Goal: Task Accomplishment & Management: Complete application form

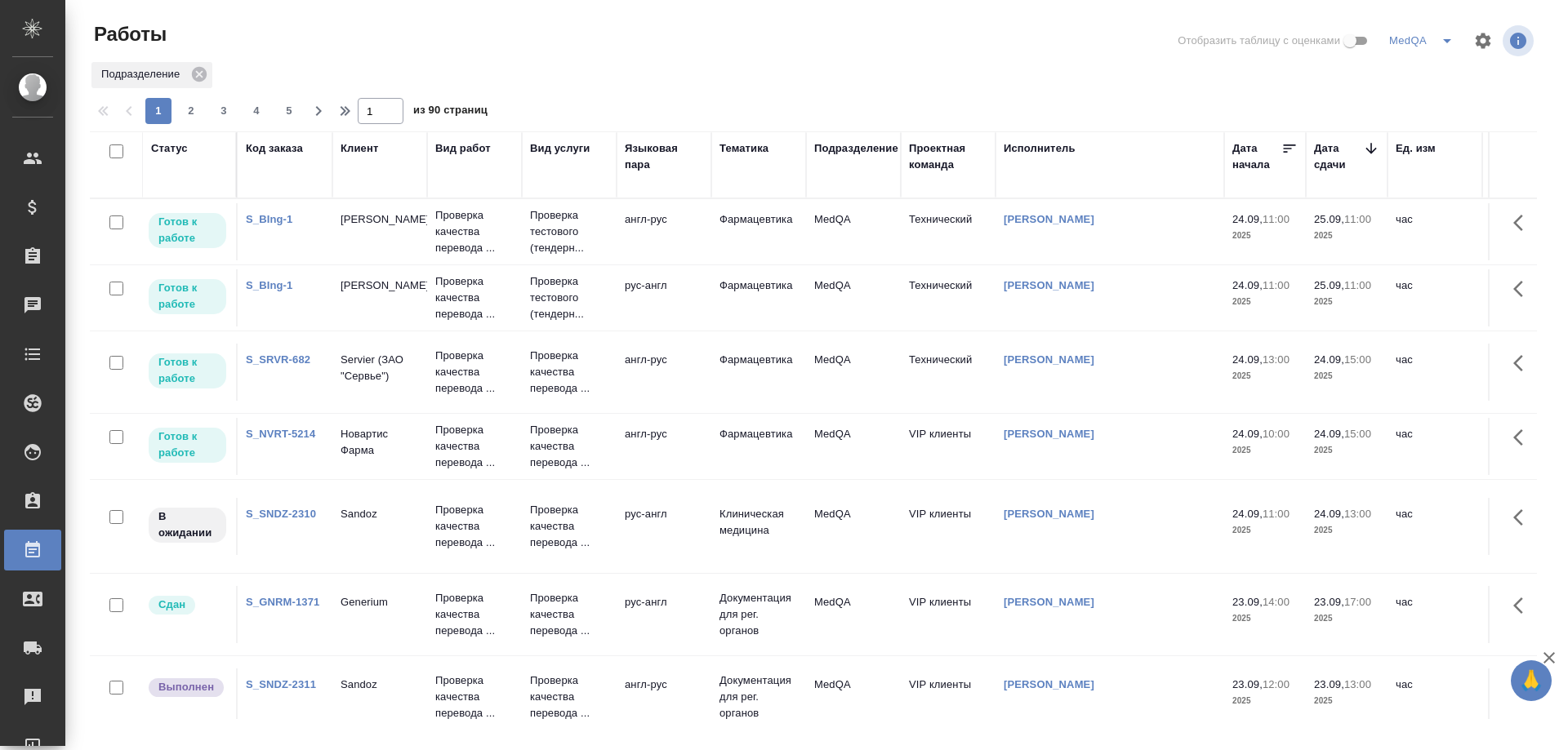
click at [293, 512] on link "S_SNDZ-2310" at bounding box center [281, 513] width 70 height 12
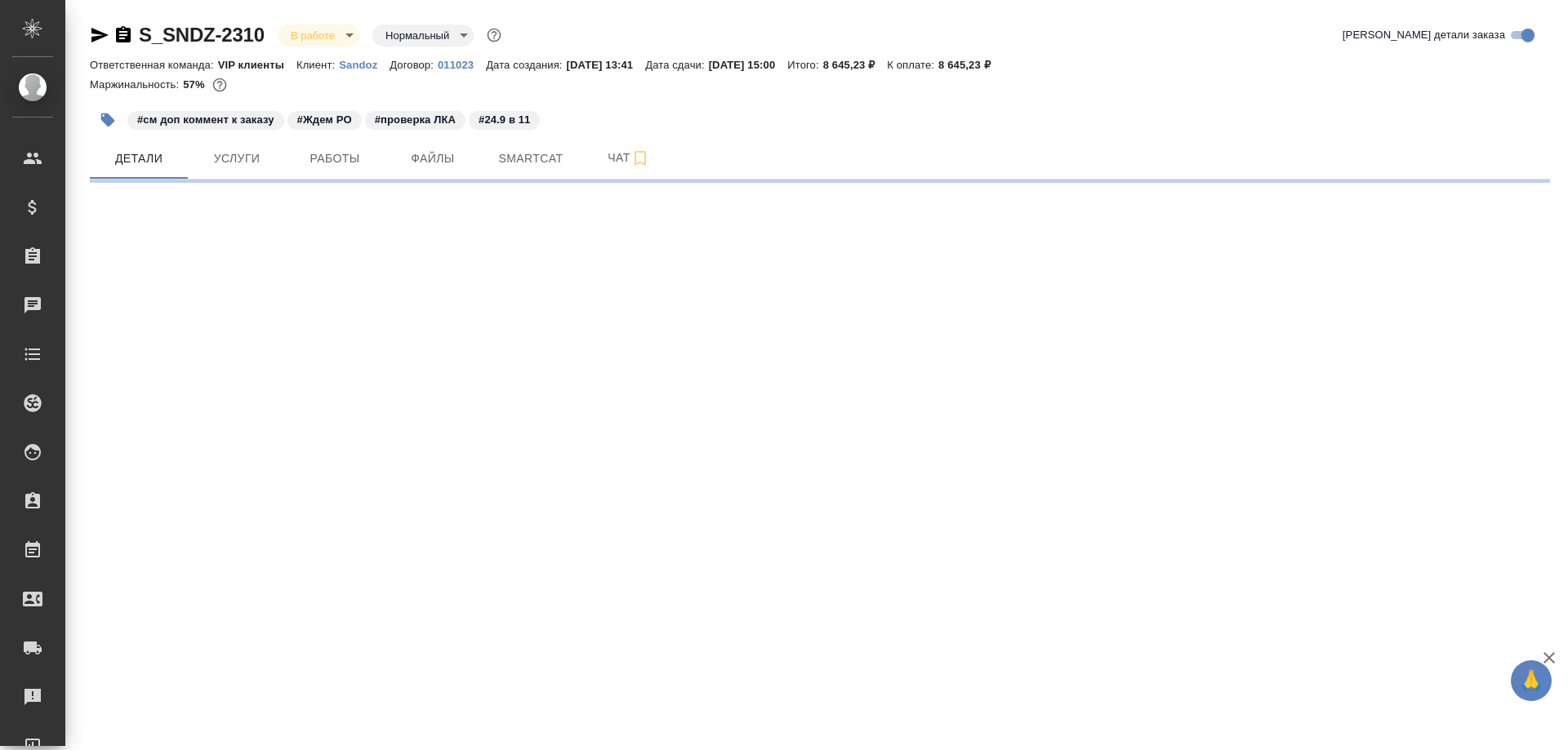
select select "RU"
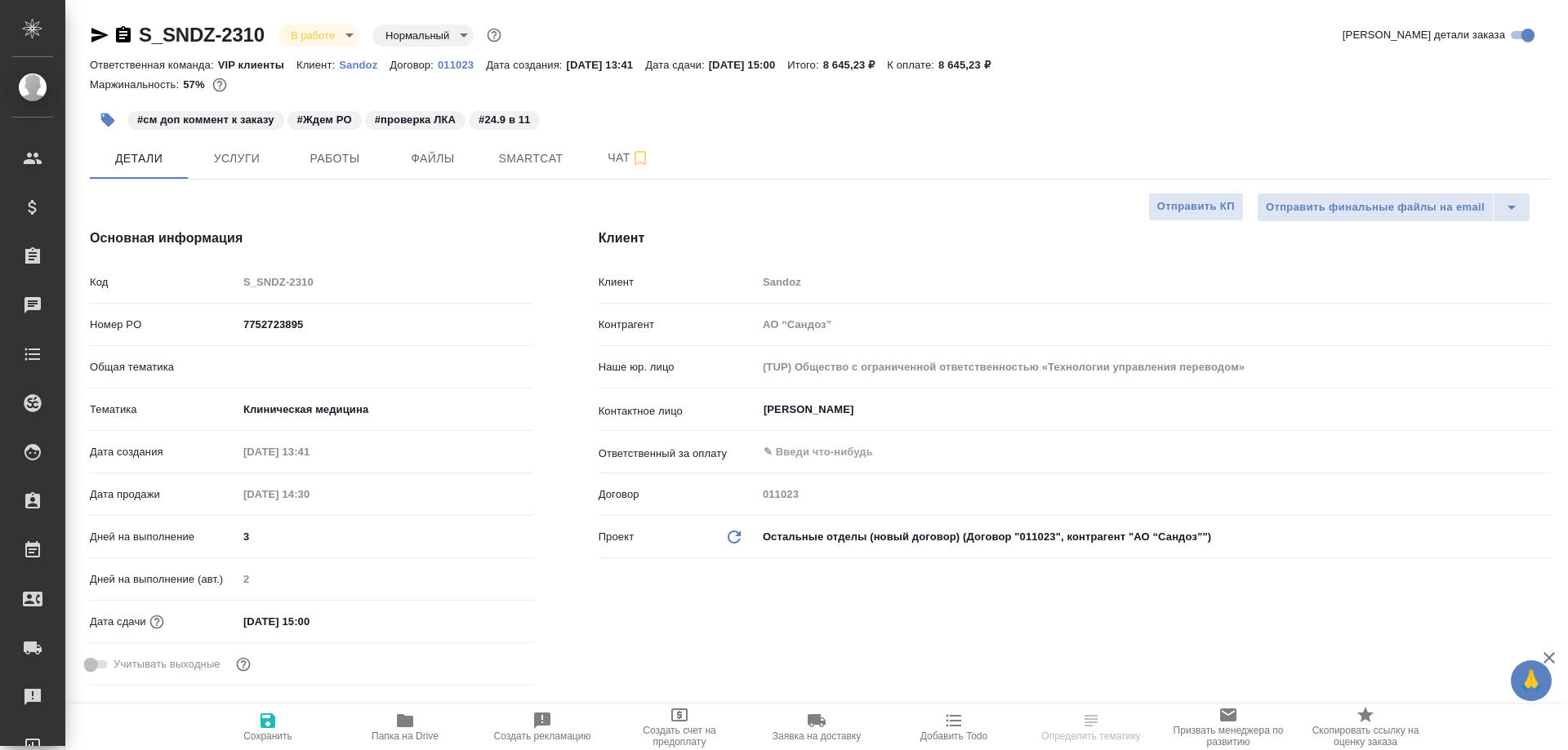
type textarea "x"
click at [513, 159] on span "Smartcat" at bounding box center [531, 159] width 78 height 21
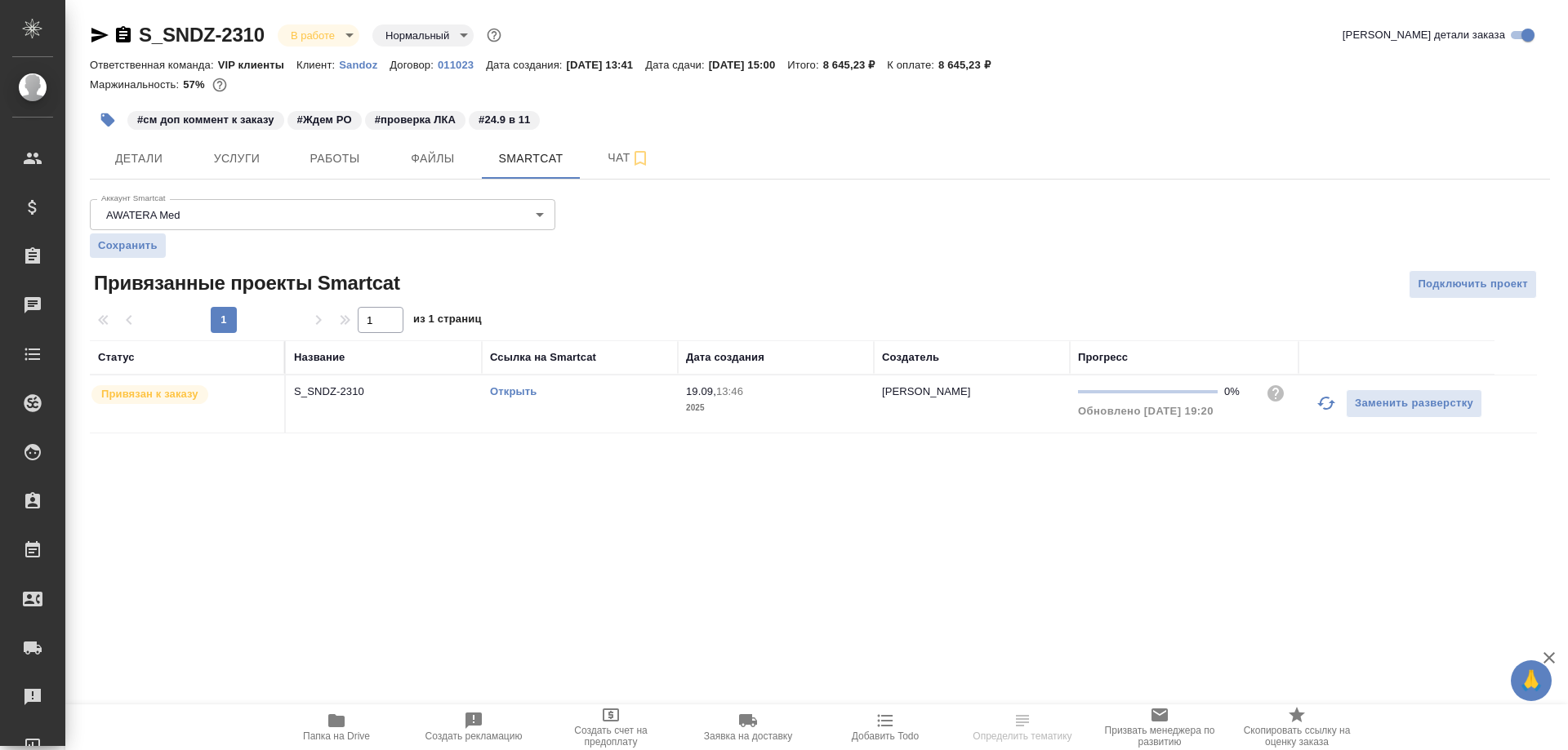
click at [503, 391] on link "Открыть" at bounding box center [513, 391] width 47 height 12
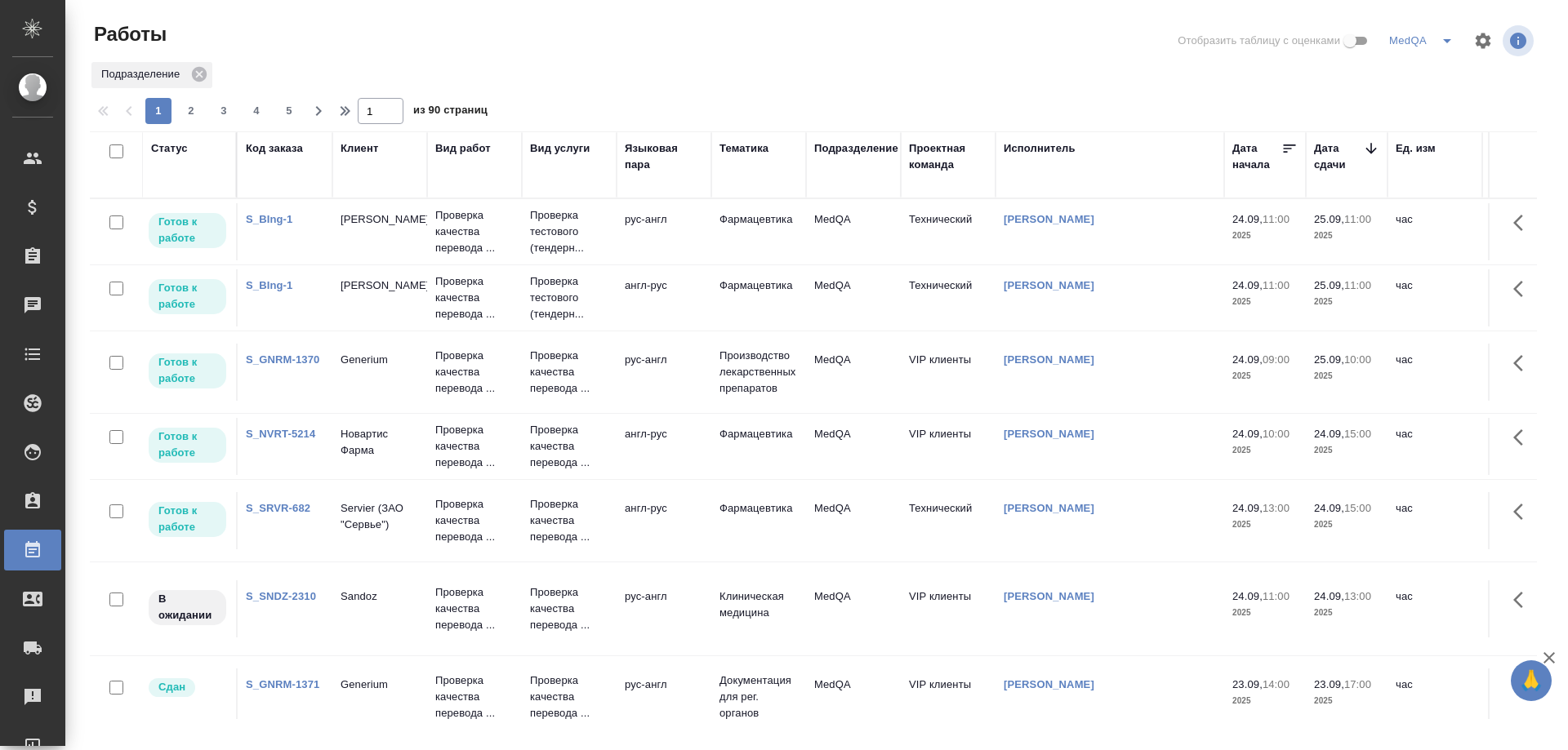
click at [279, 358] on link "S_GNRM-1370" at bounding box center [282, 359] width 73 height 12
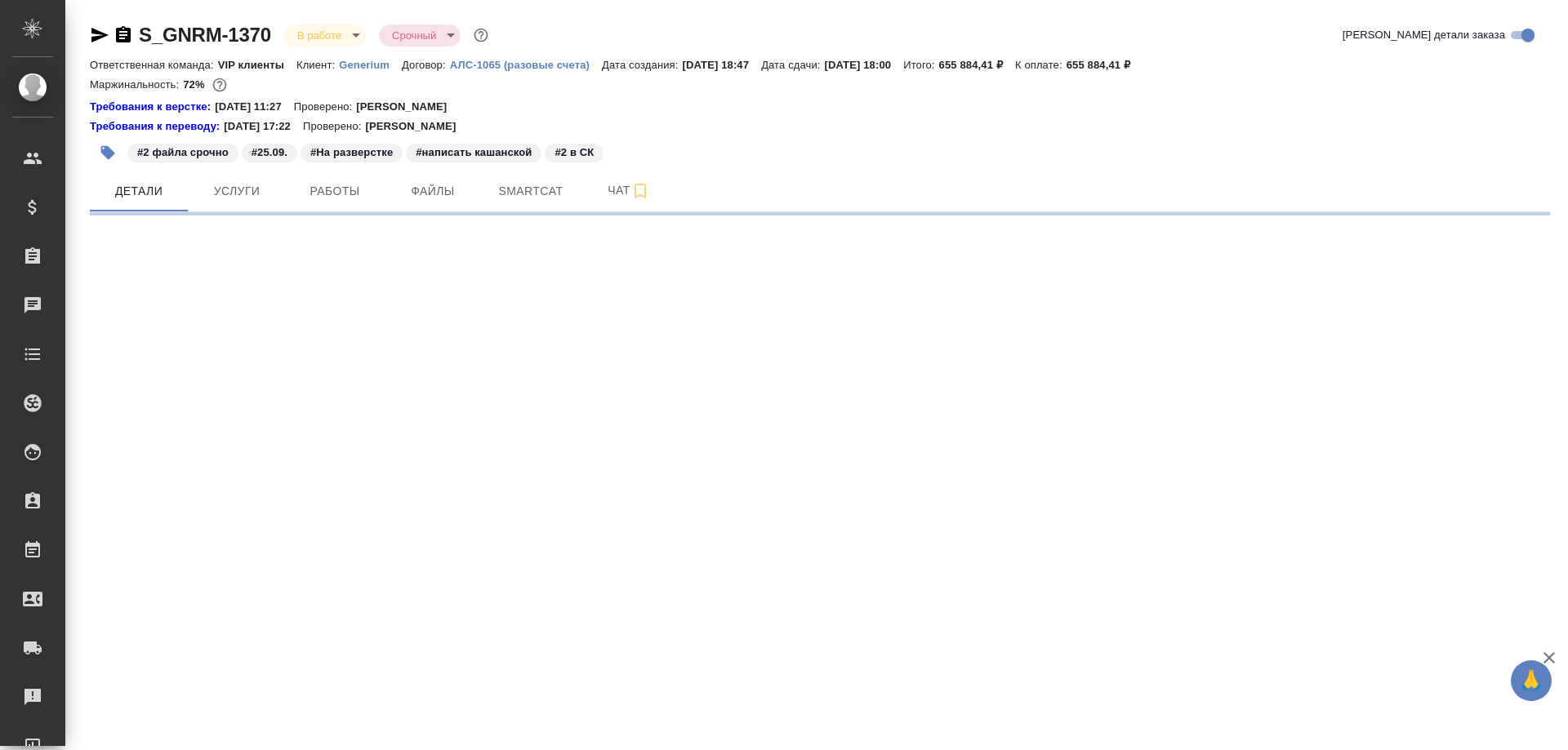
select select "RU"
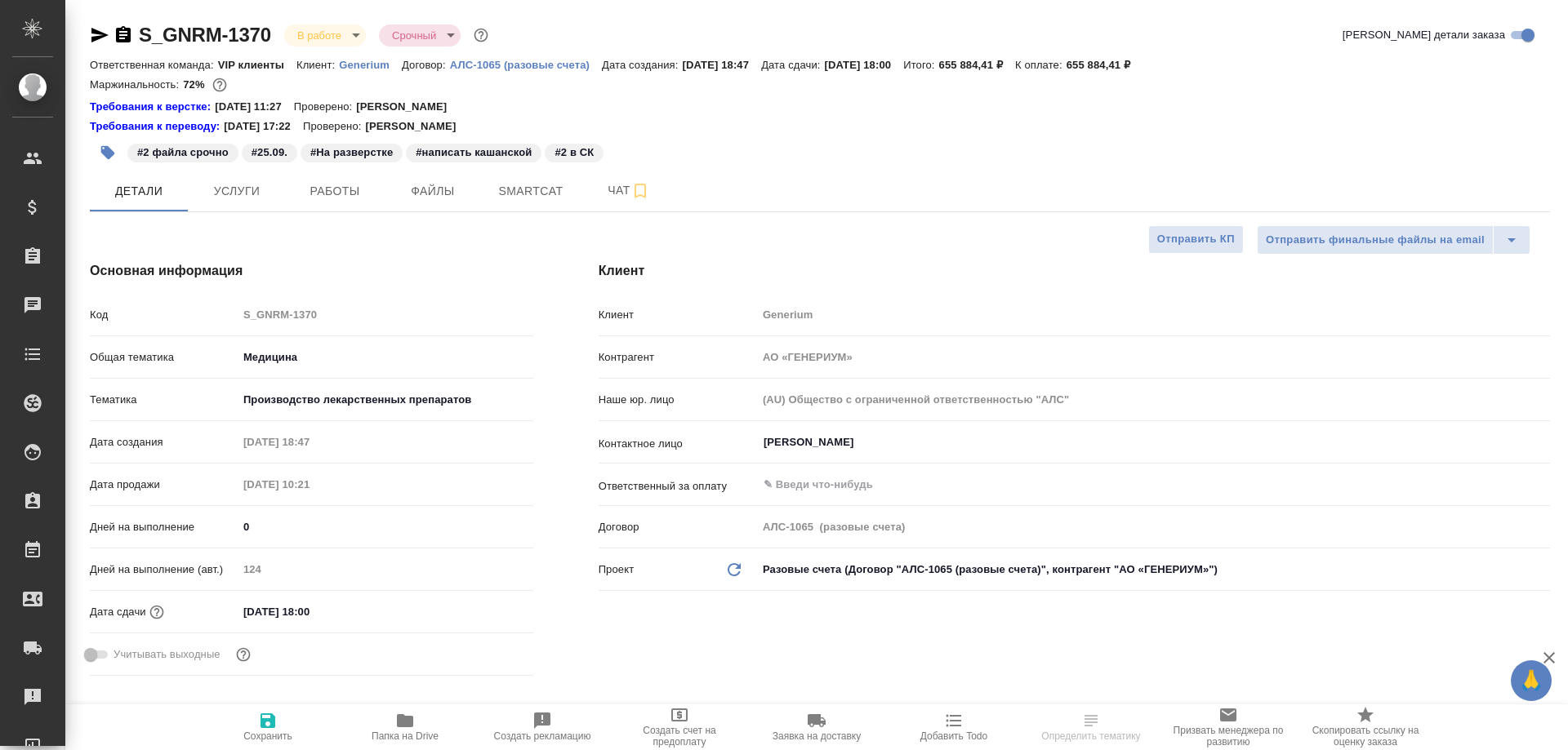
type textarea "x"
click at [339, 189] on span "Работы" at bounding box center [334, 191] width 78 height 21
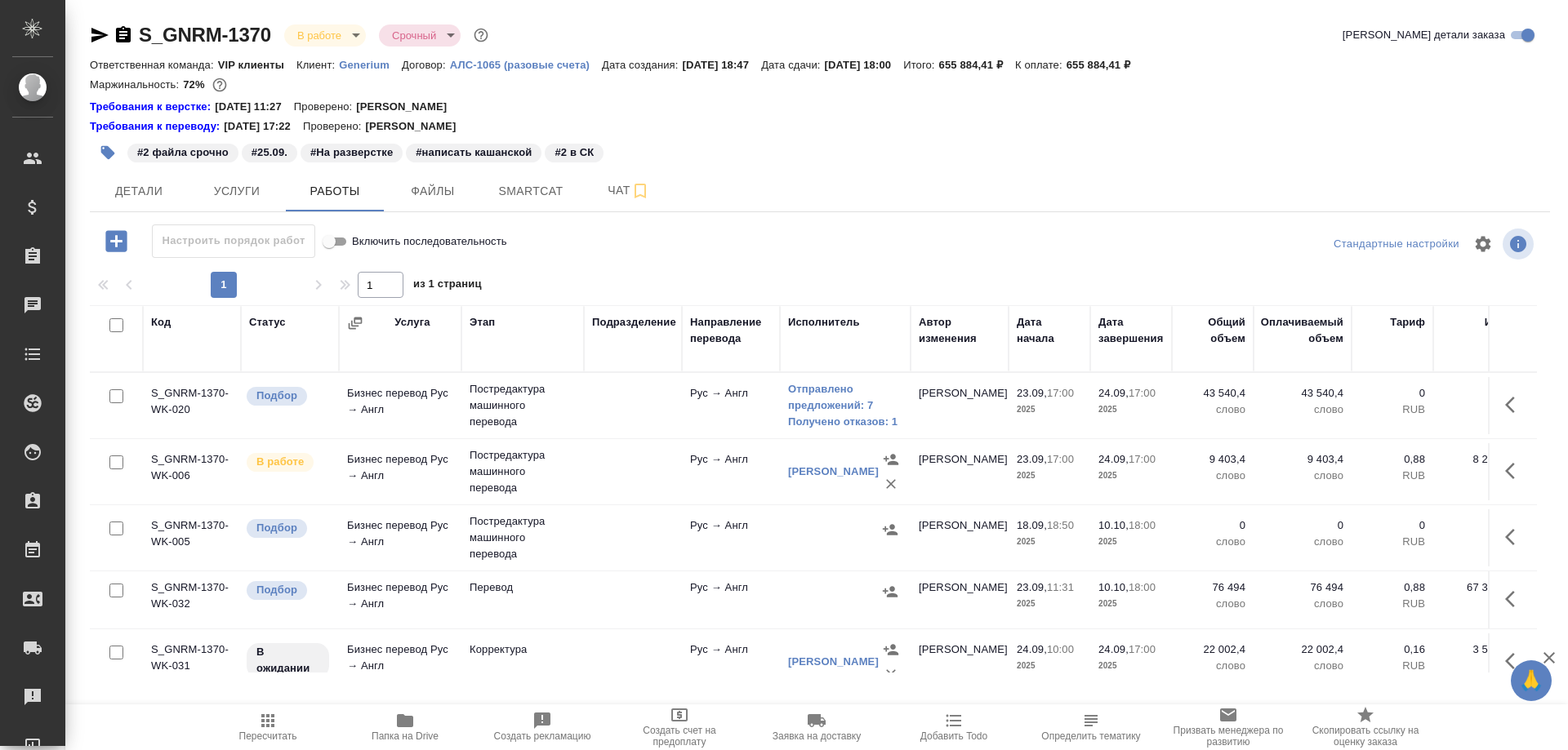
scroll to position [817, 0]
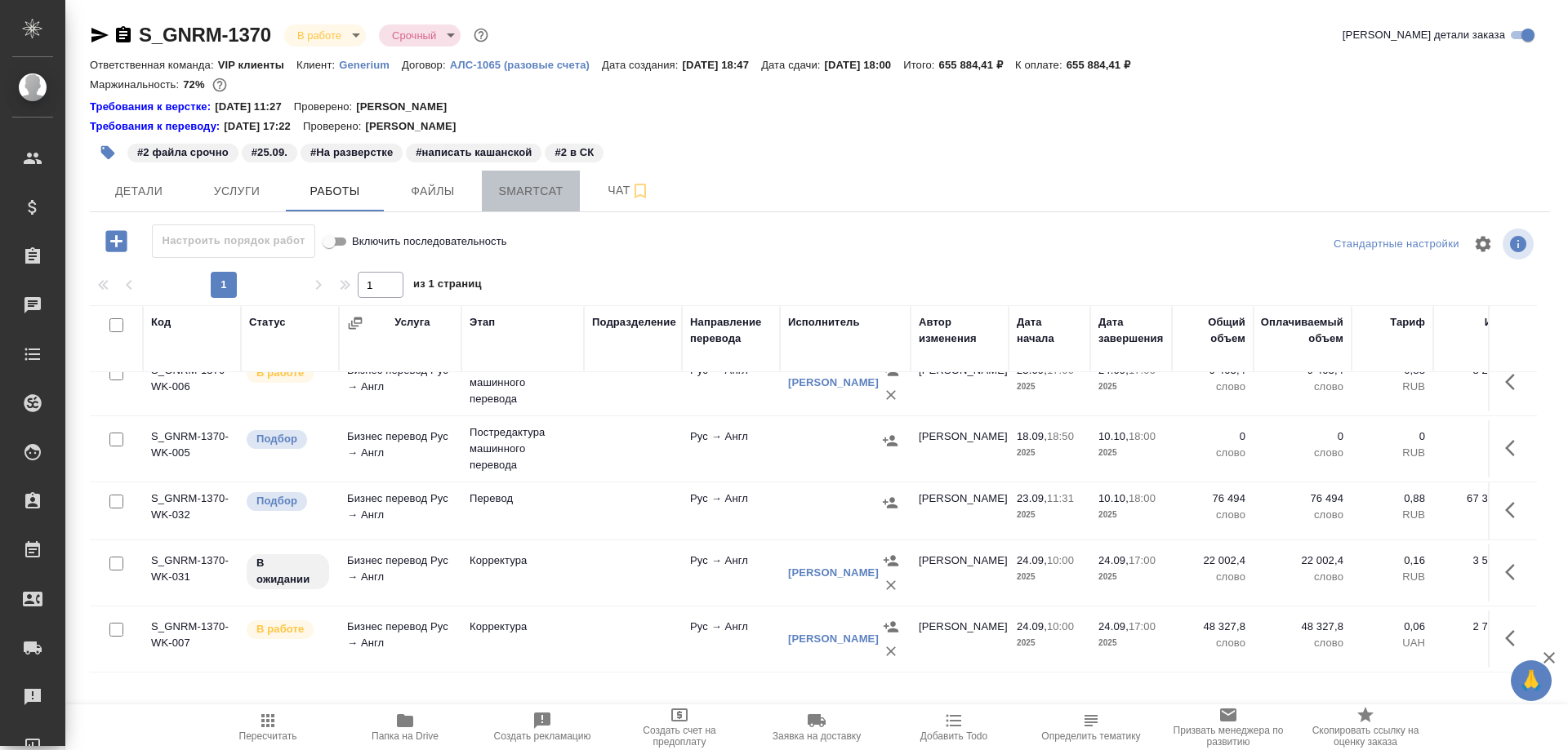
click at [508, 185] on span "Smartcat" at bounding box center [531, 191] width 78 height 21
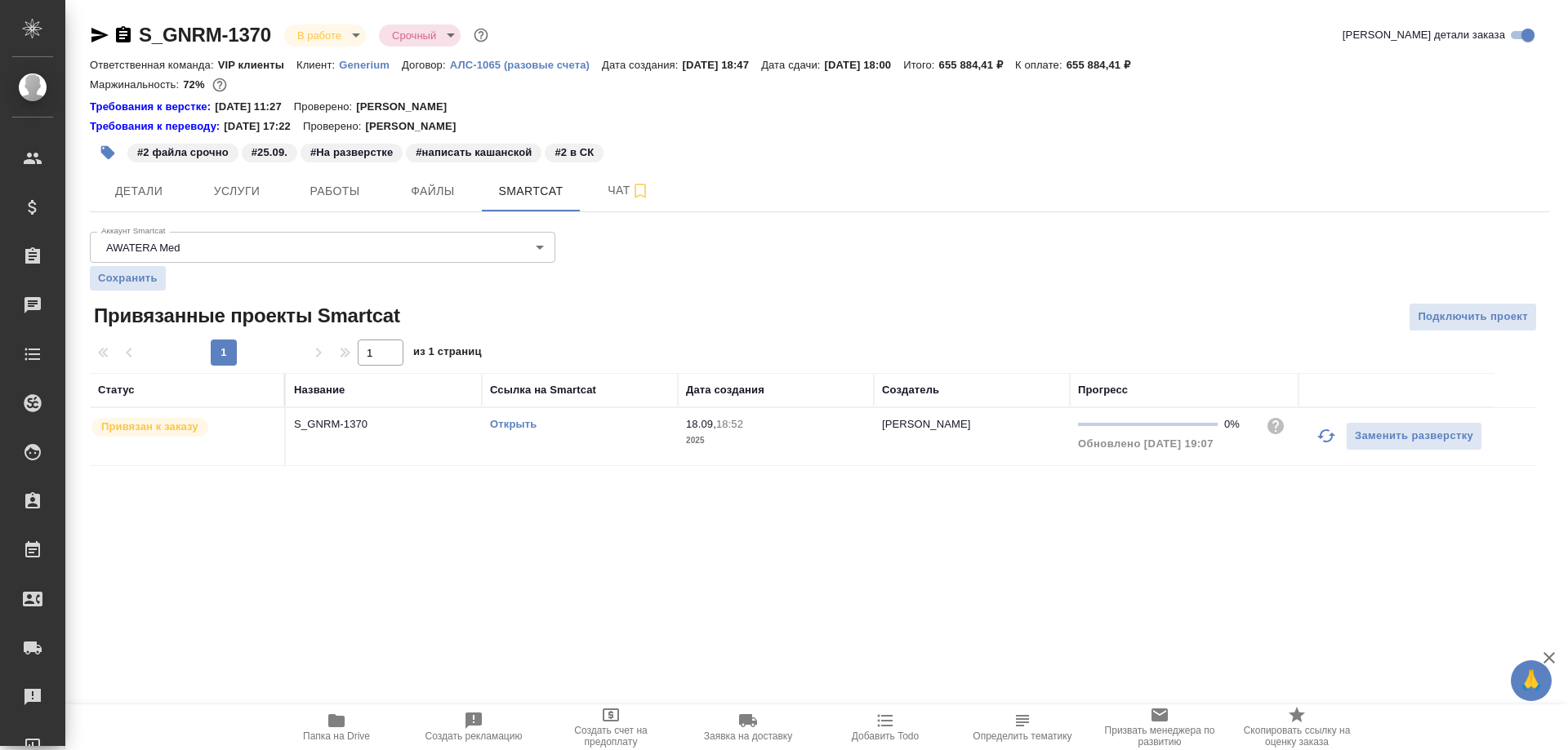
click at [514, 428] on link "Открыть" at bounding box center [513, 424] width 47 height 12
click at [323, 184] on span "Работы" at bounding box center [334, 191] width 78 height 21
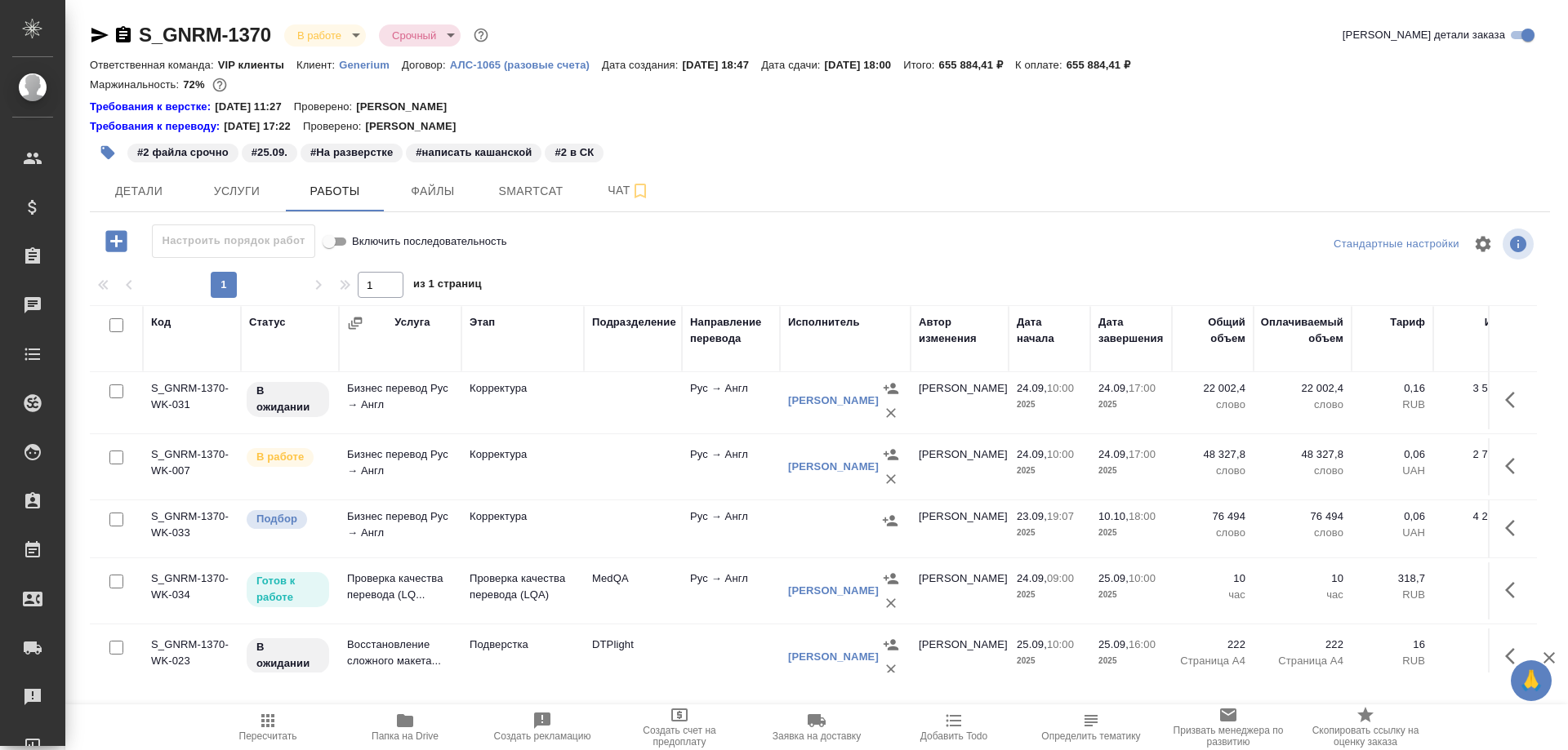
scroll to position [1062, 0]
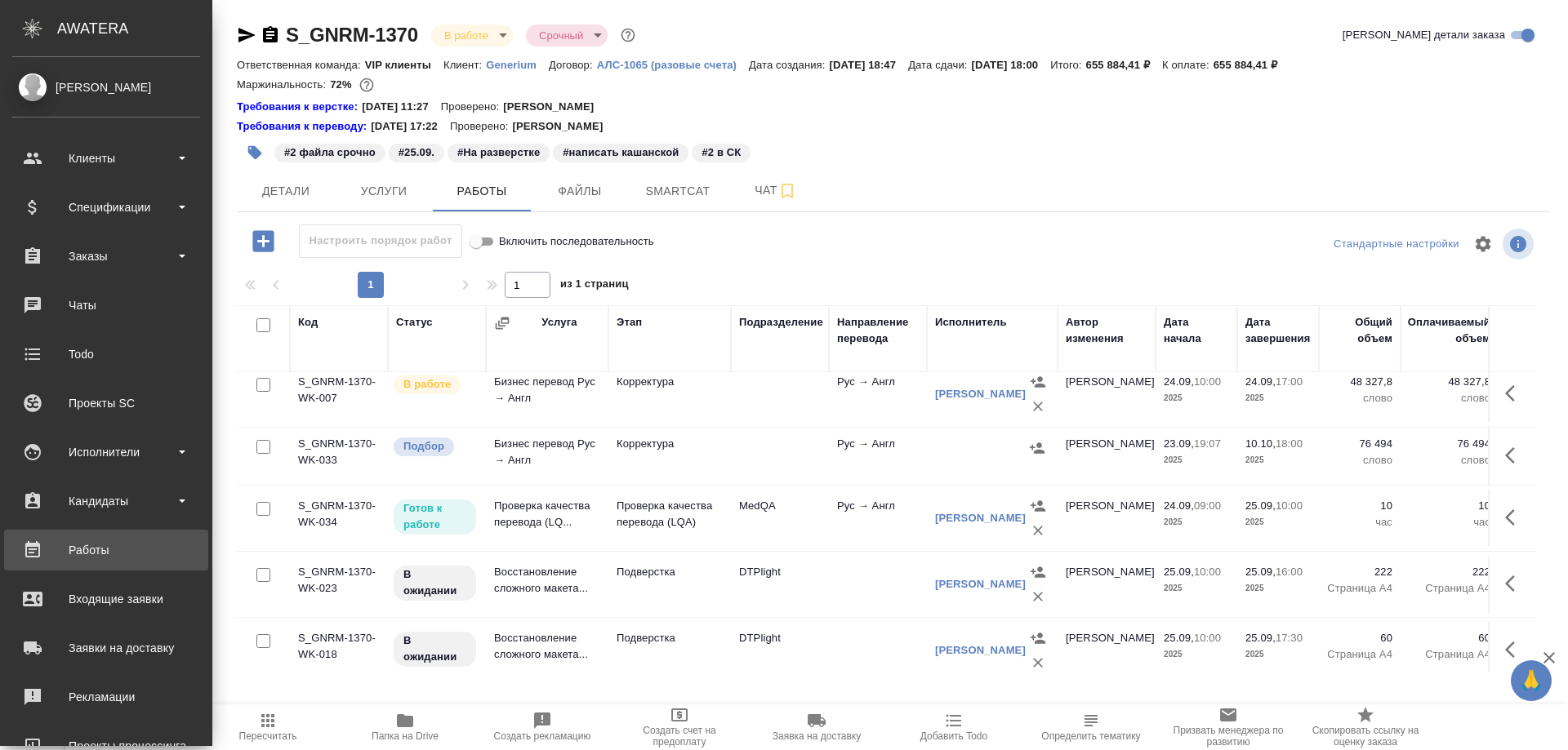
click at [82, 553] on div "Работы" at bounding box center [106, 550] width 188 height 25
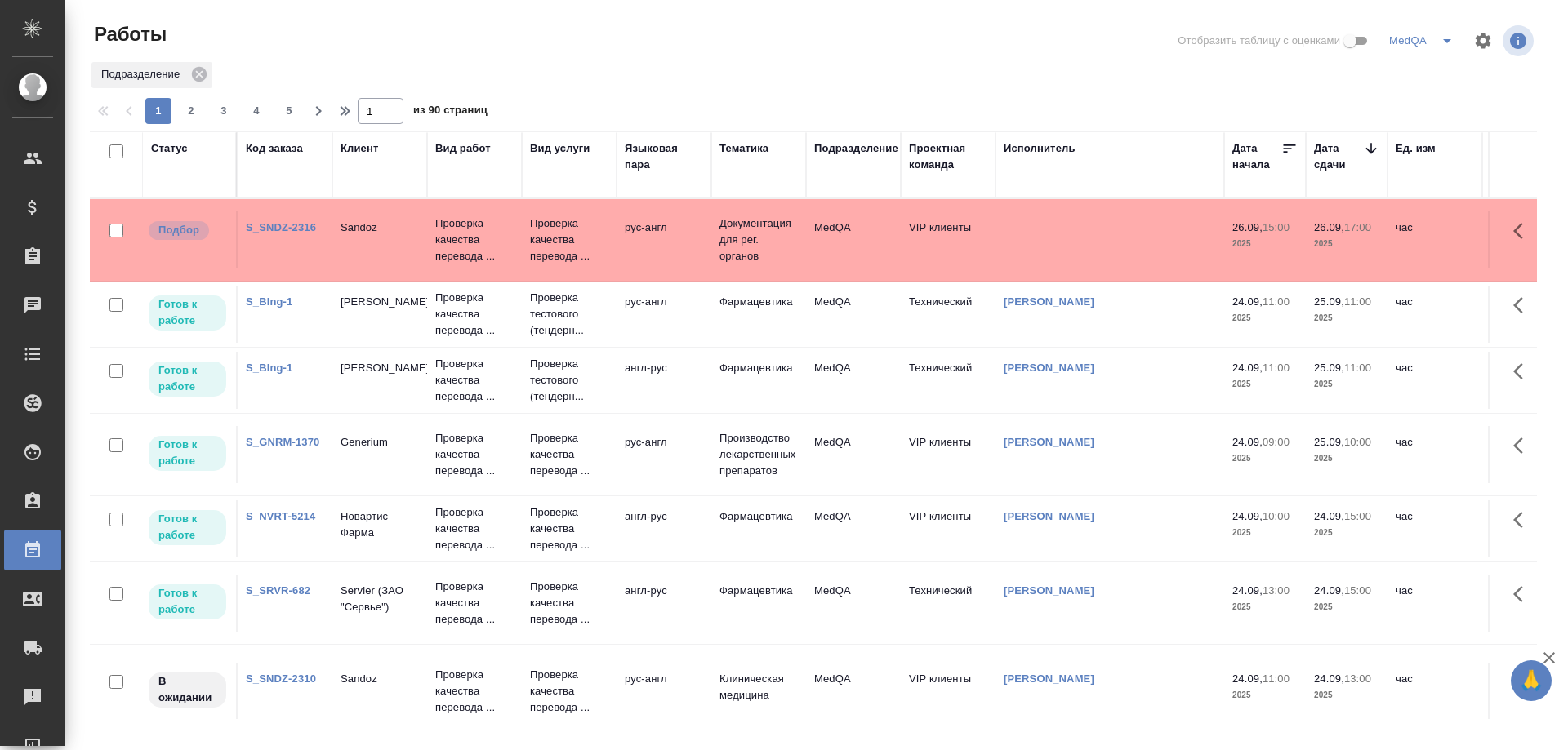
click at [279, 225] on link "S_SNDZ-2316" at bounding box center [281, 227] width 70 height 12
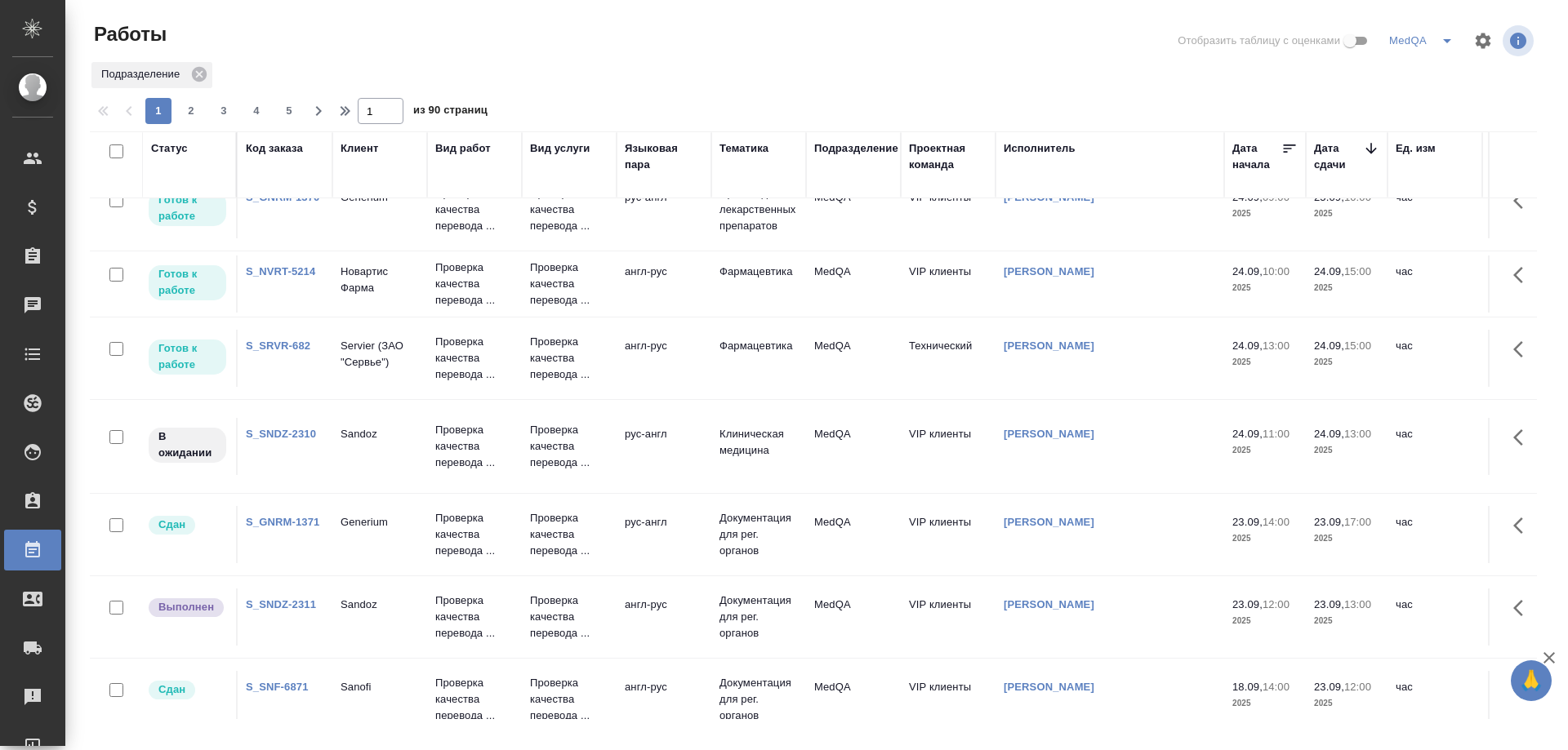
scroll to position [164, 0]
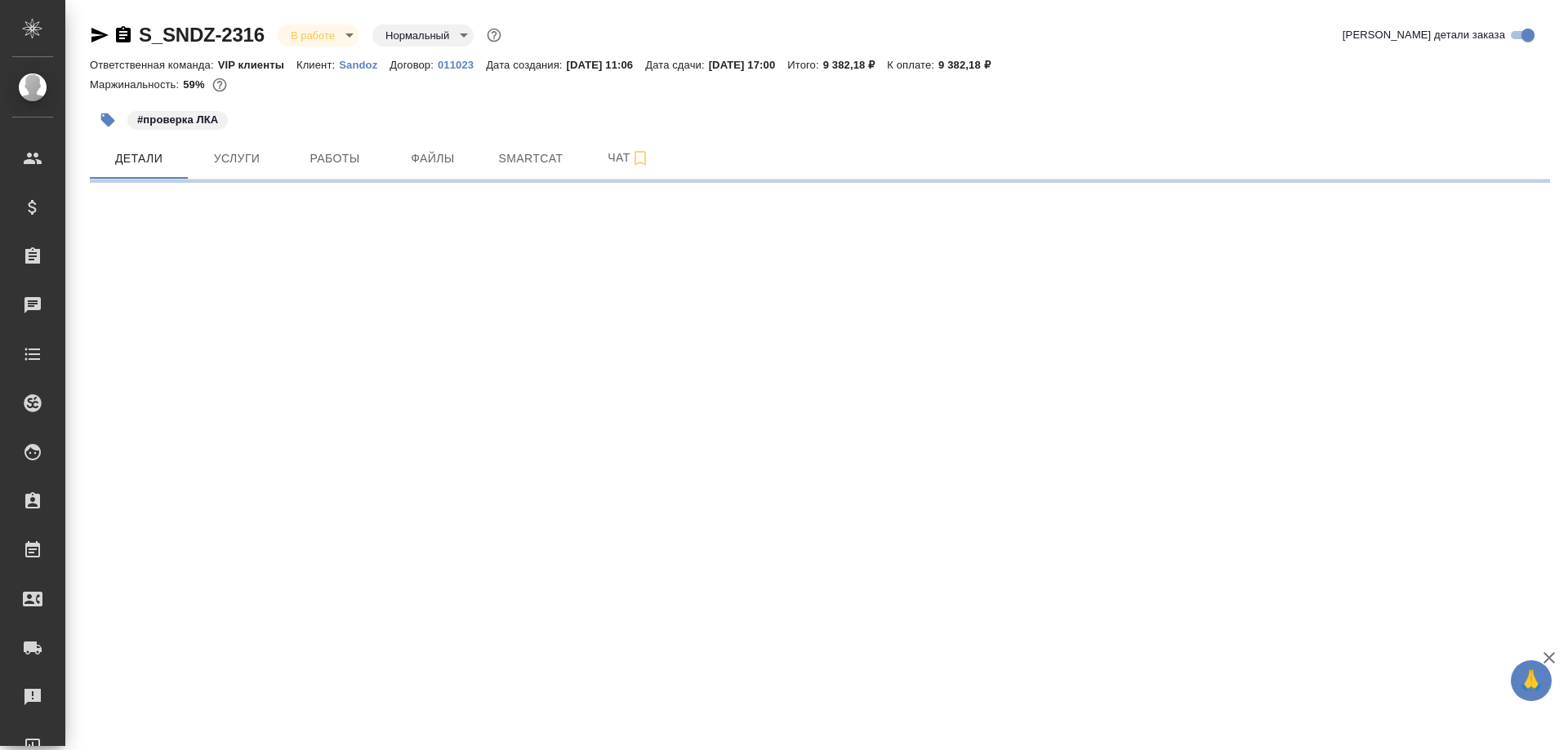
select select "RU"
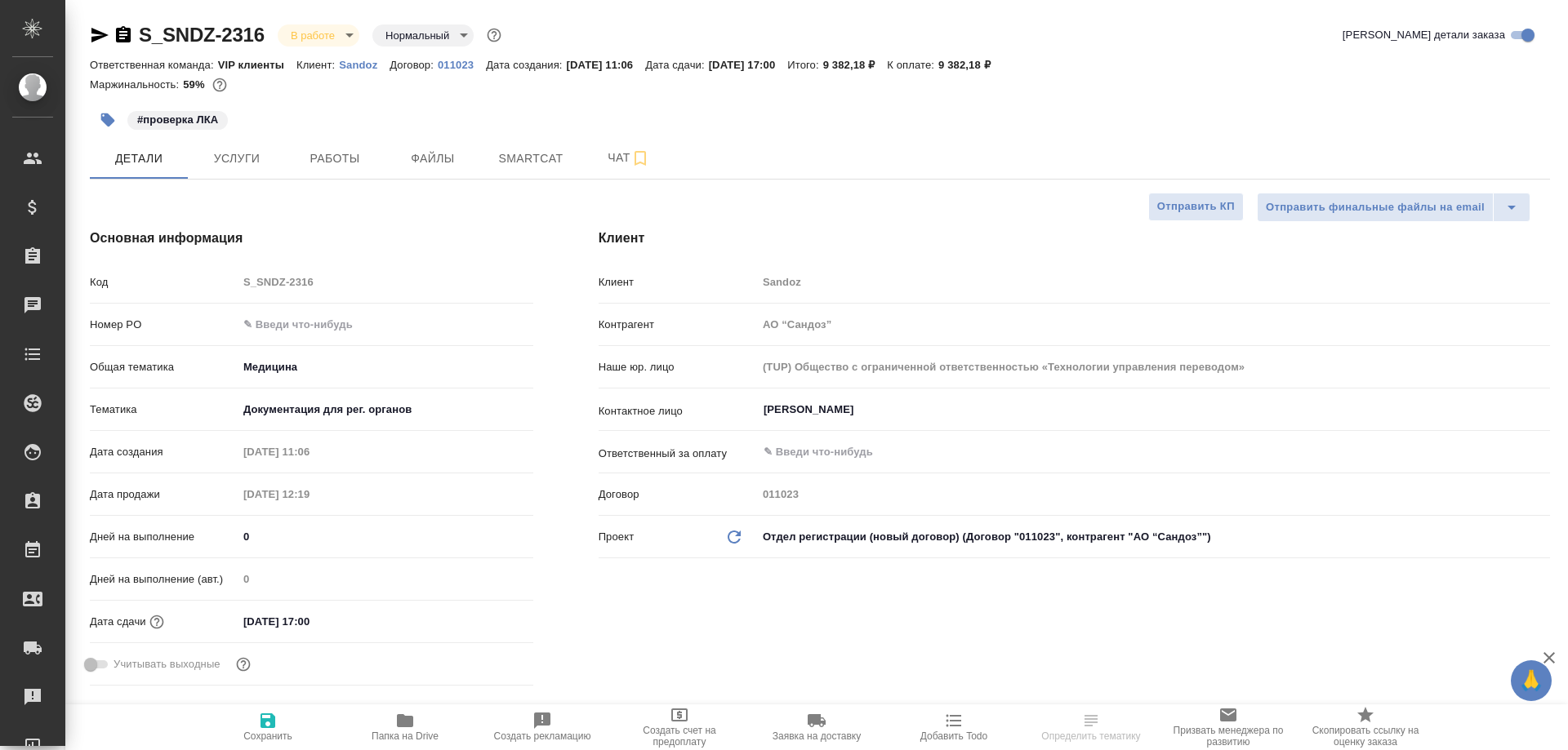
type textarea "x"
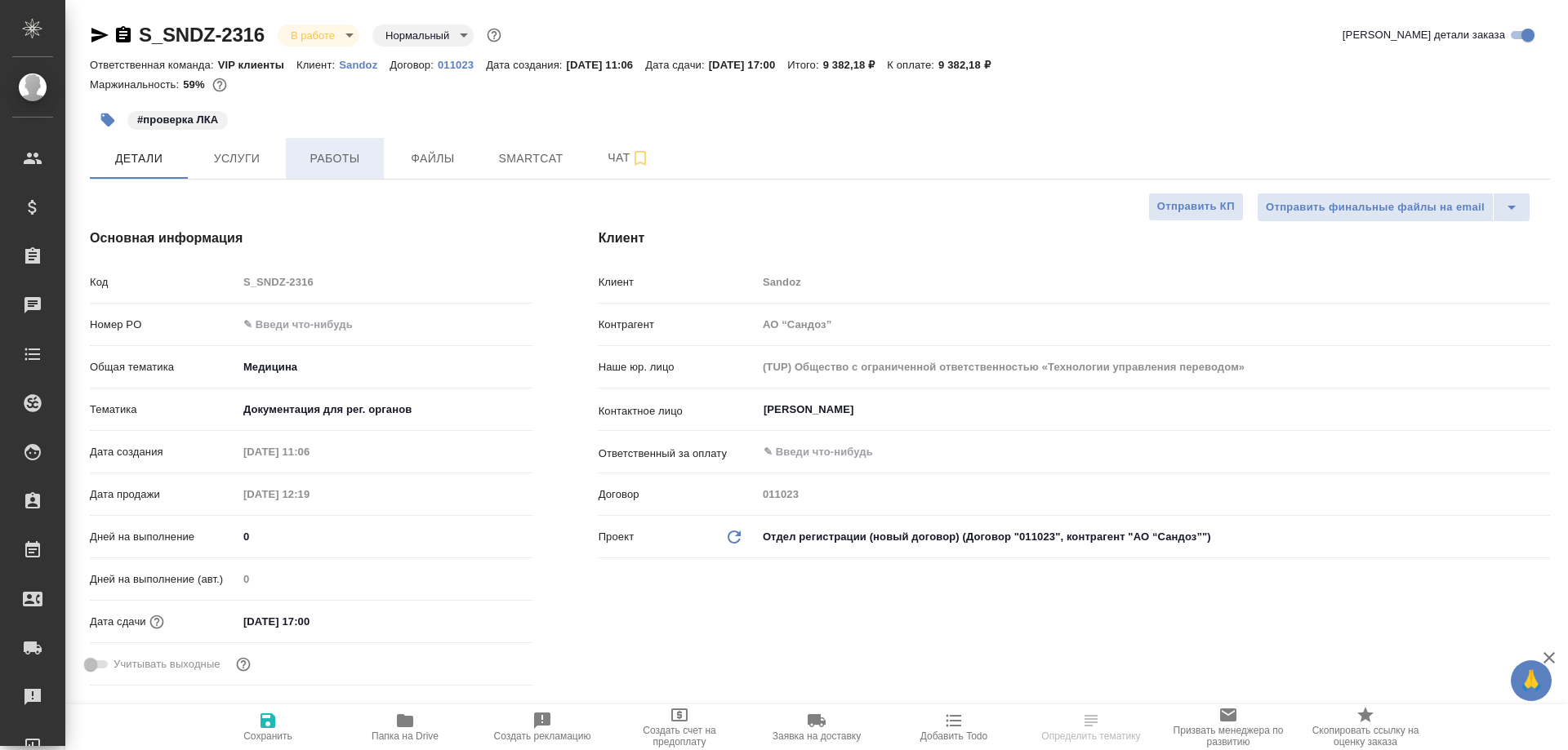
type textarea "x"
click at [351, 167] on span "Работы" at bounding box center [334, 159] width 78 height 21
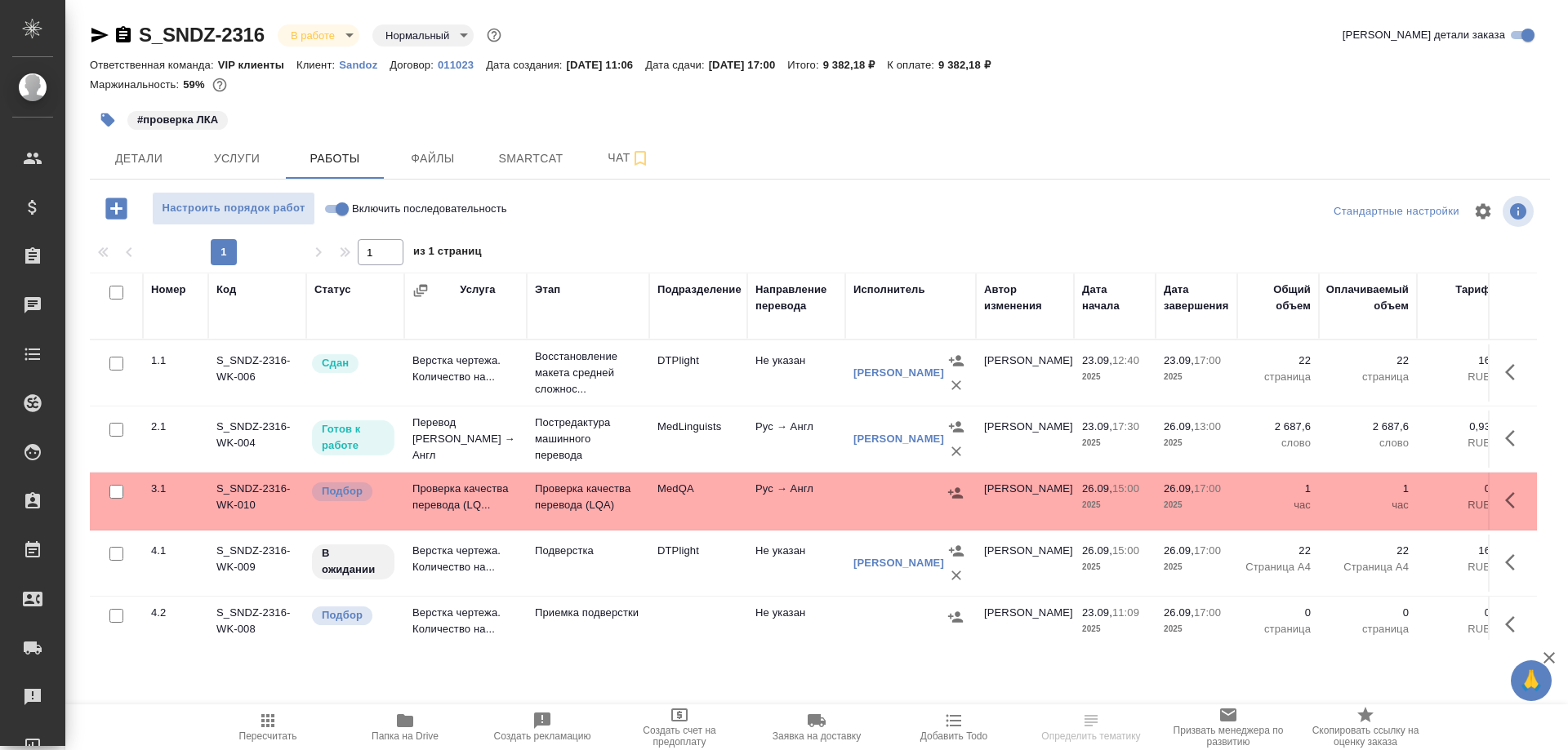
click at [432, 491] on td "Проверка качества перевода (LQ..." at bounding box center [465, 501] width 123 height 57
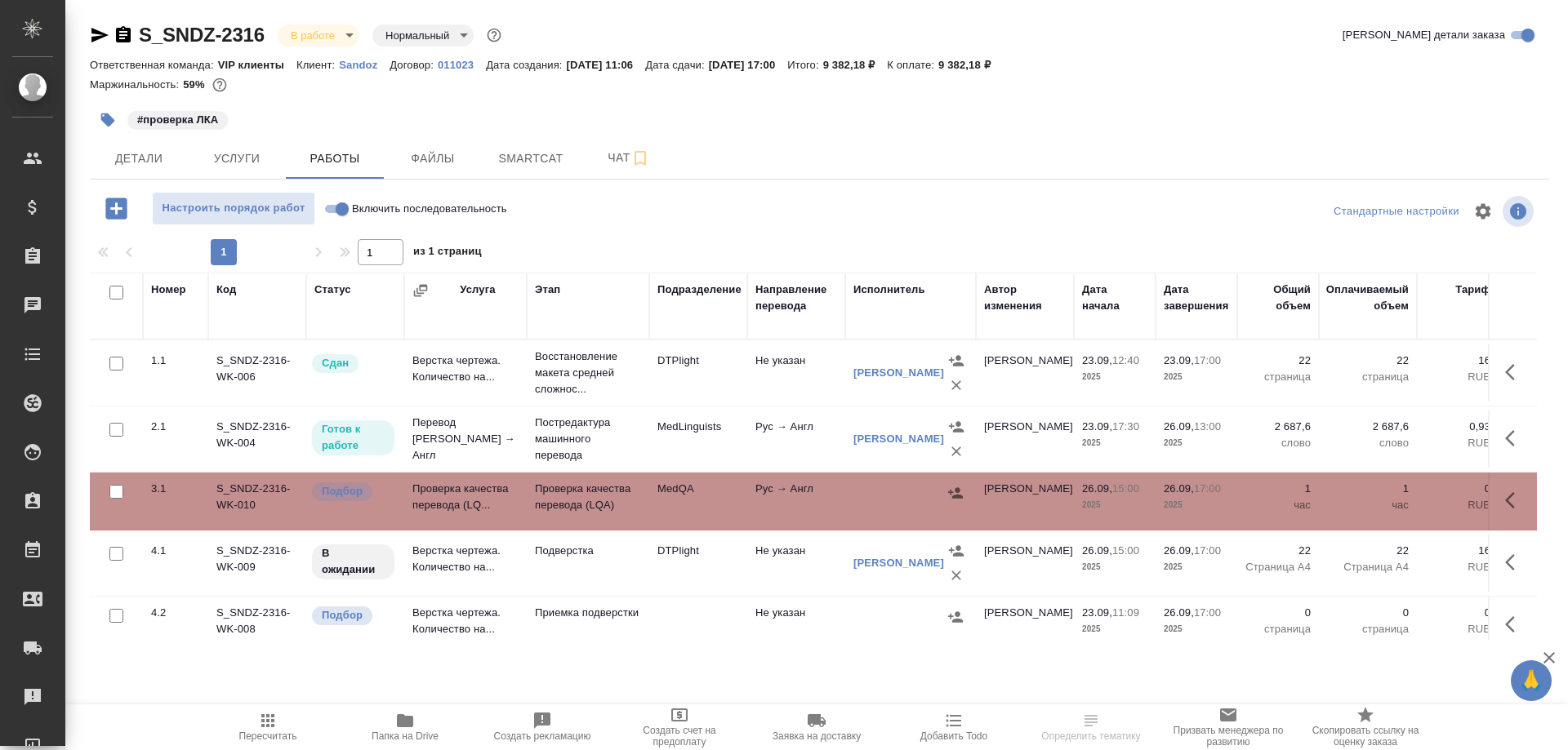
click at [432, 491] on td "Проверка качества перевода (LQ..." at bounding box center [465, 501] width 123 height 57
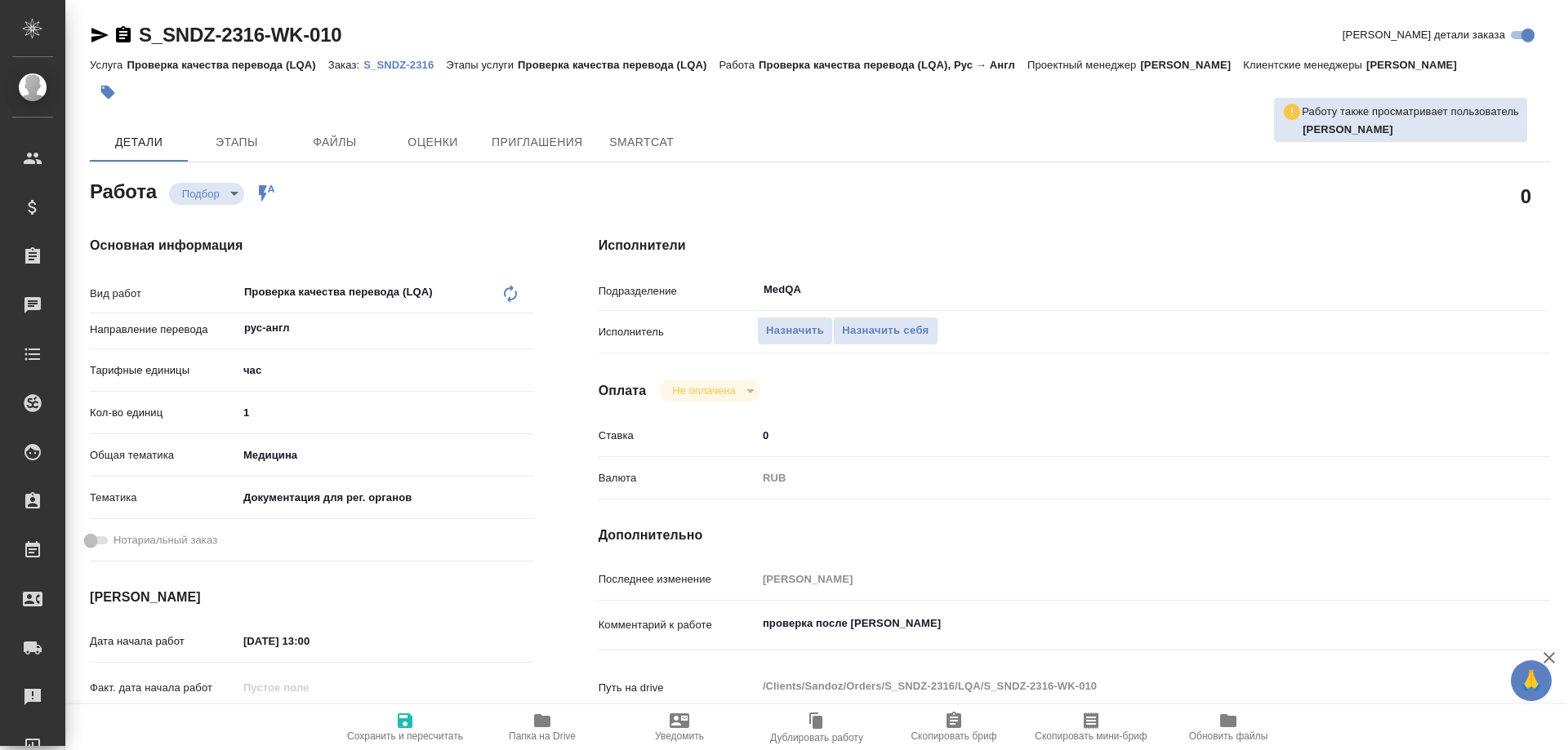
type textarea "x"
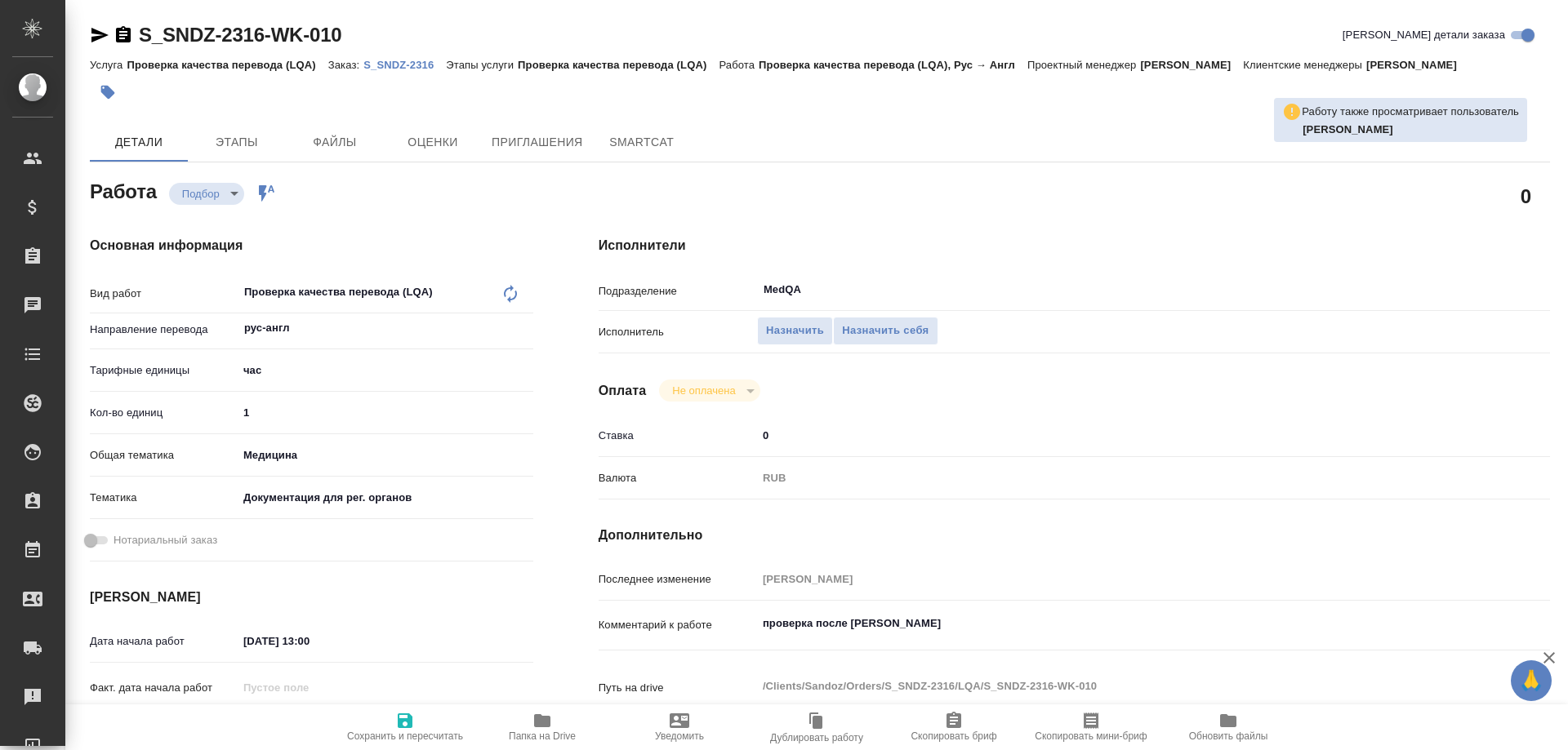
type textarea "x"
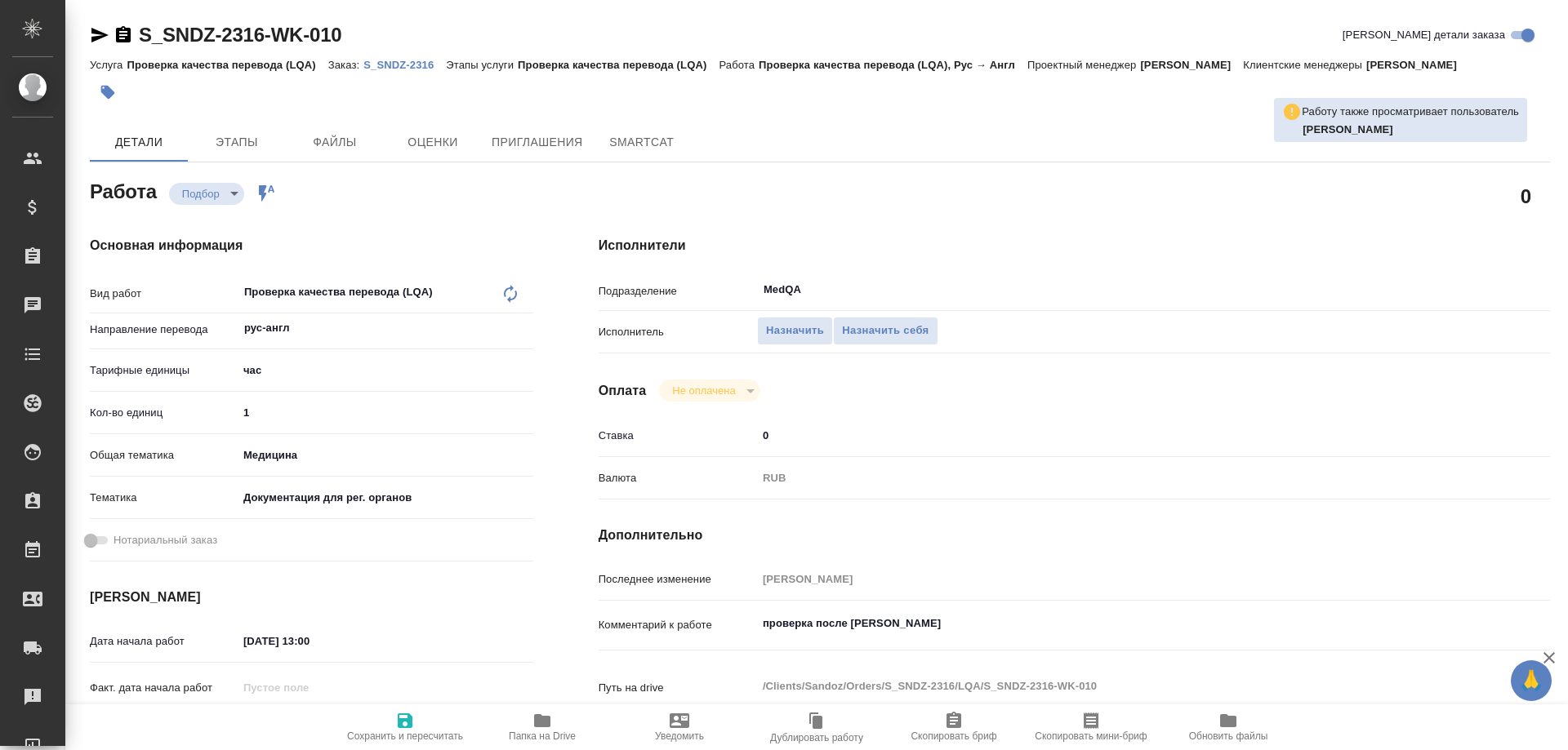
type textarea "x"
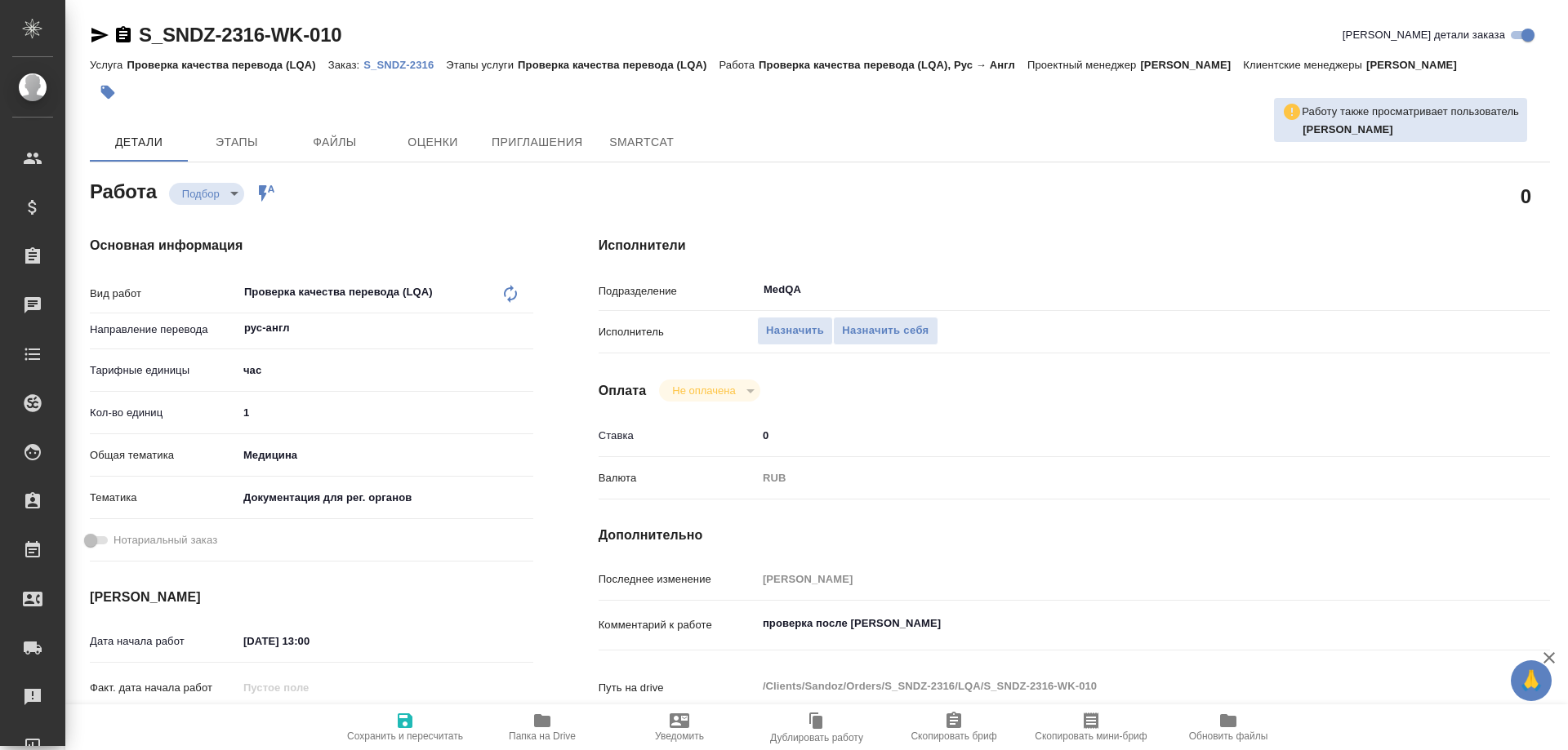
type textarea "x"
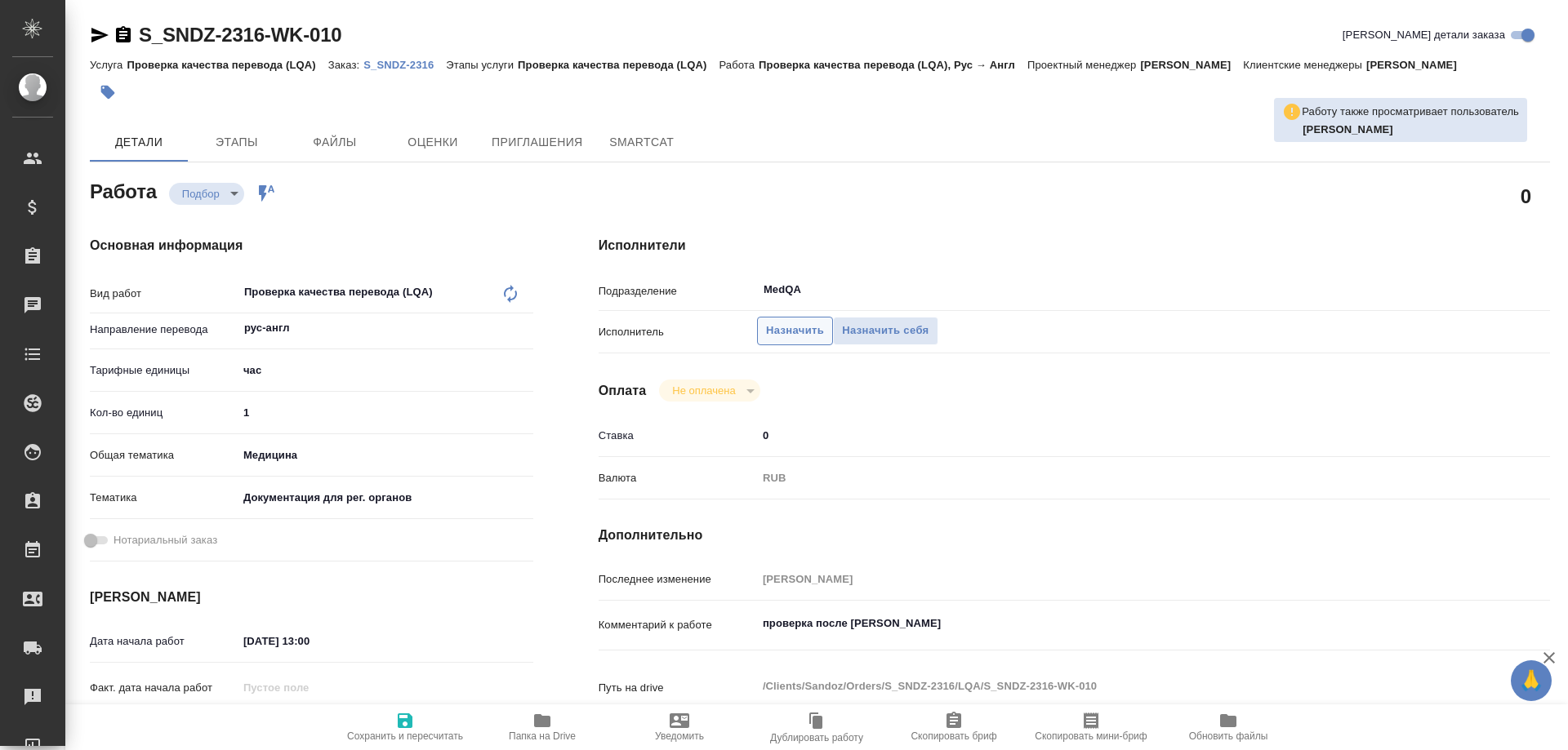
type textarea "x"
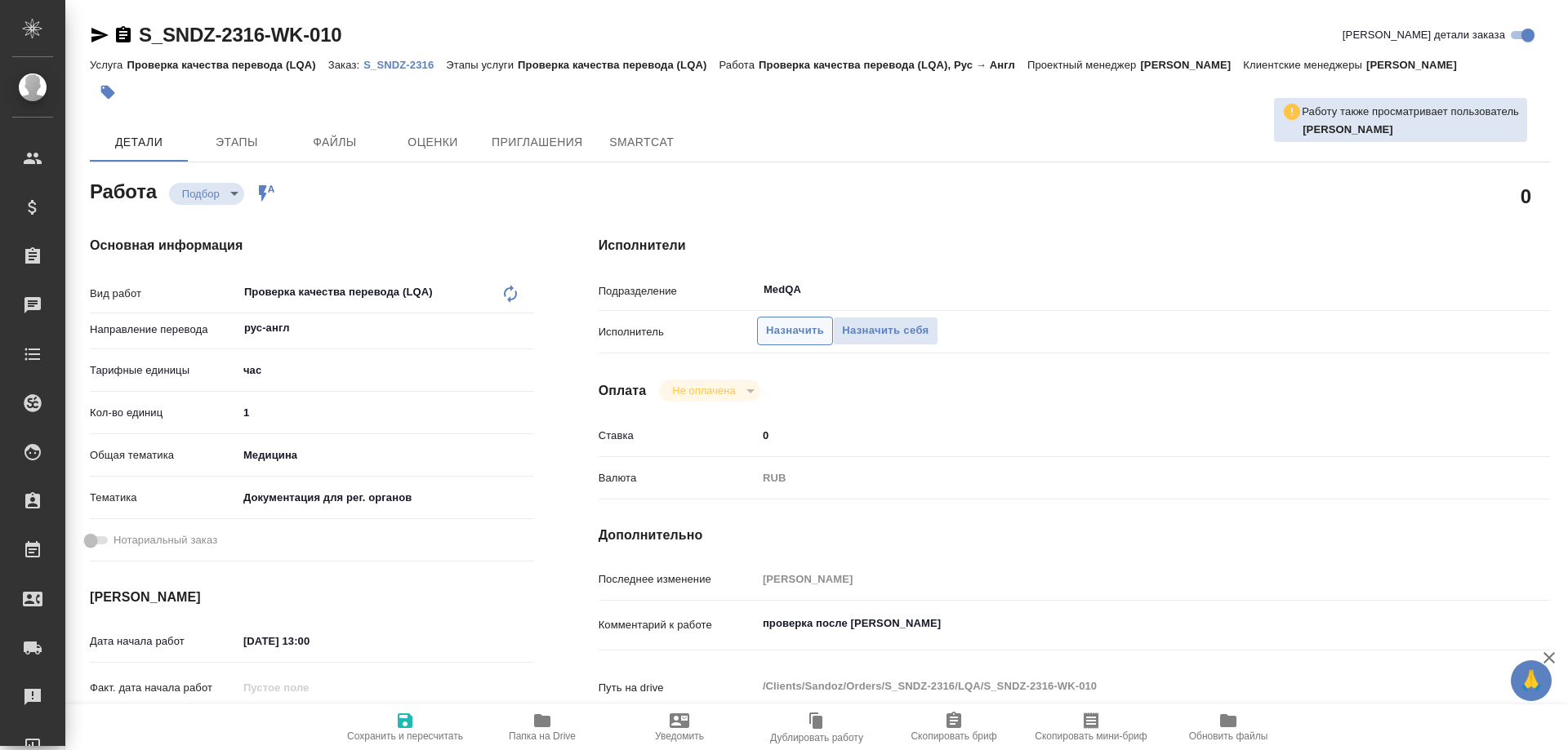
type textarea "x"
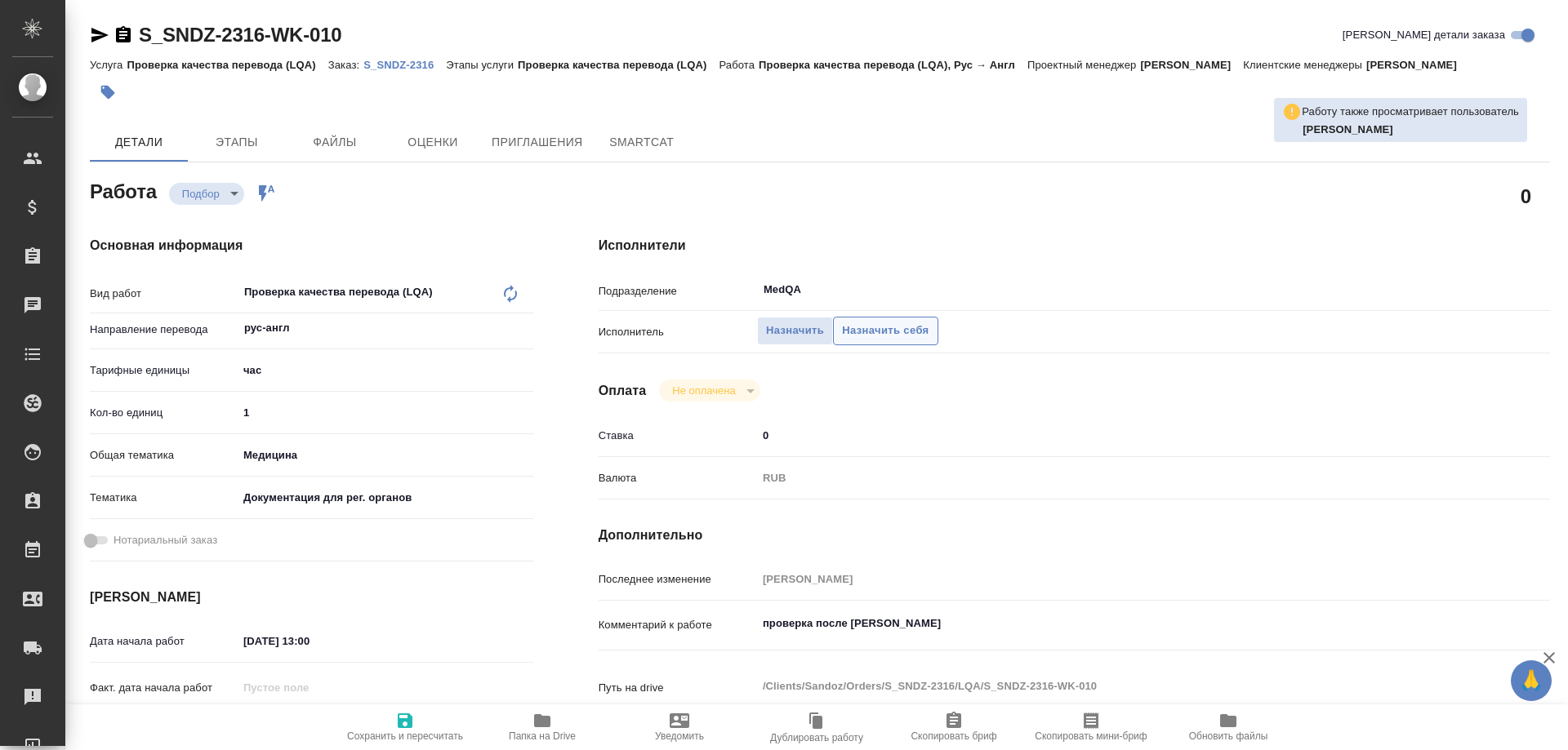
type textarea "x"
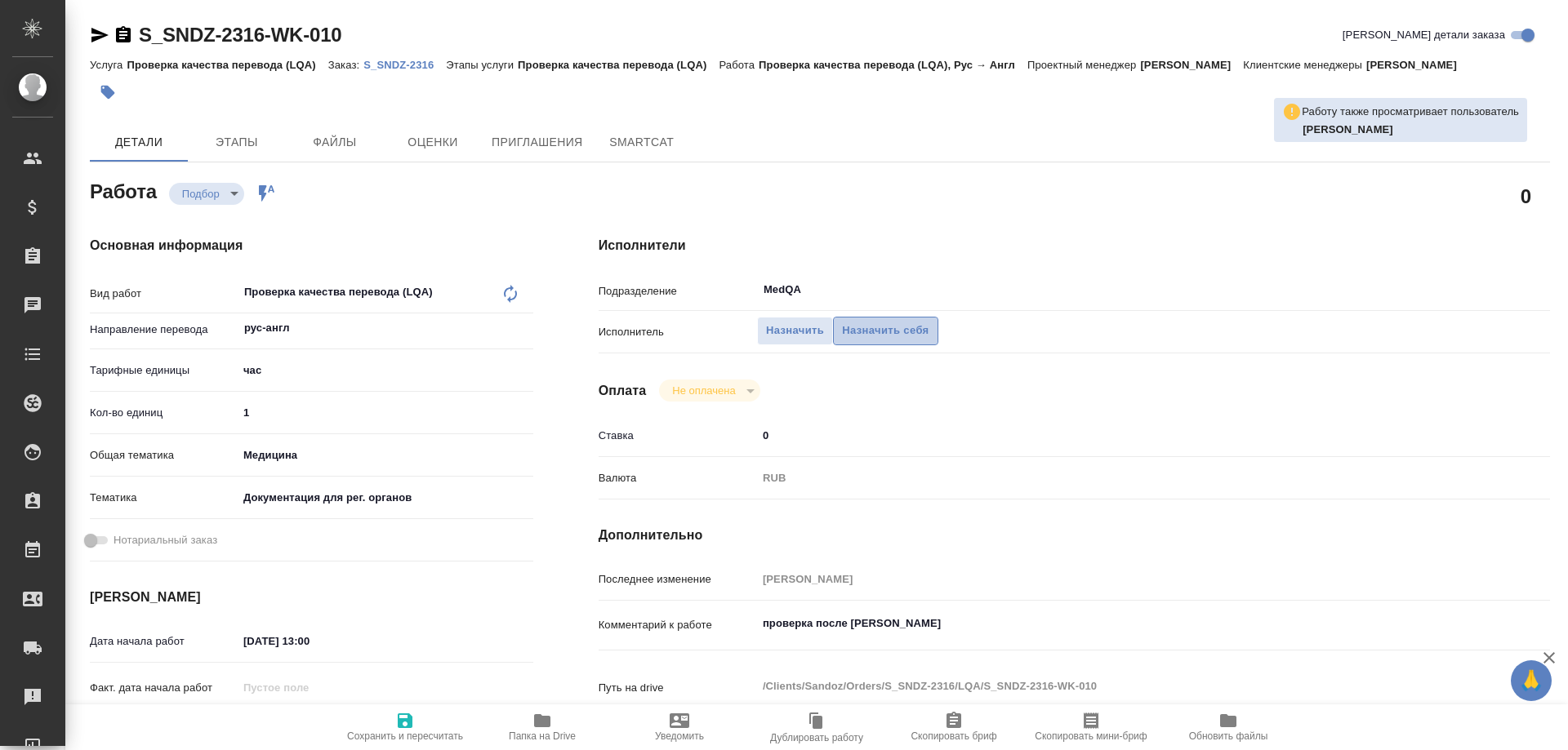
click at [899, 326] on span "Назначить себя" at bounding box center [885, 331] width 86 height 19
type textarea "x"
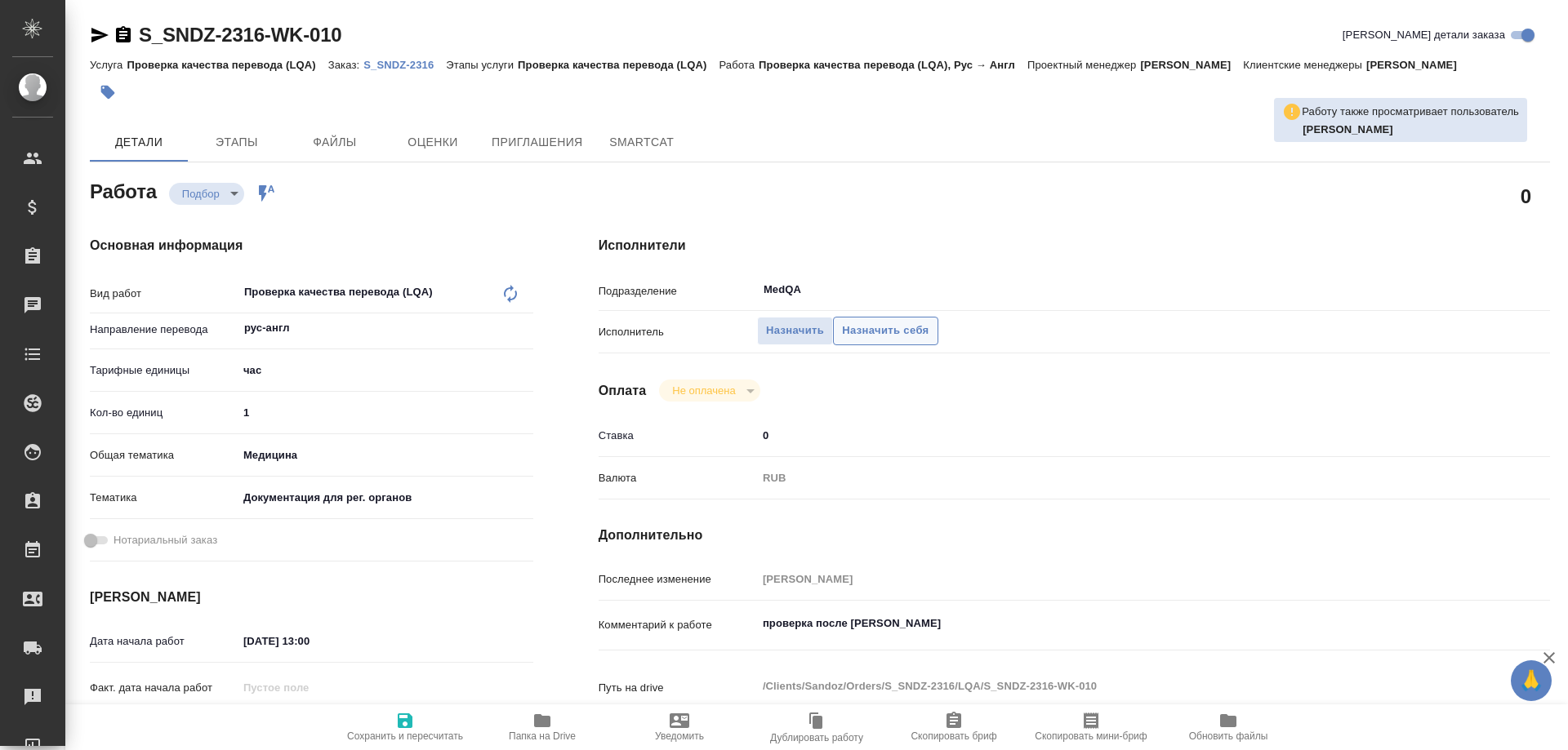
type textarea "x"
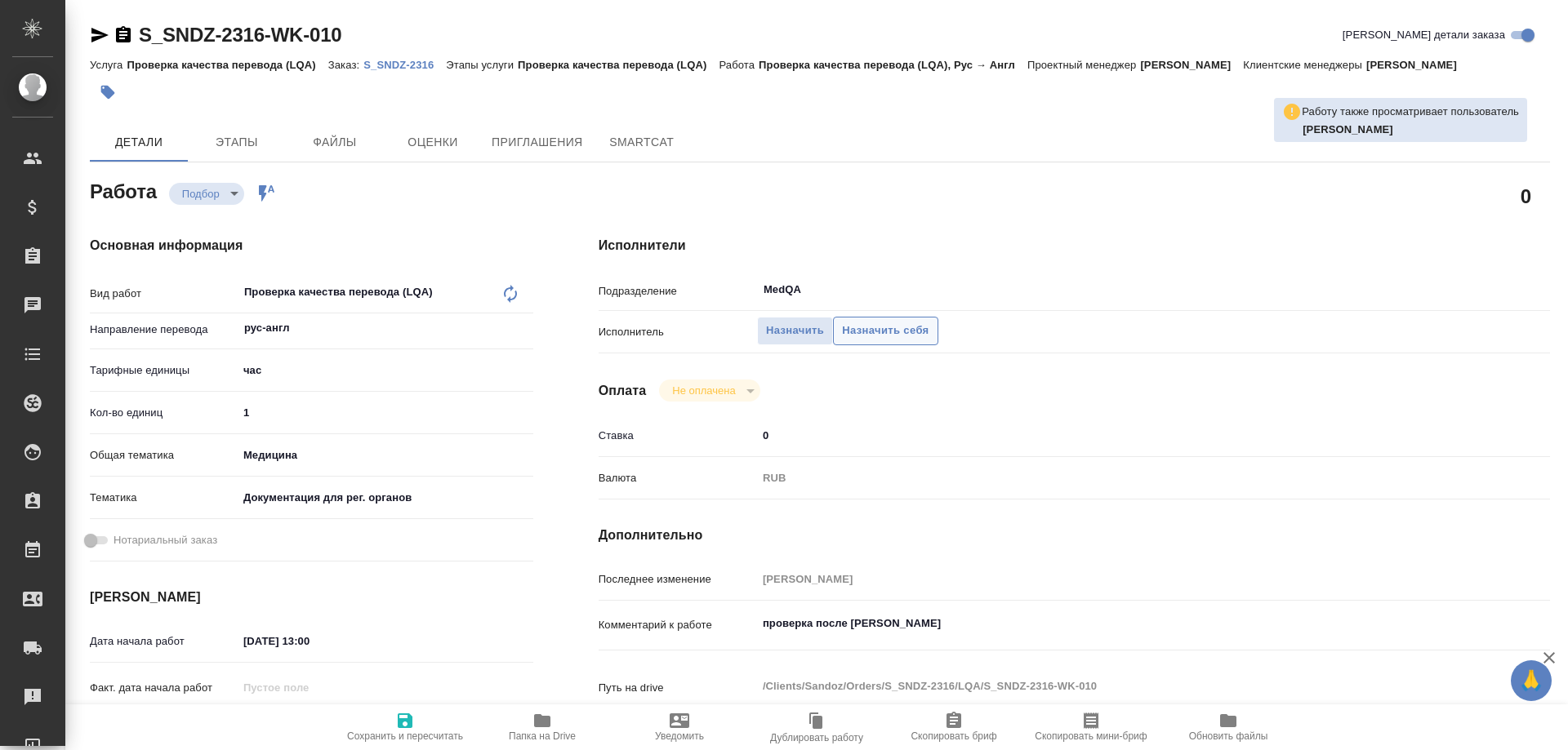
type textarea "x"
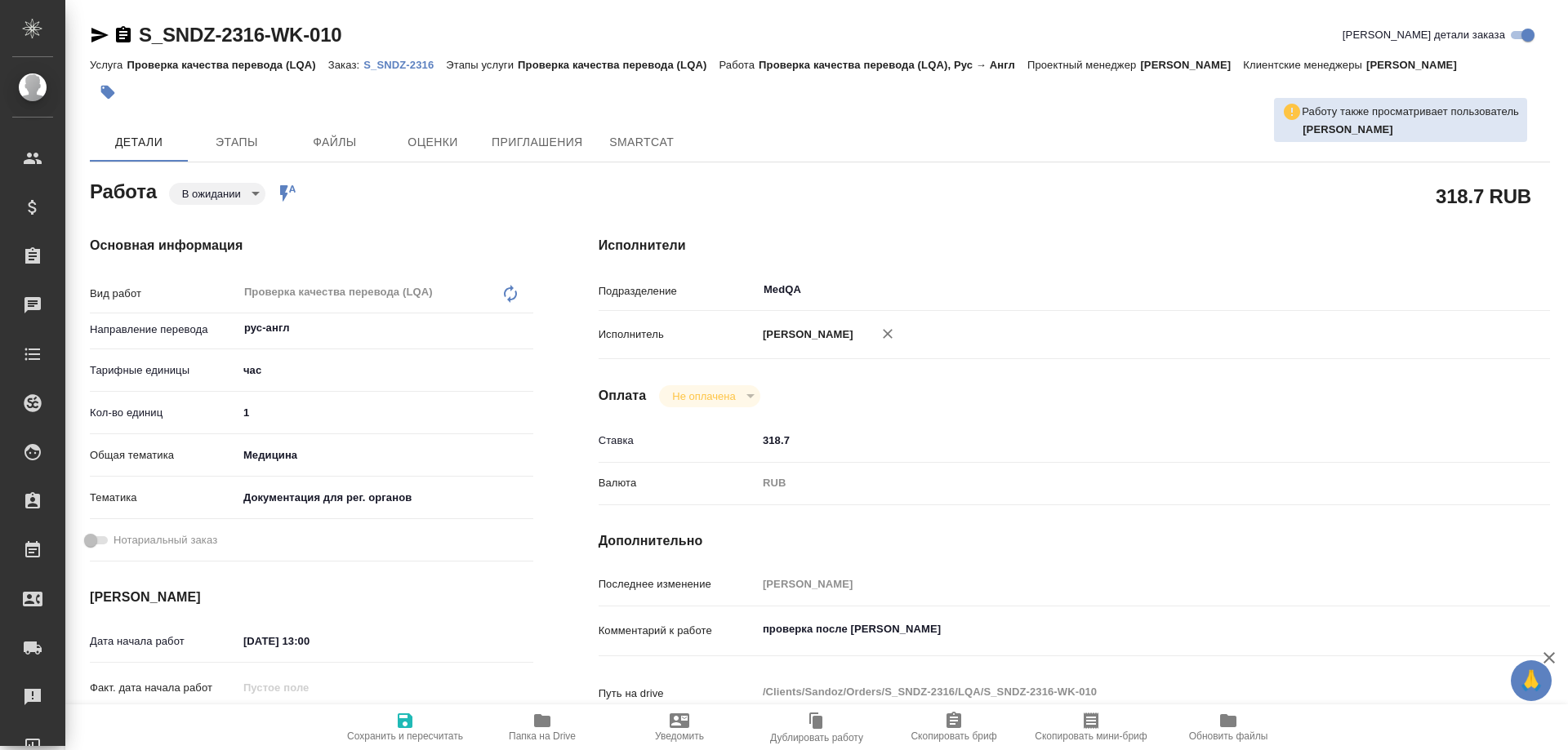
type textarea "x"
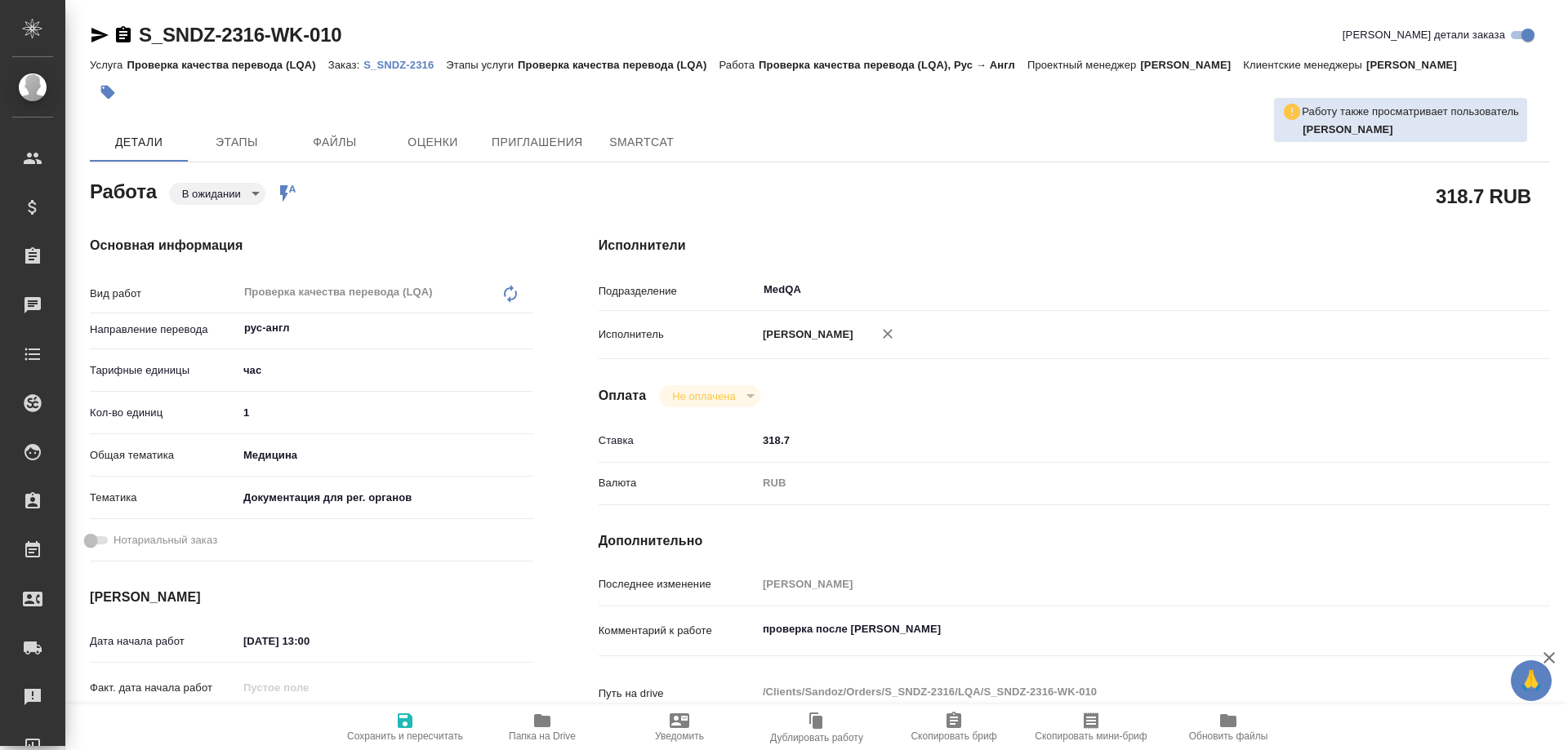
type textarea "x"
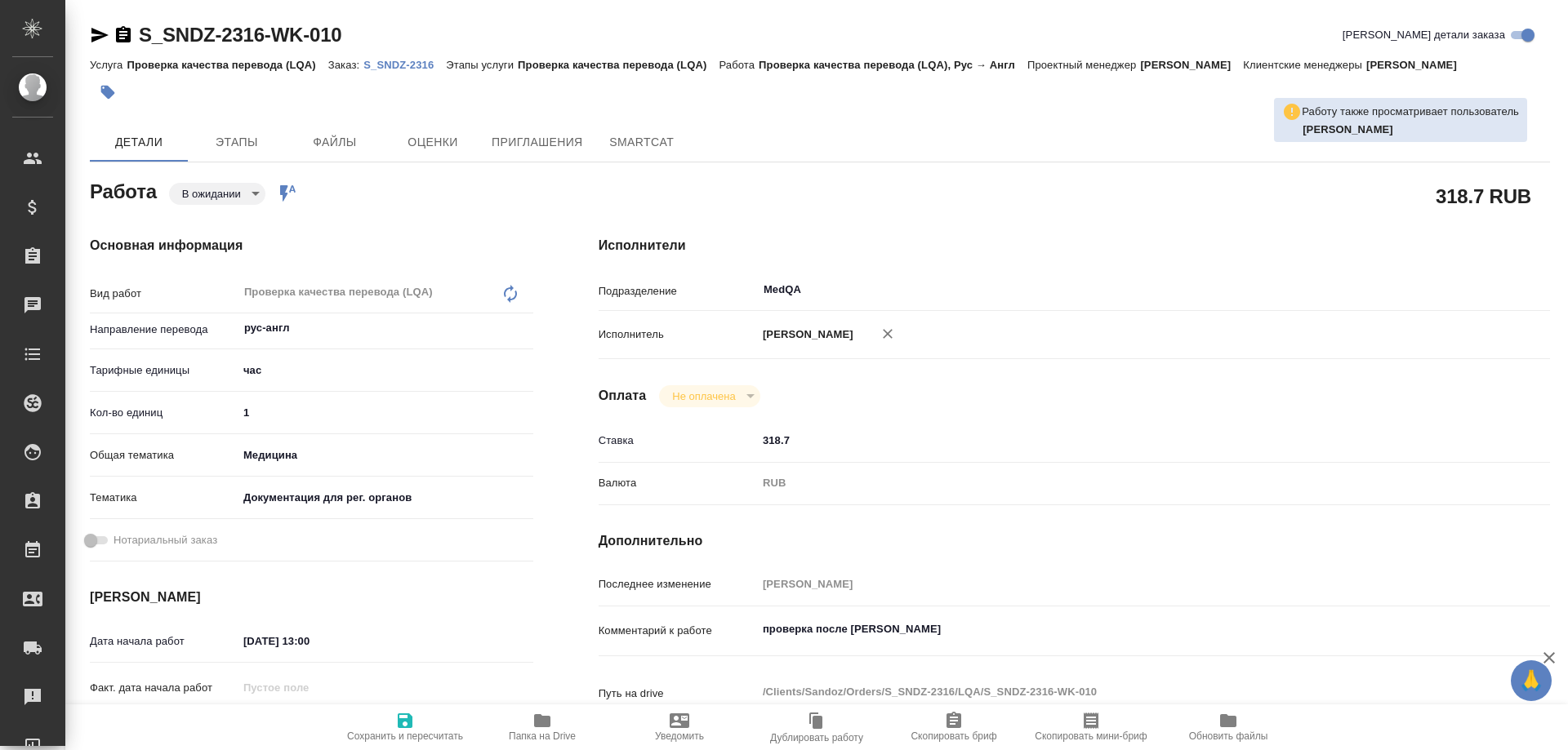
type textarea "x"
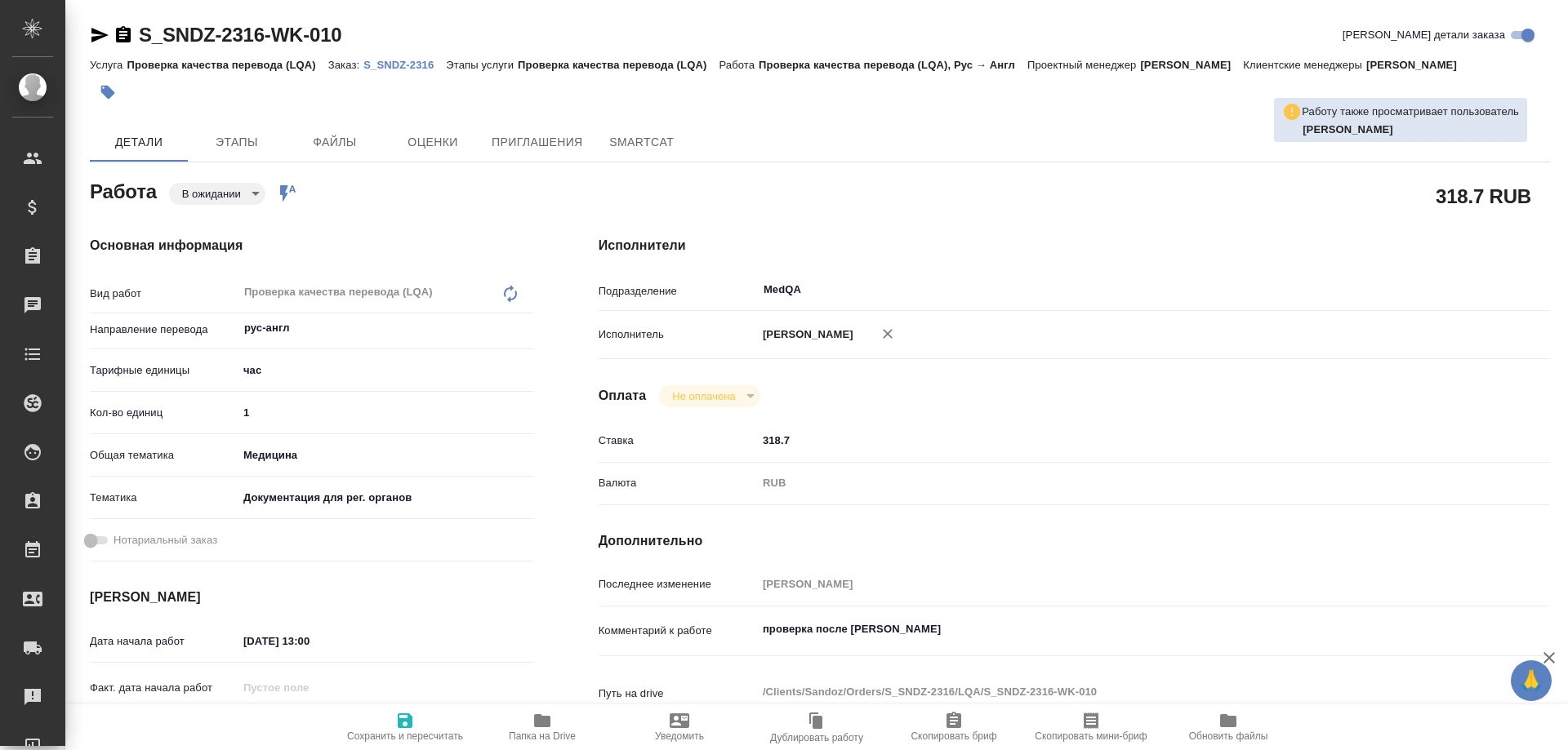
type textarea "x"
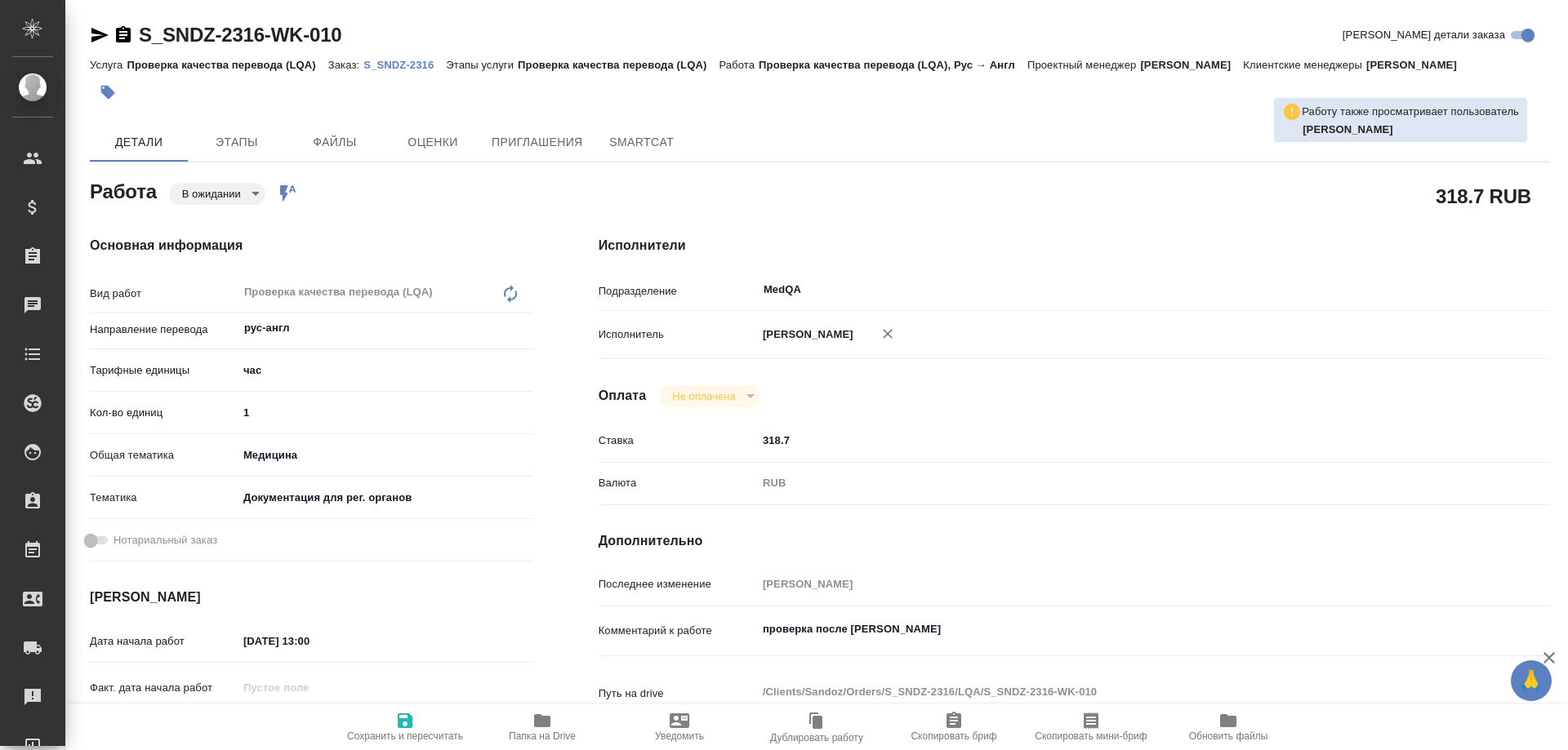
type textarea "x"
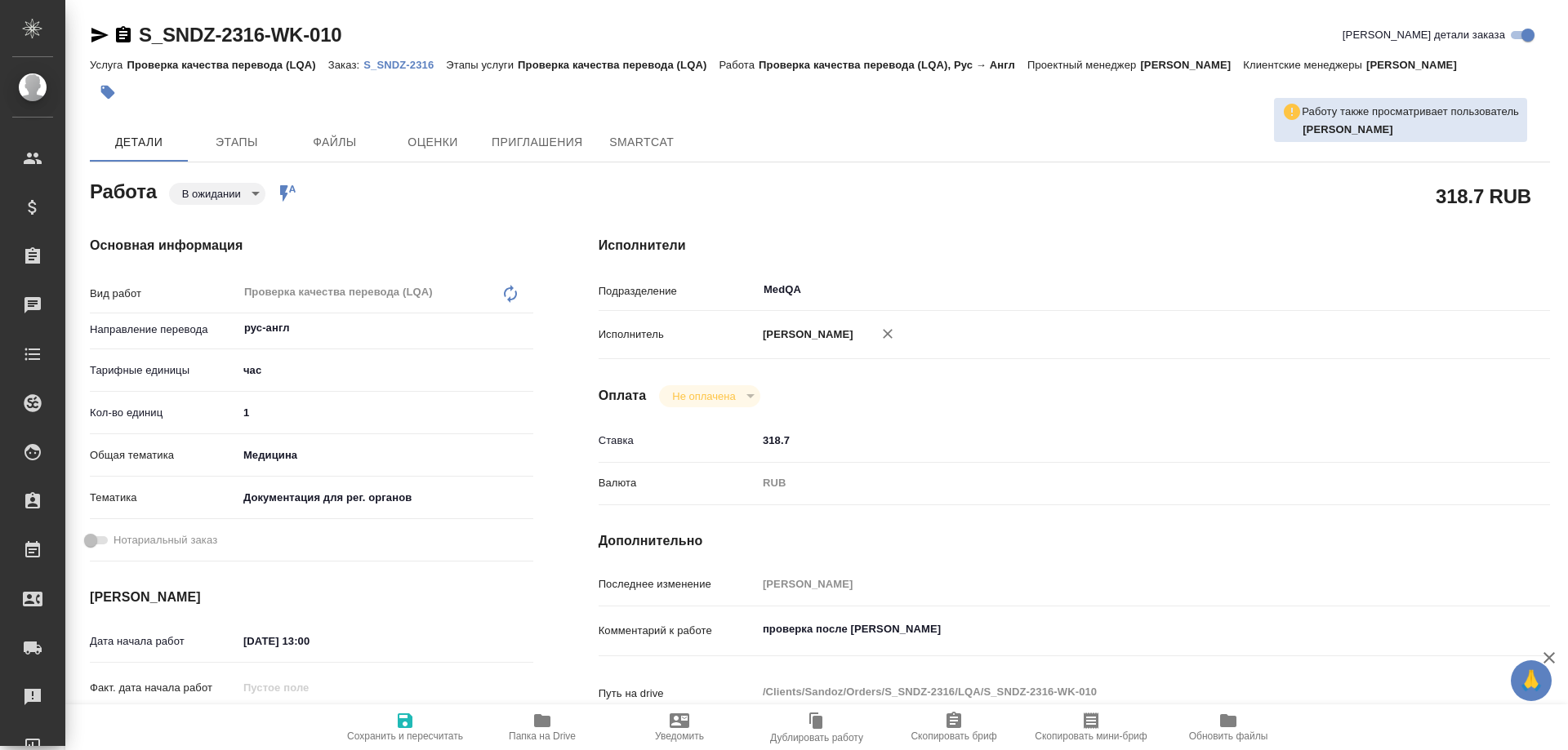
type textarea "x"
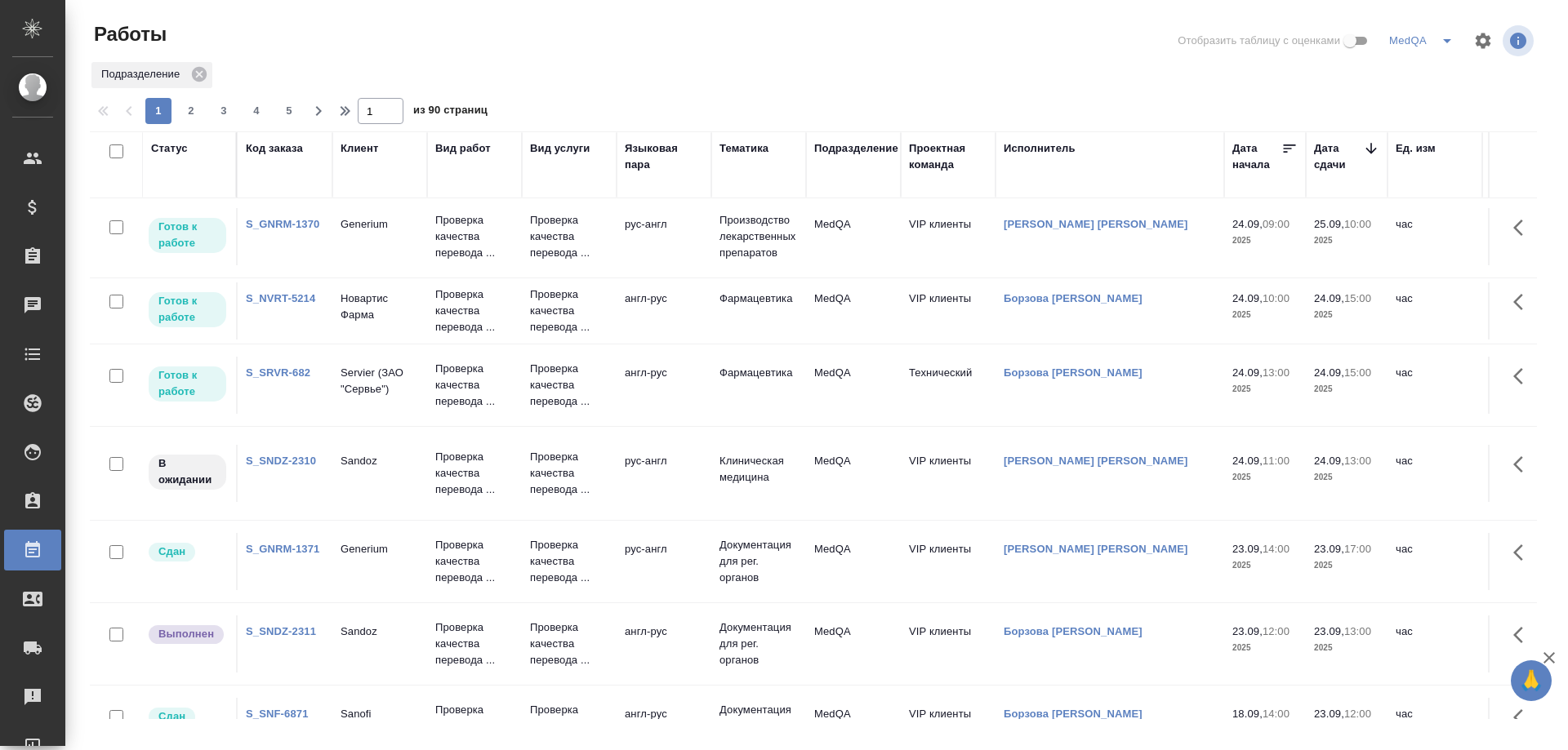
scroll to position [245, 0]
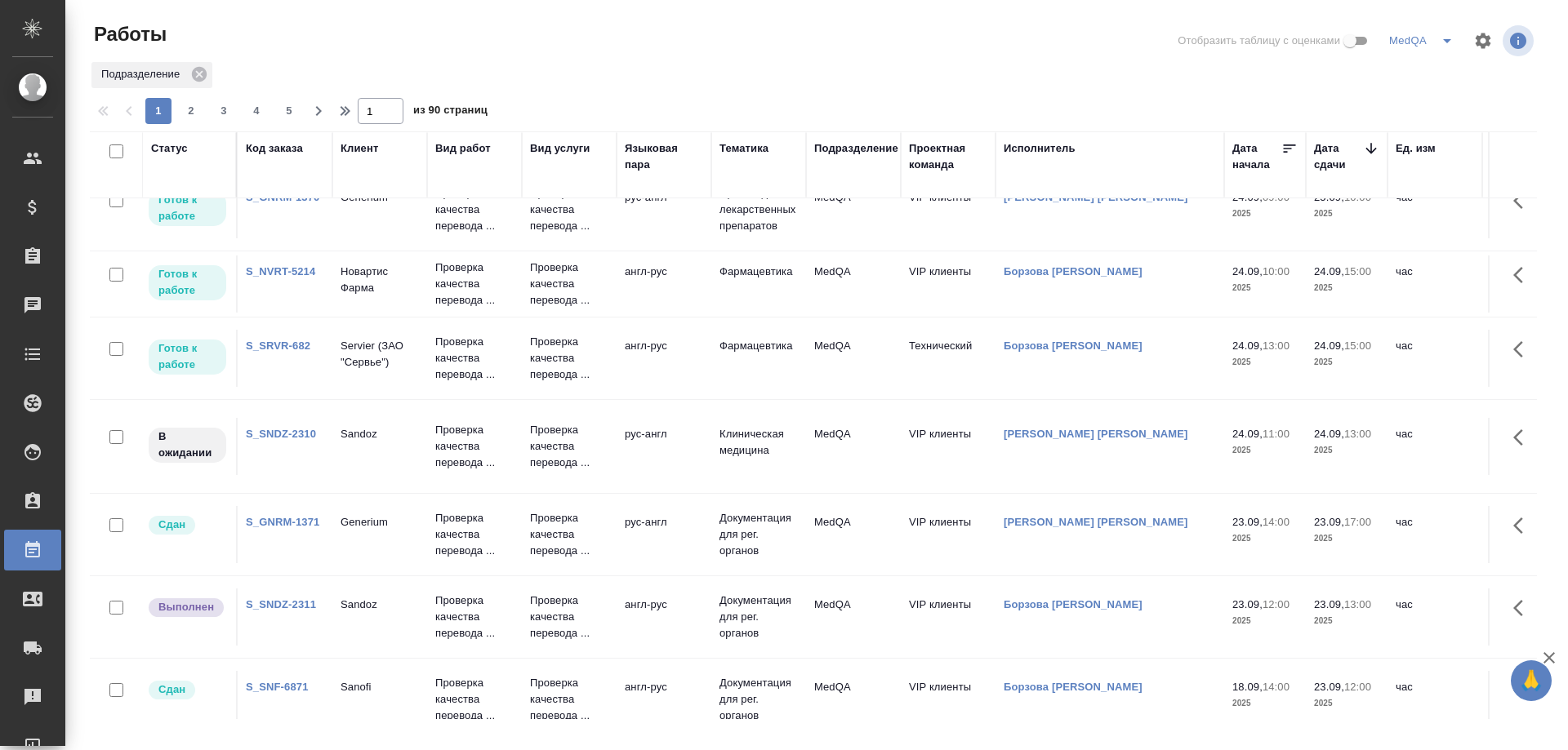
click at [286, 431] on link "S_SNDZ-2310" at bounding box center [281, 433] width 70 height 12
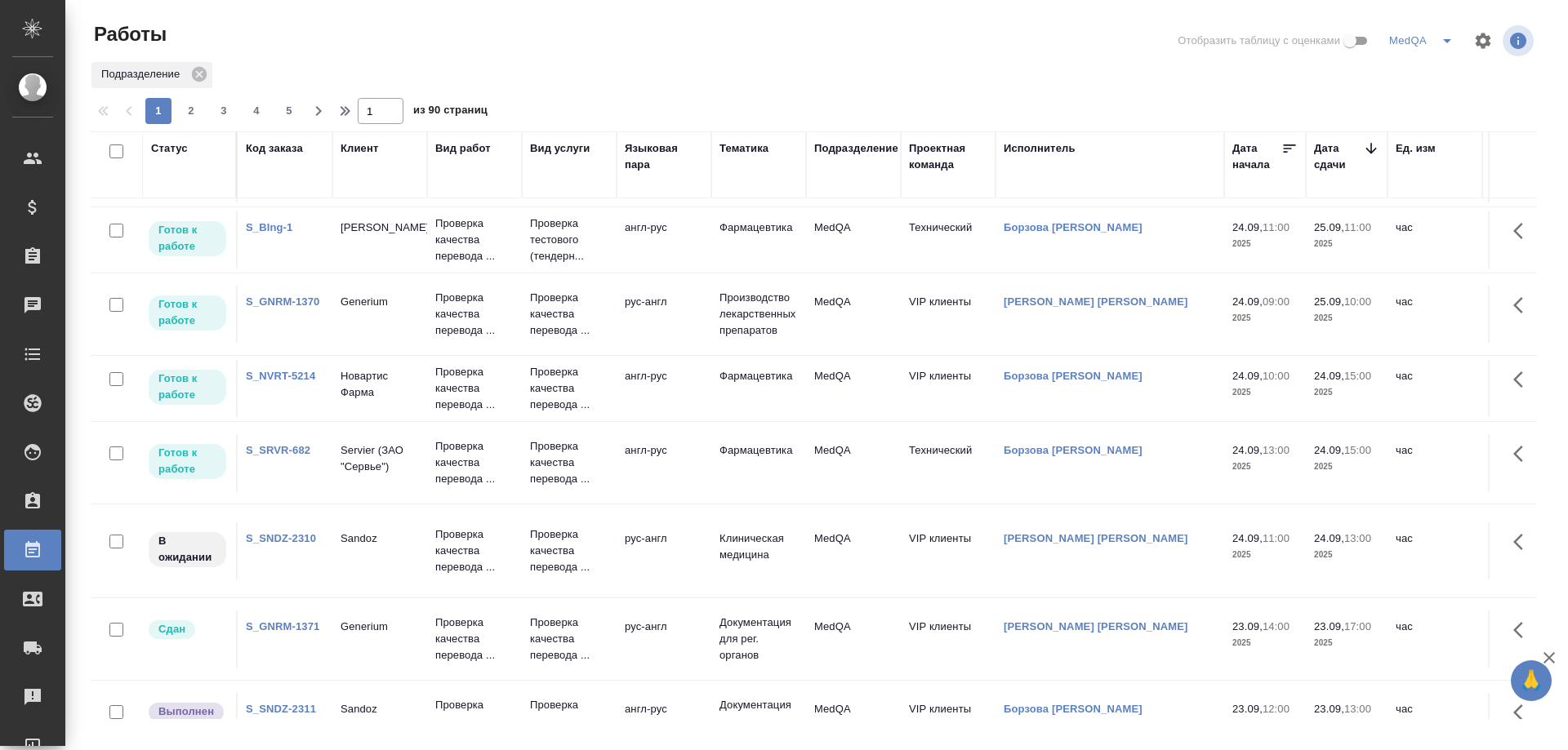
scroll to position [164, 0]
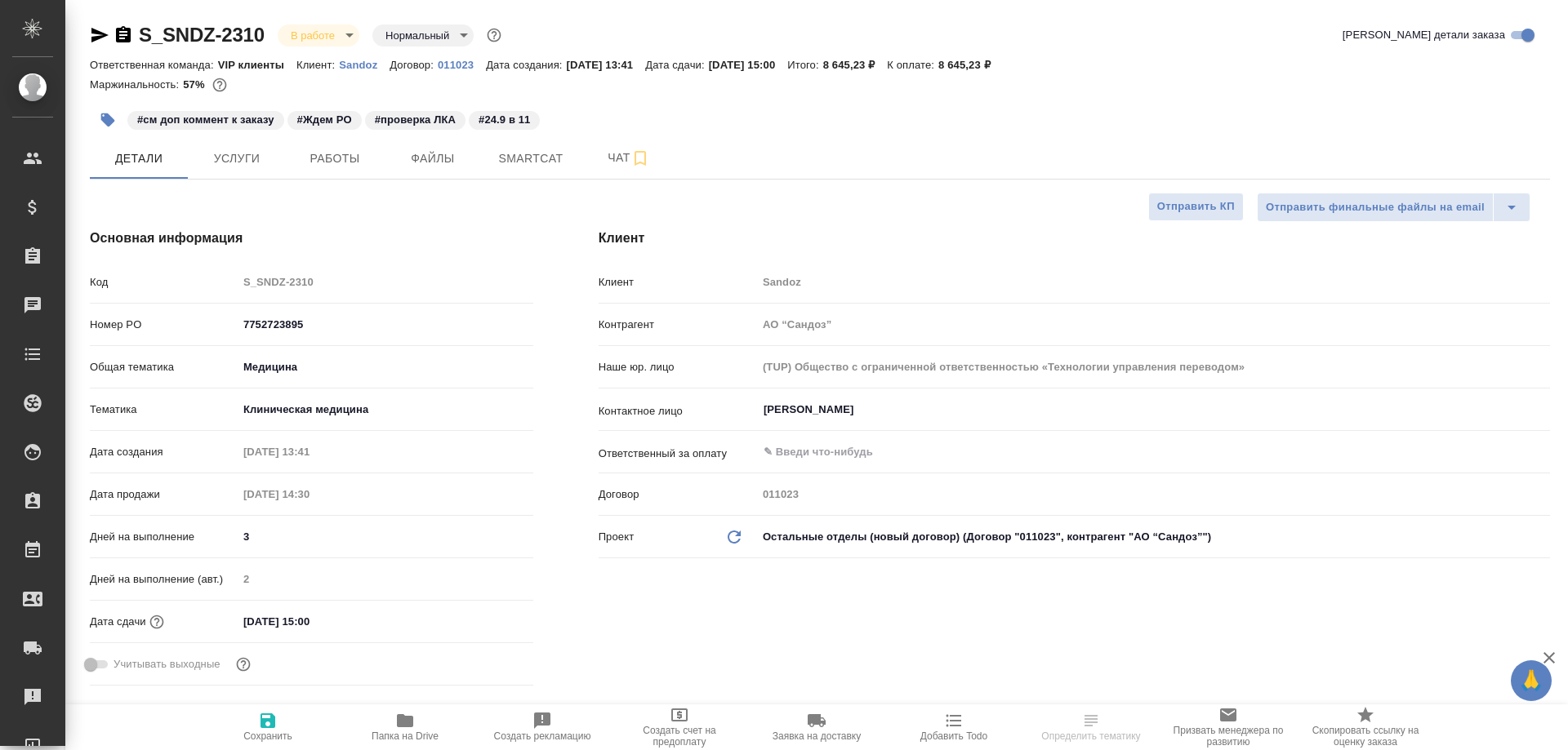
select select "RU"
type textarea "x"
type input "[PERSON_NAME]"
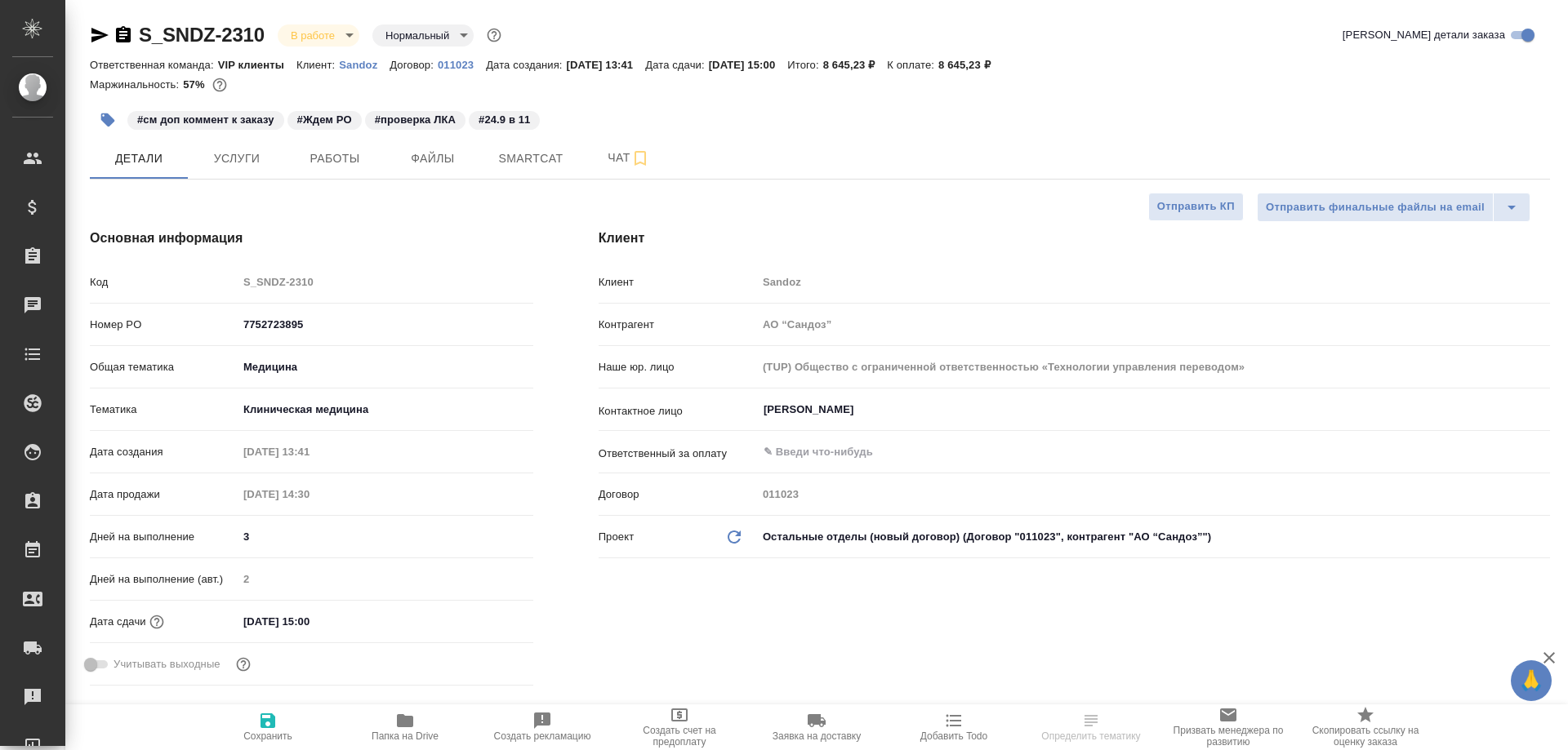
type input "Комаров Роман"
click at [522, 156] on span "Smartcat" at bounding box center [531, 159] width 78 height 21
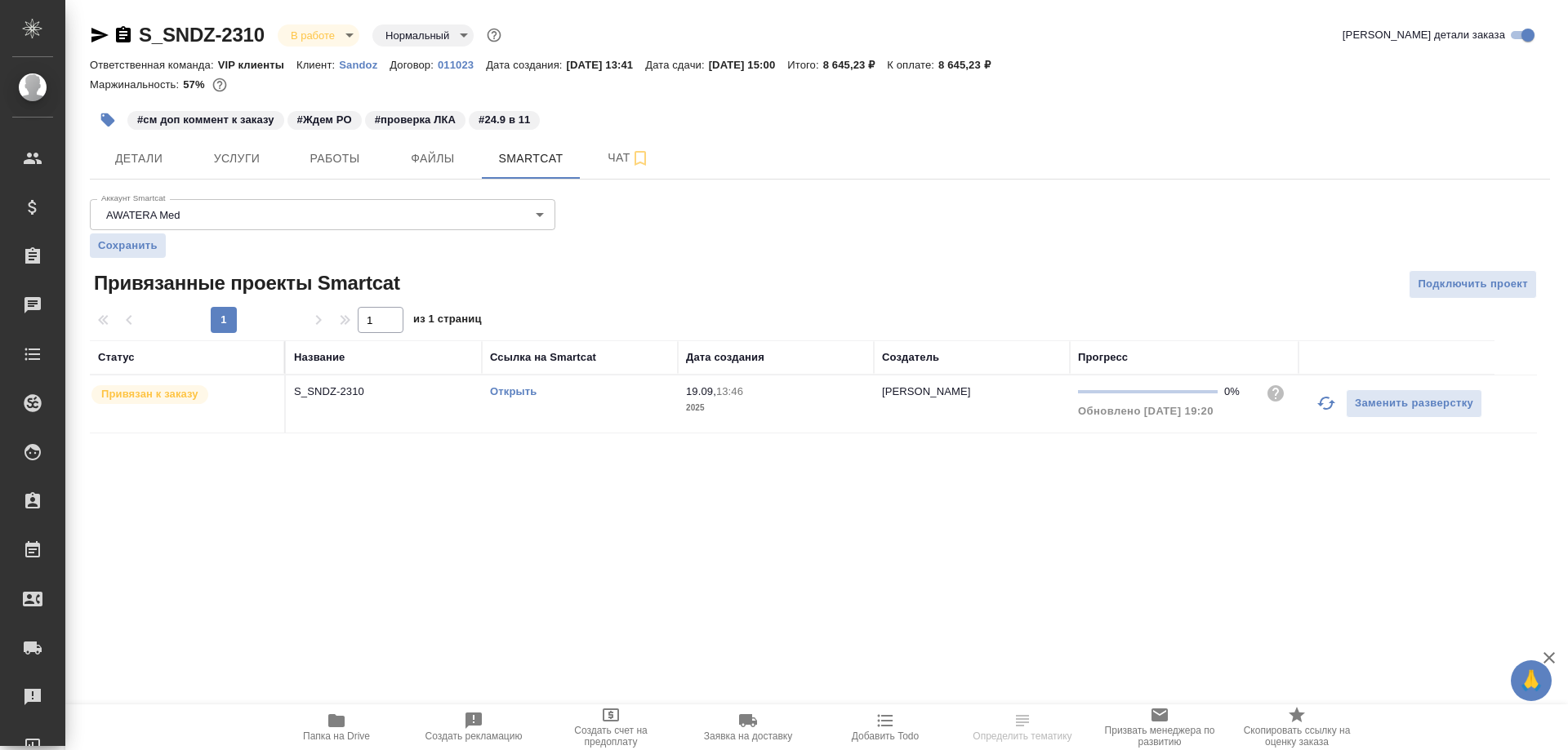
click at [531, 392] on link "Открыть" at bounding box center [513, 391] width 47 height 12
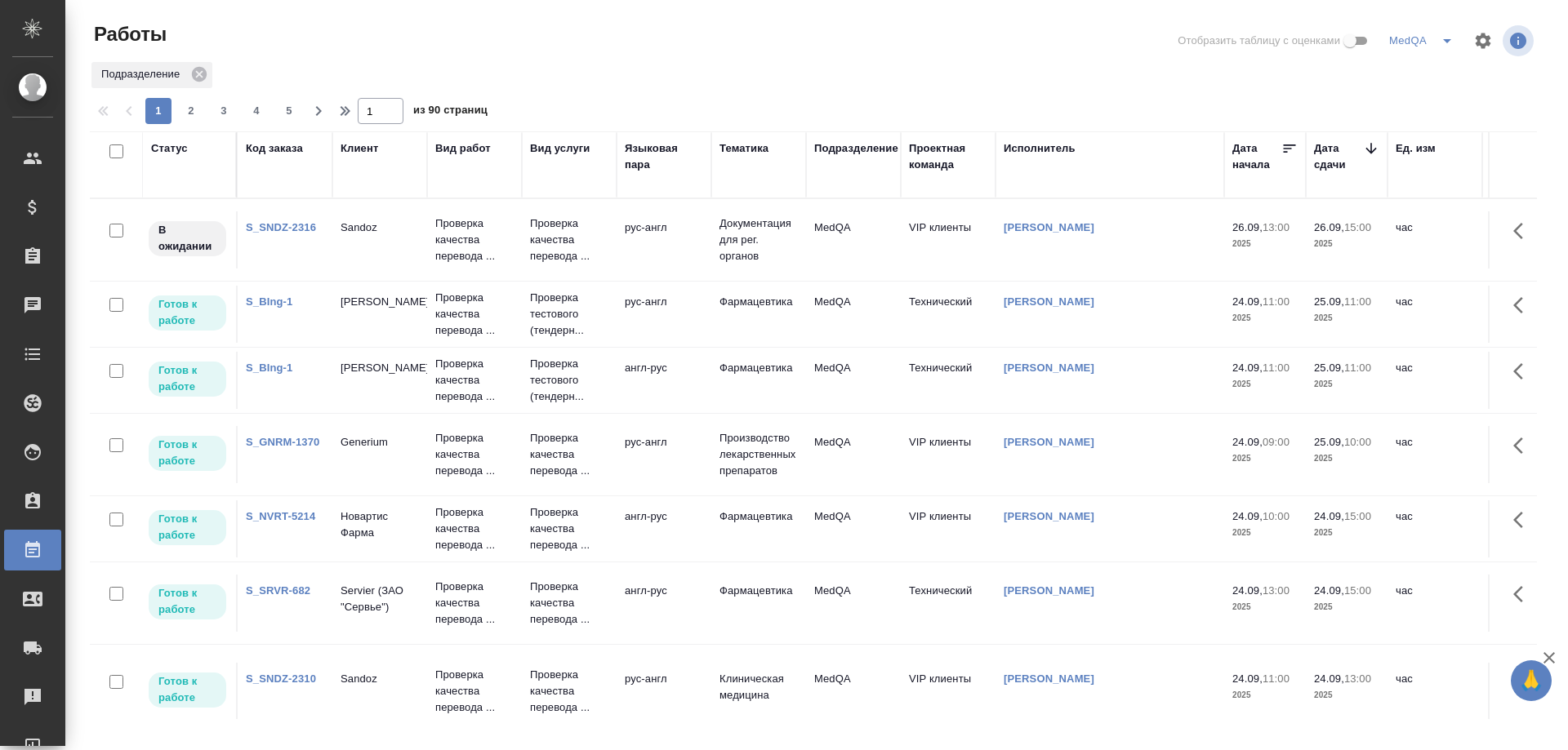
scroll to position [164, 0]
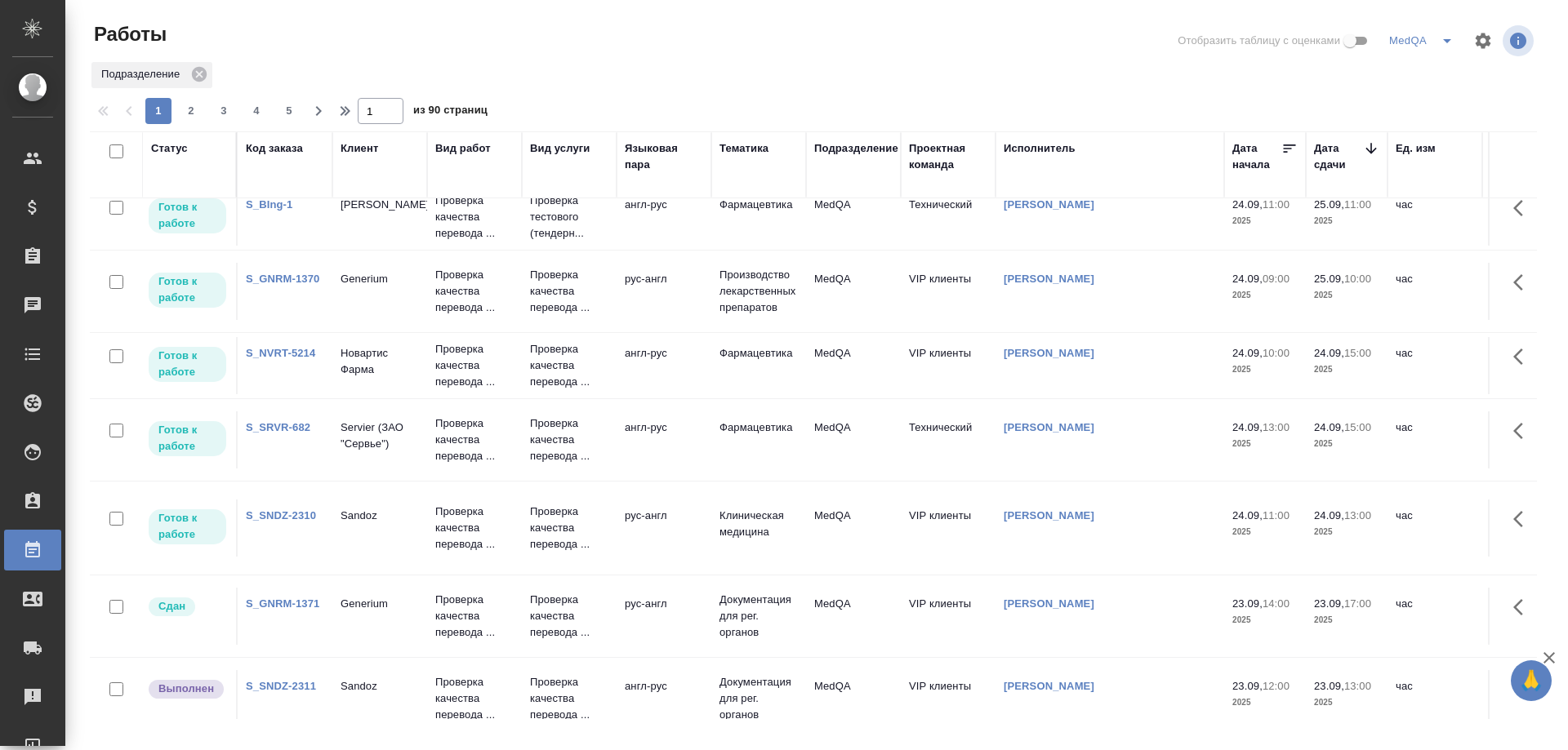
click at [285, 514] on link "S_SNDZ-2310" at bounding box center [281, 515] width 70 height 12
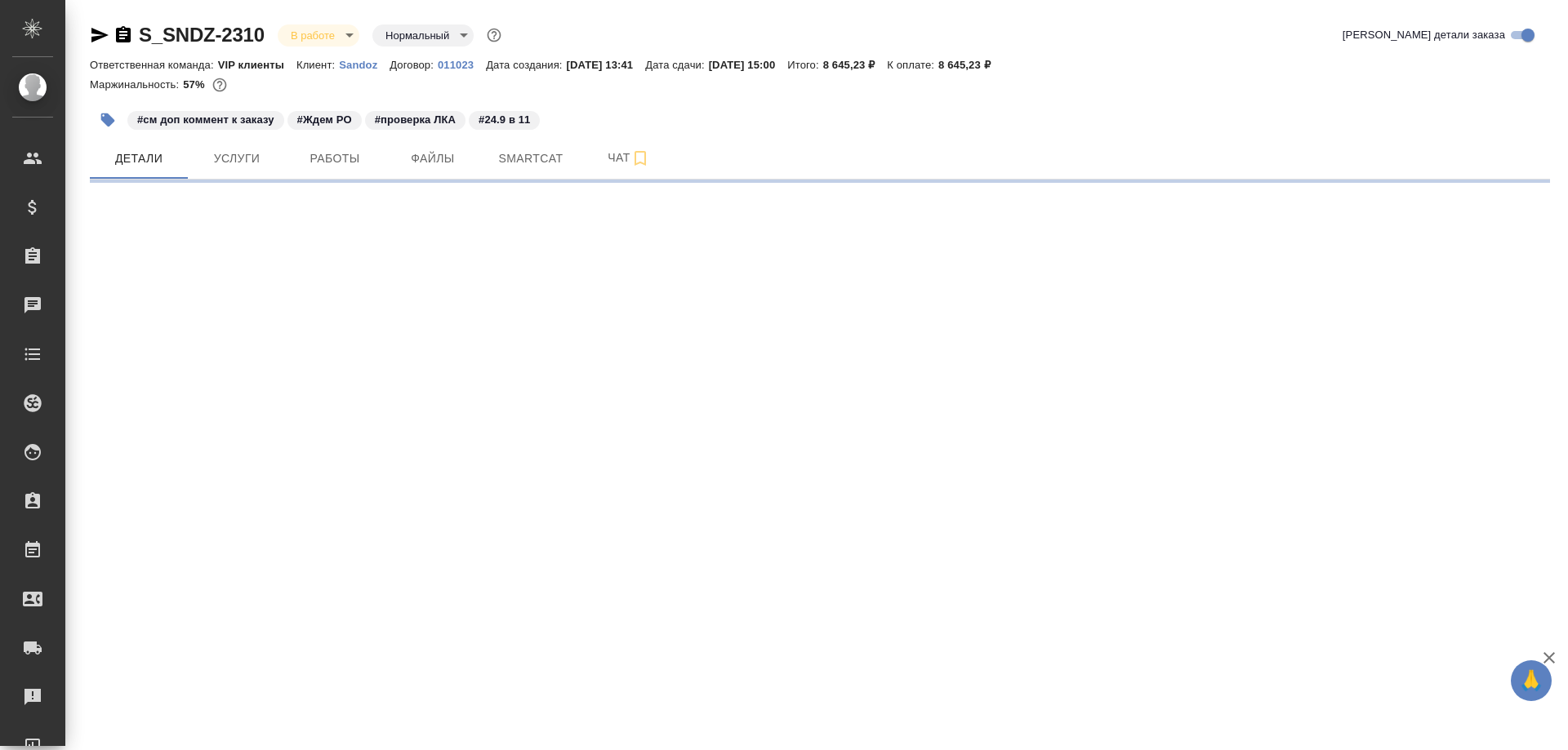
select select "RU"
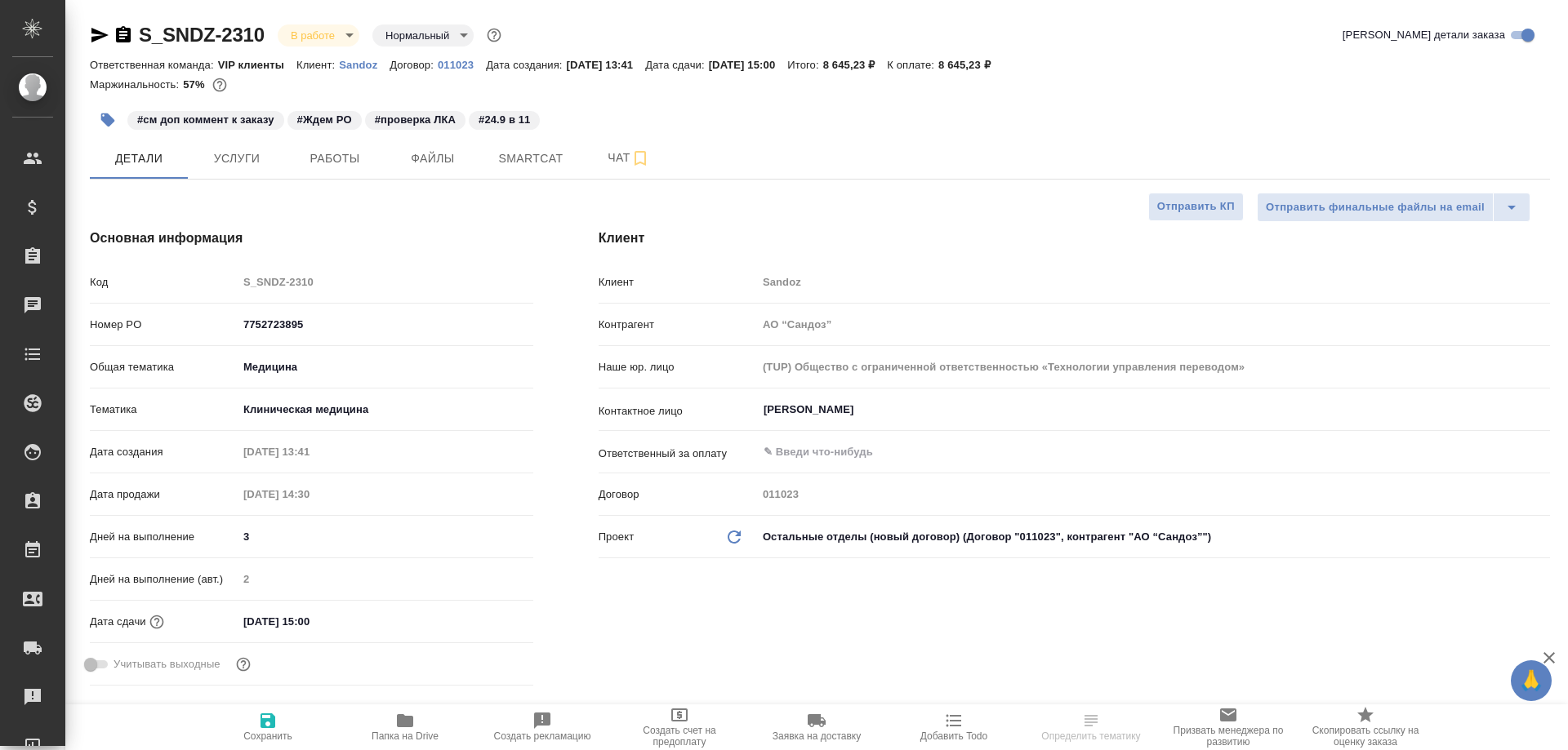
type textarea "x"
click at [406, 717] on icon "button" at bounding box center [405, 721] width 16 height 13
select select "RU"
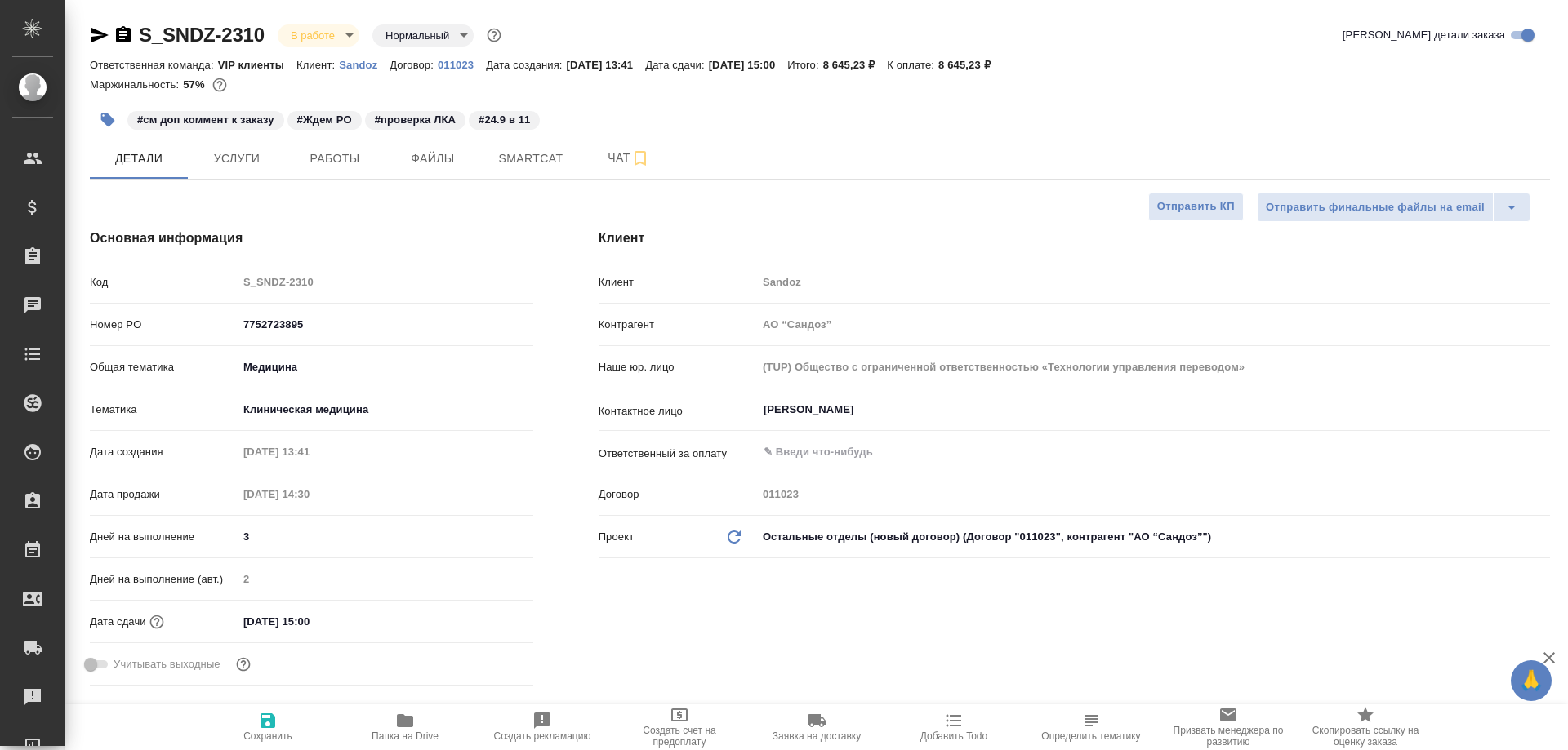
type textarea "x"
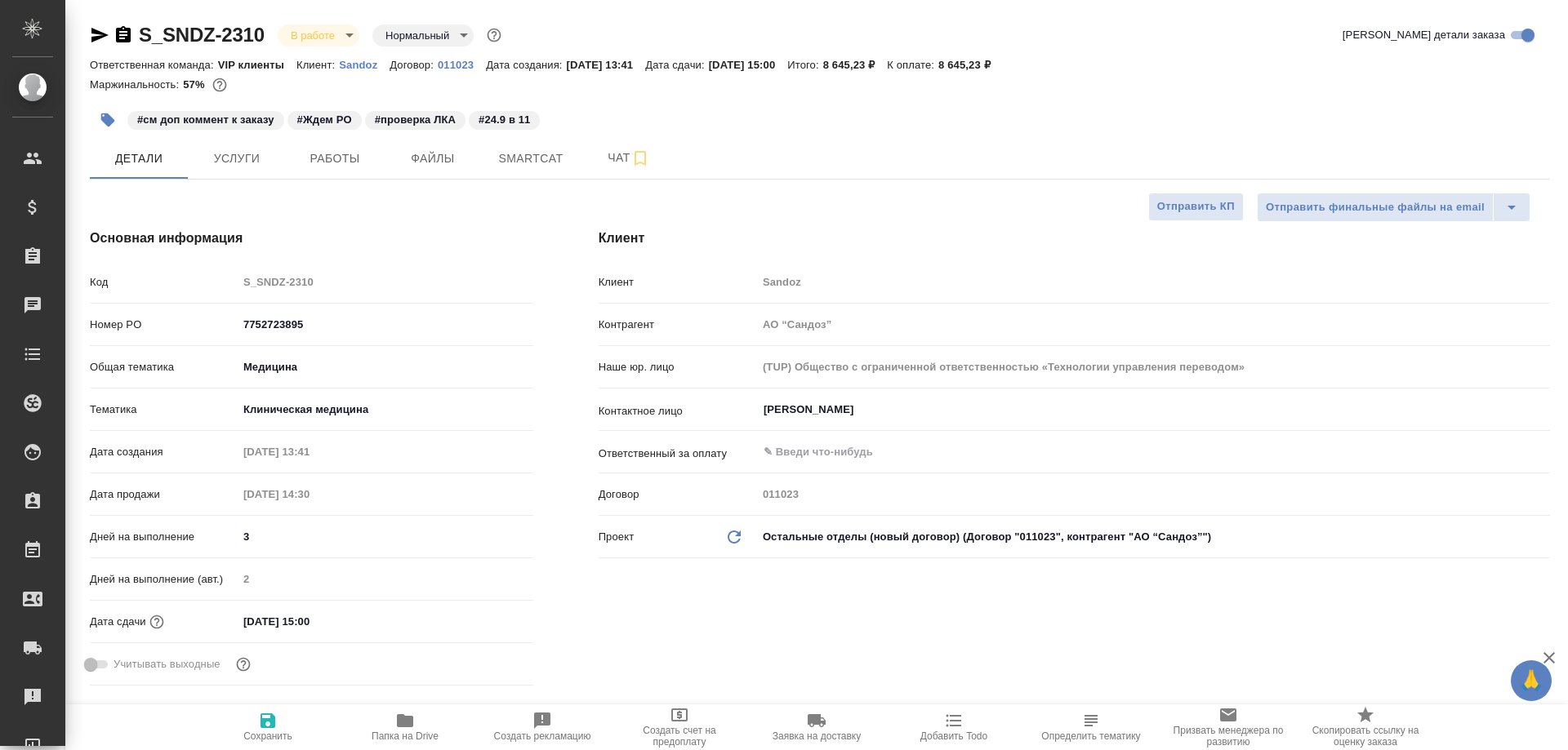
type textarea "x"
click at [540, 154] on span "Smartcat" at bounding box center [531, 159] width 78 height 21
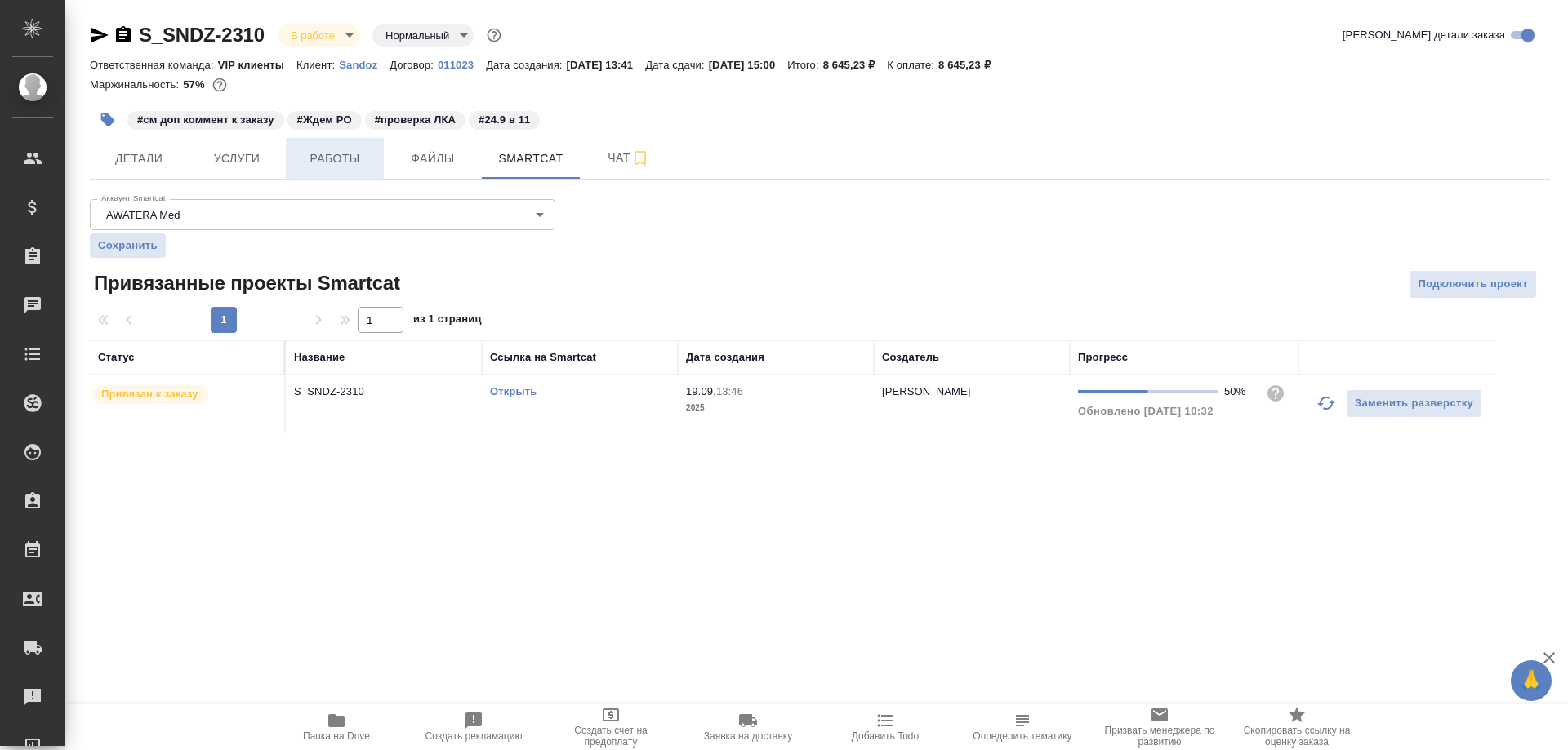
click at [327, 161] on span "Работы" at bounding box center [334, 159] width 78 height 21
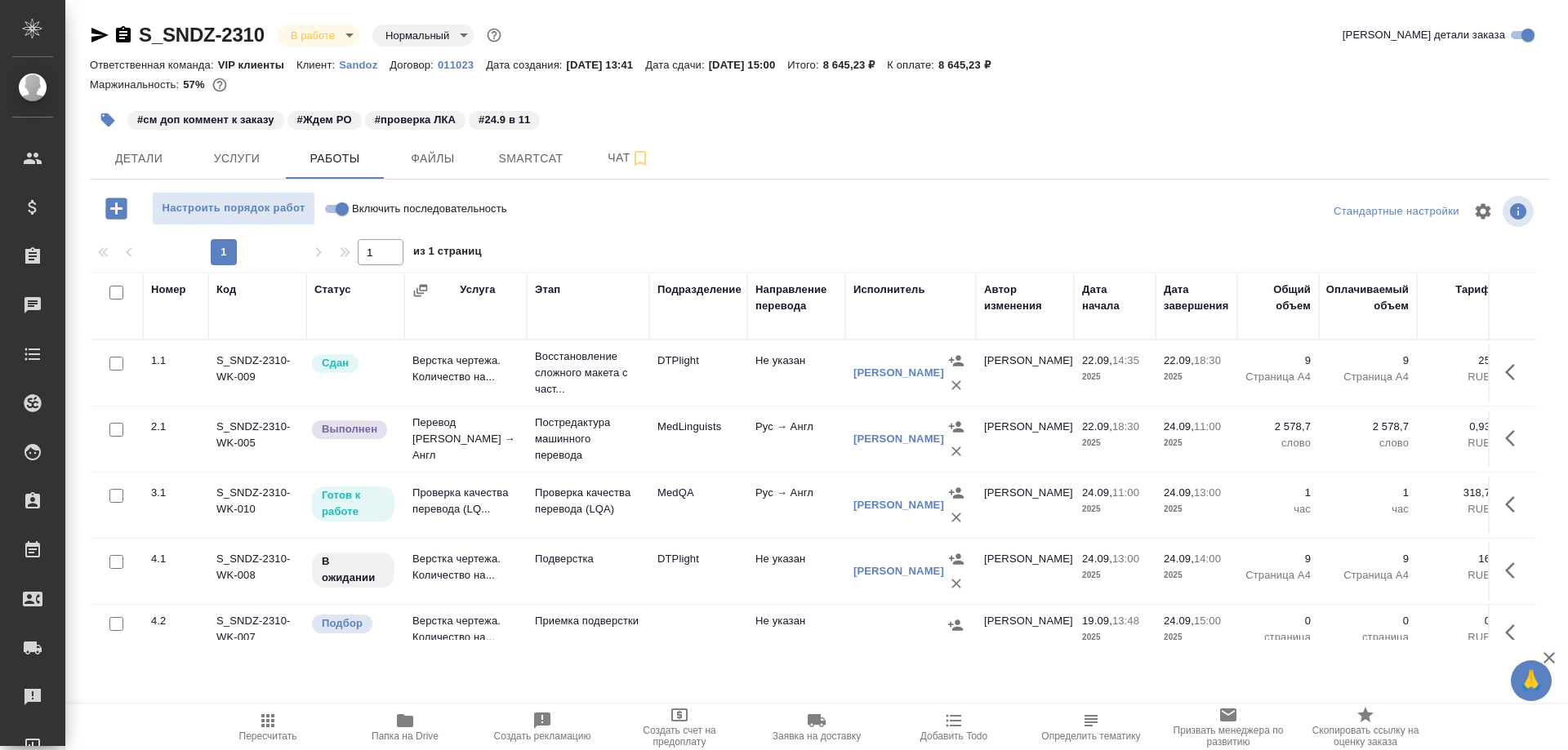
click at [434, 496] on td "Проверка качества перевода (LQ..." at bounding box center [465, 505] width 123 height 57
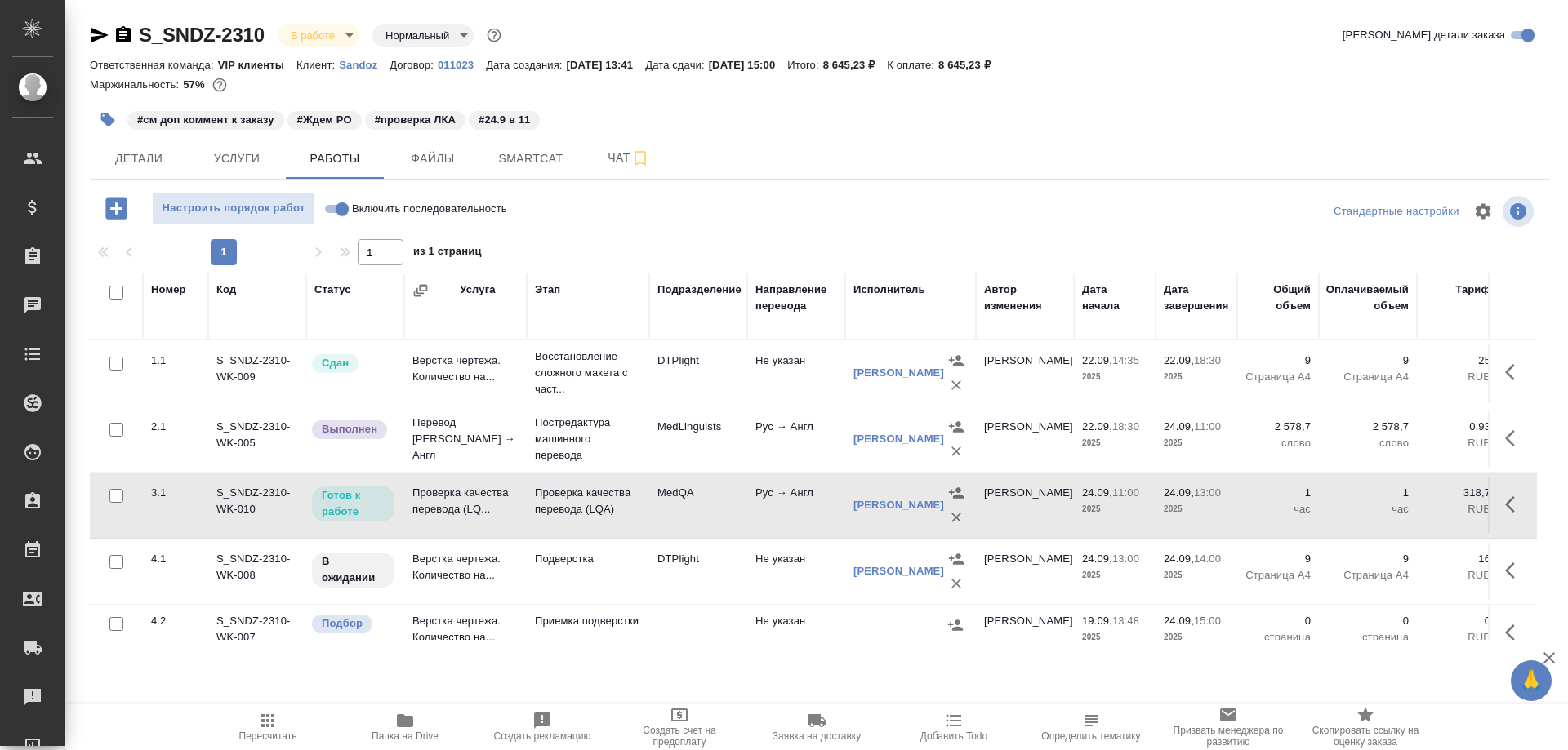
click at [434, 496] on td "Проверка качества перевода (LQ..." at bounding box center [465, 505] width 123 height 57
click at [121, 35] on icon "button" at bounding box center [123, 35] width 20 height 20
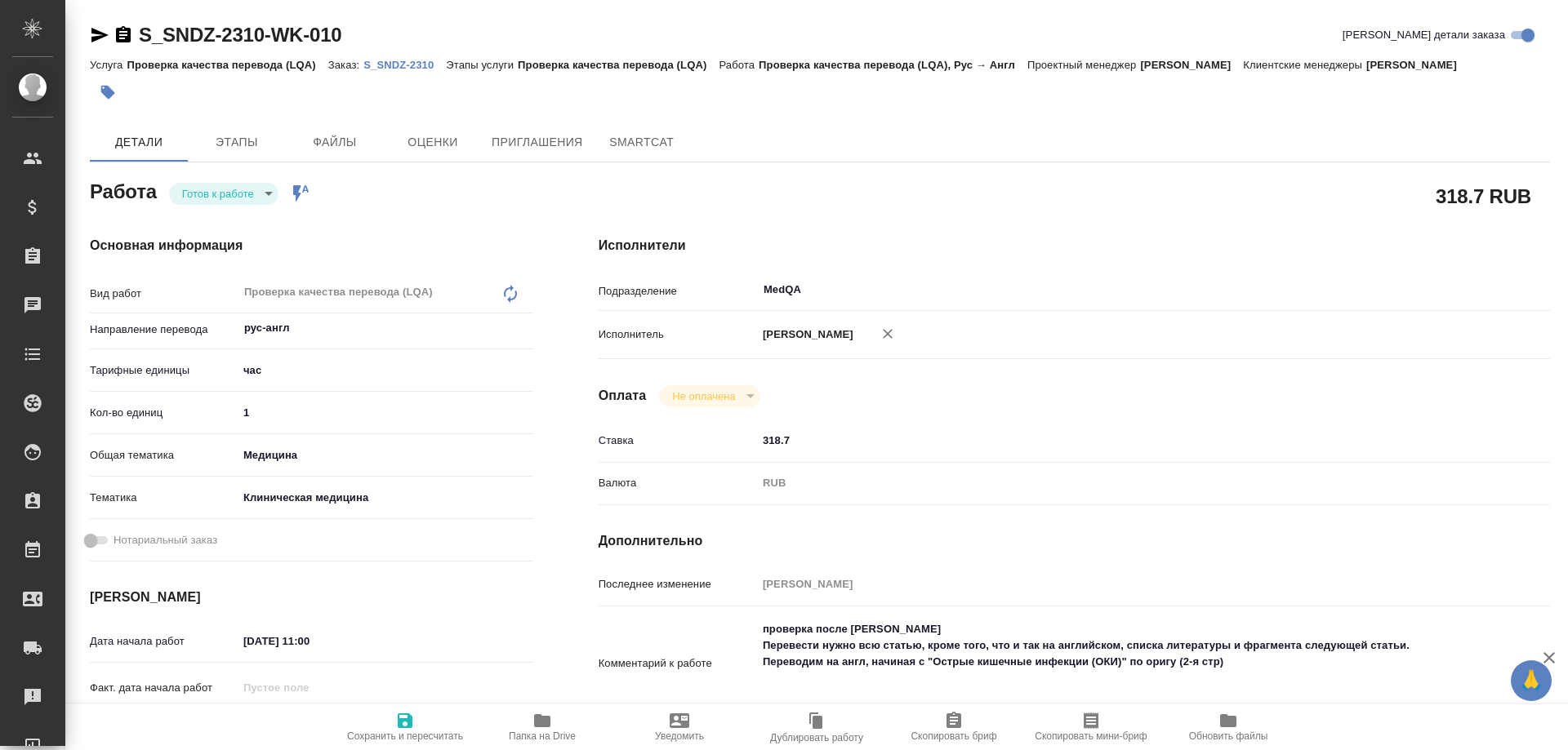
type textarea "x"
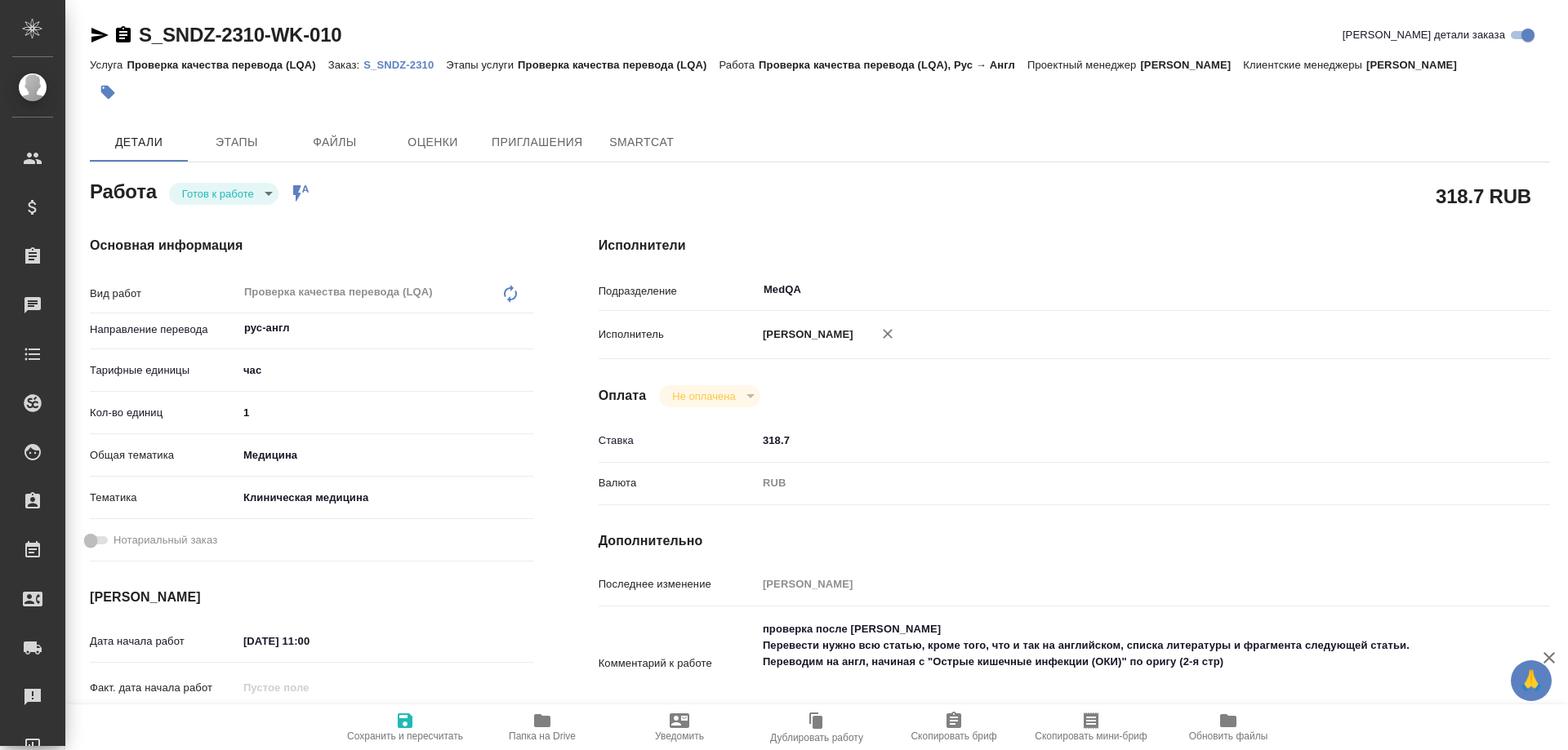
type textarea "x"
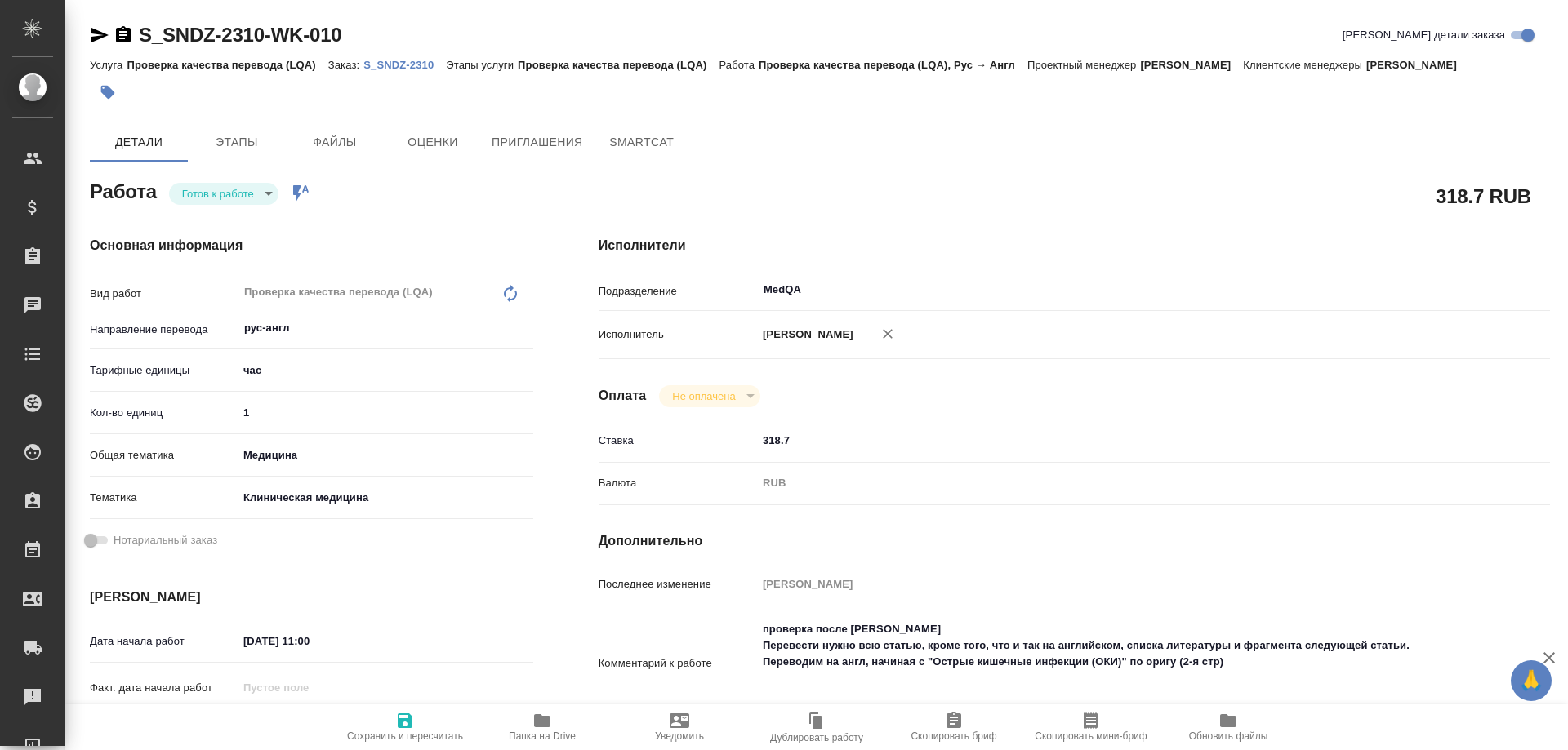
type textarea "x"
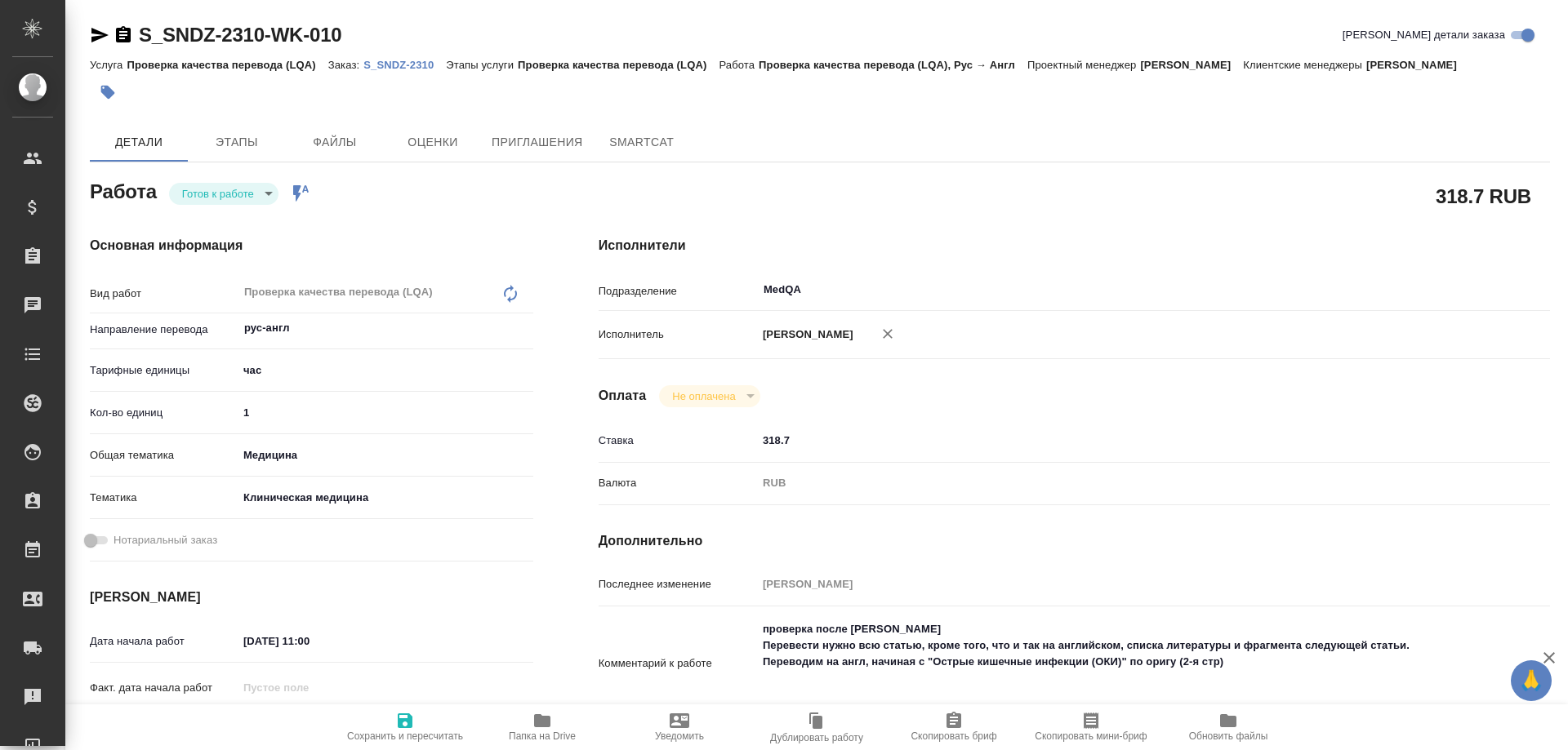
type textarea "x"
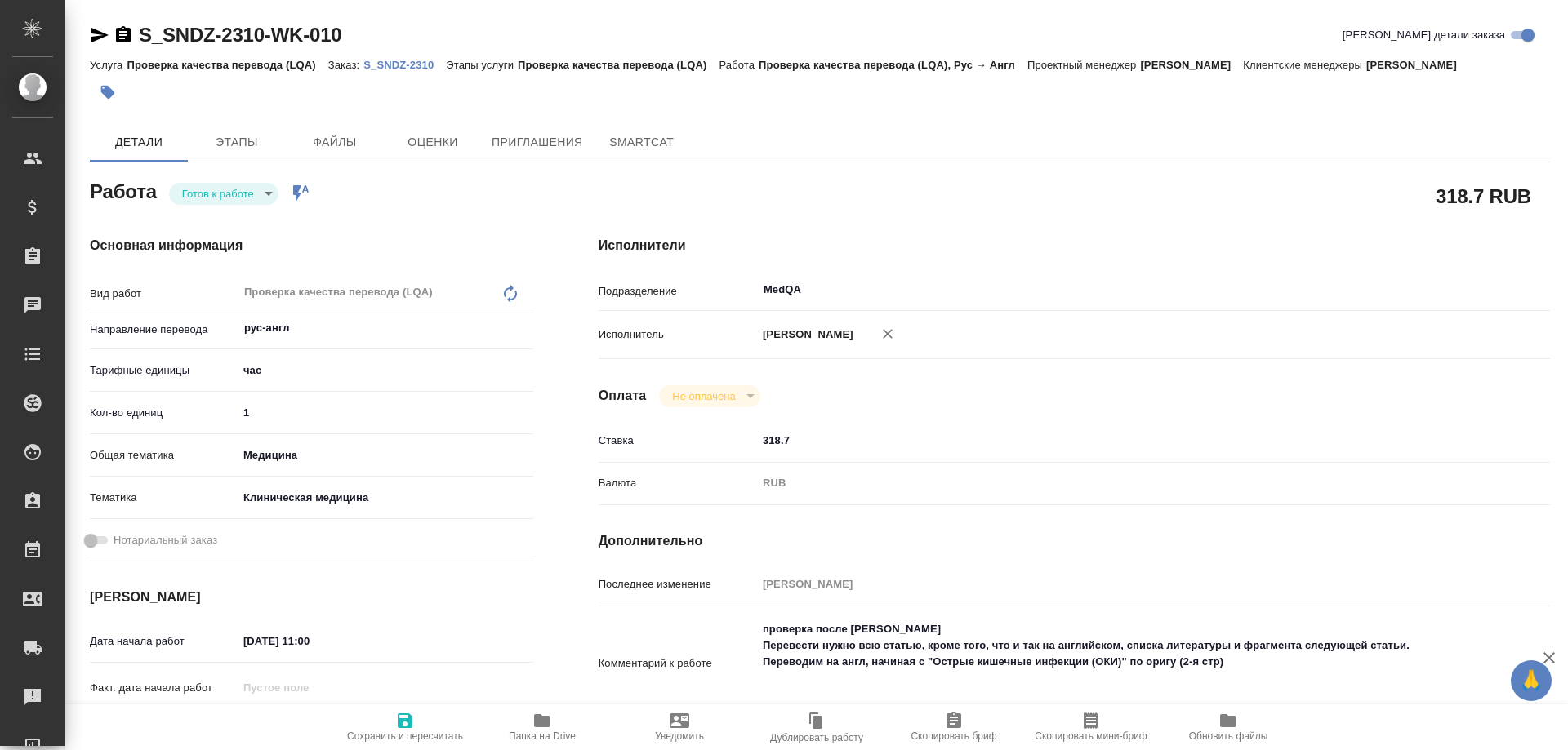
type textarea "x"
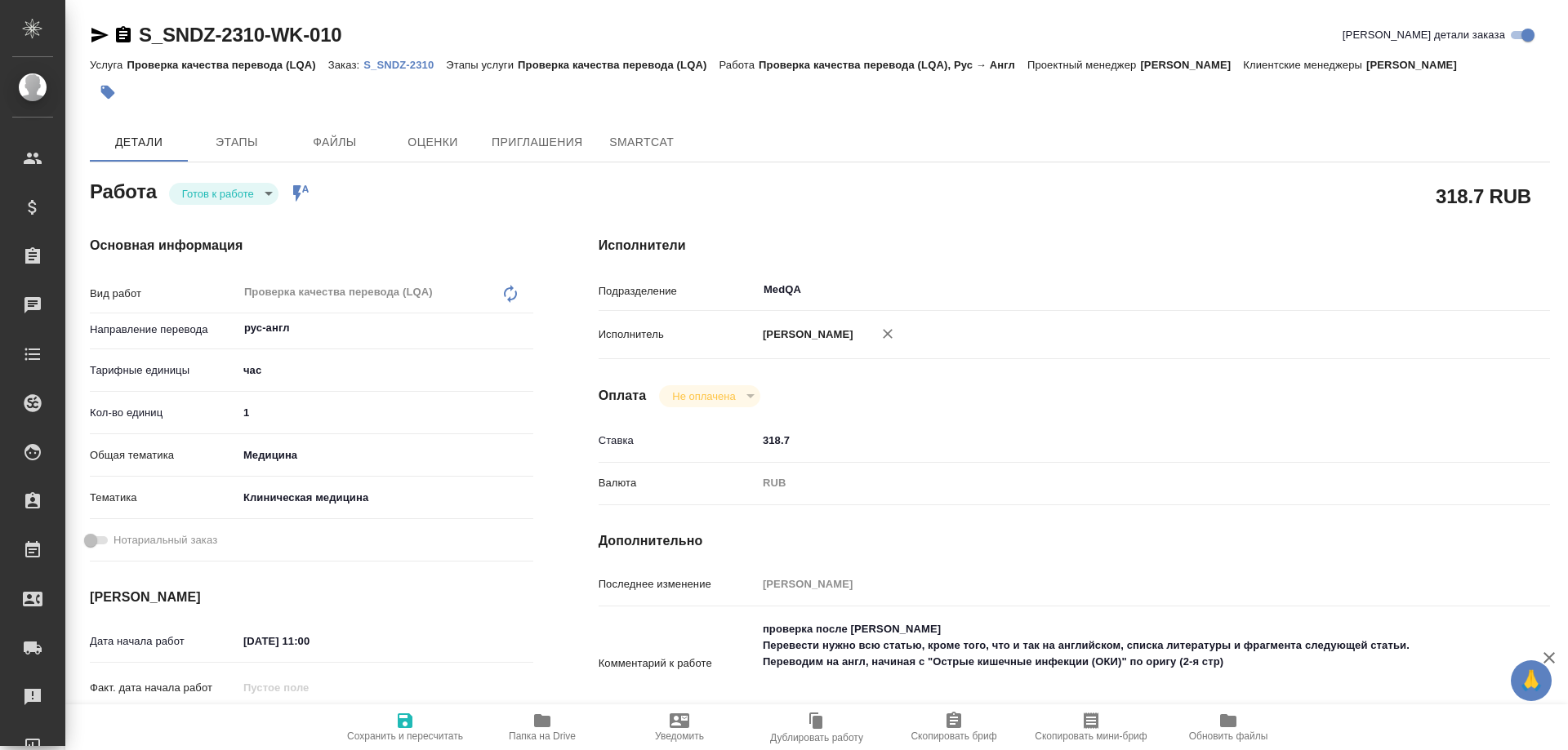
type textarea "x"
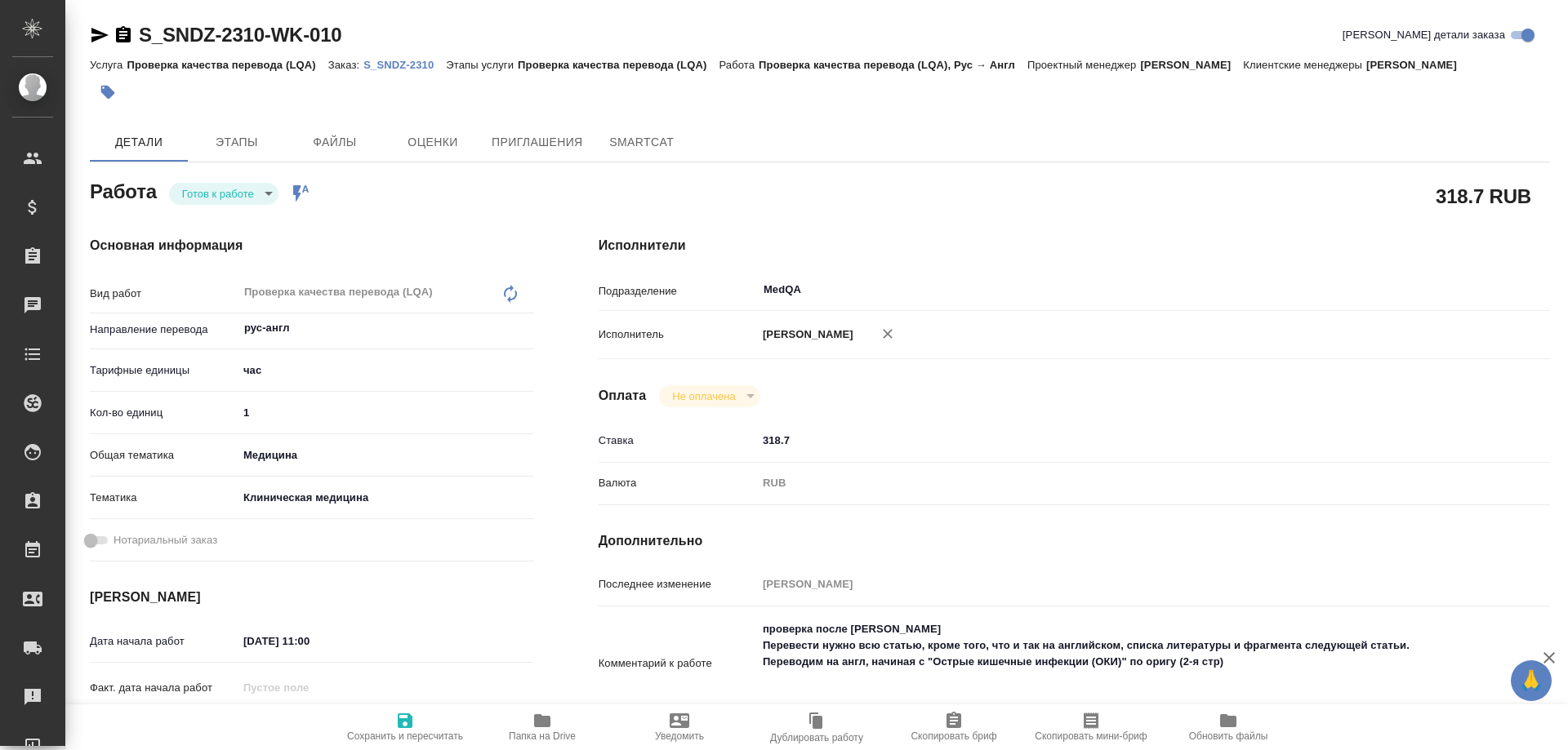
type textarea "x"
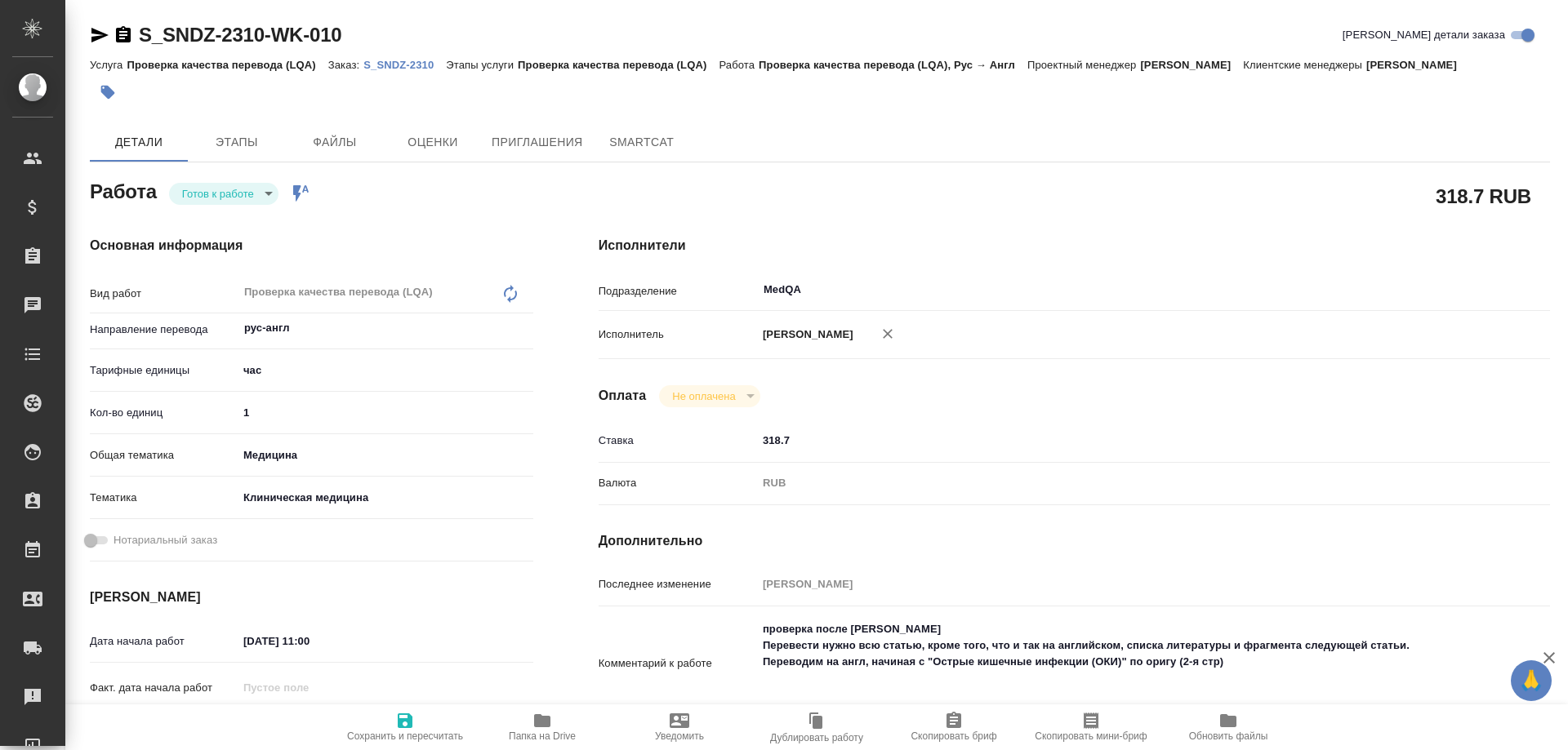
type textarea "x"
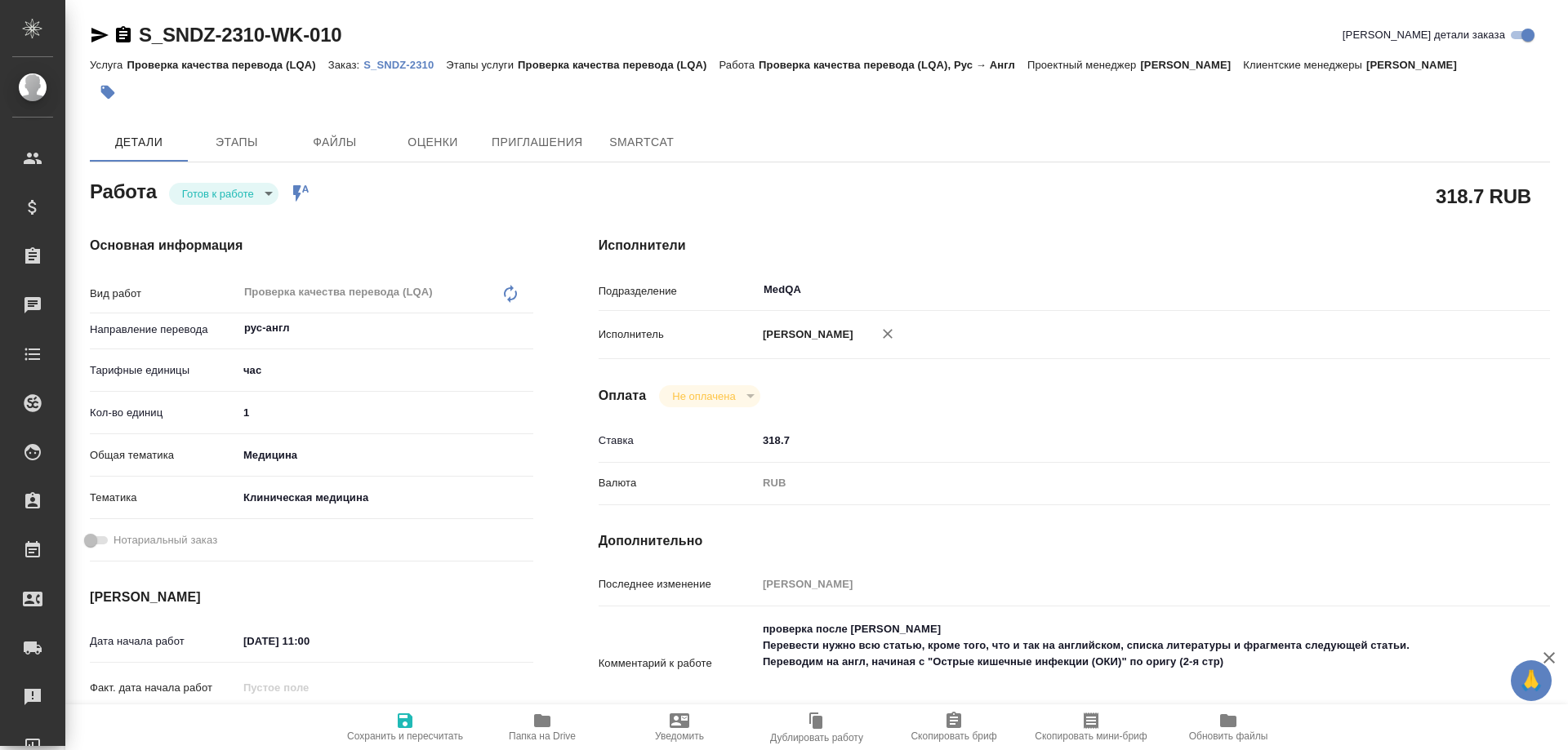
click at [387, 65] on p "S_SNDZ-2310" at bounding box center [405, 64] width 82 height 12
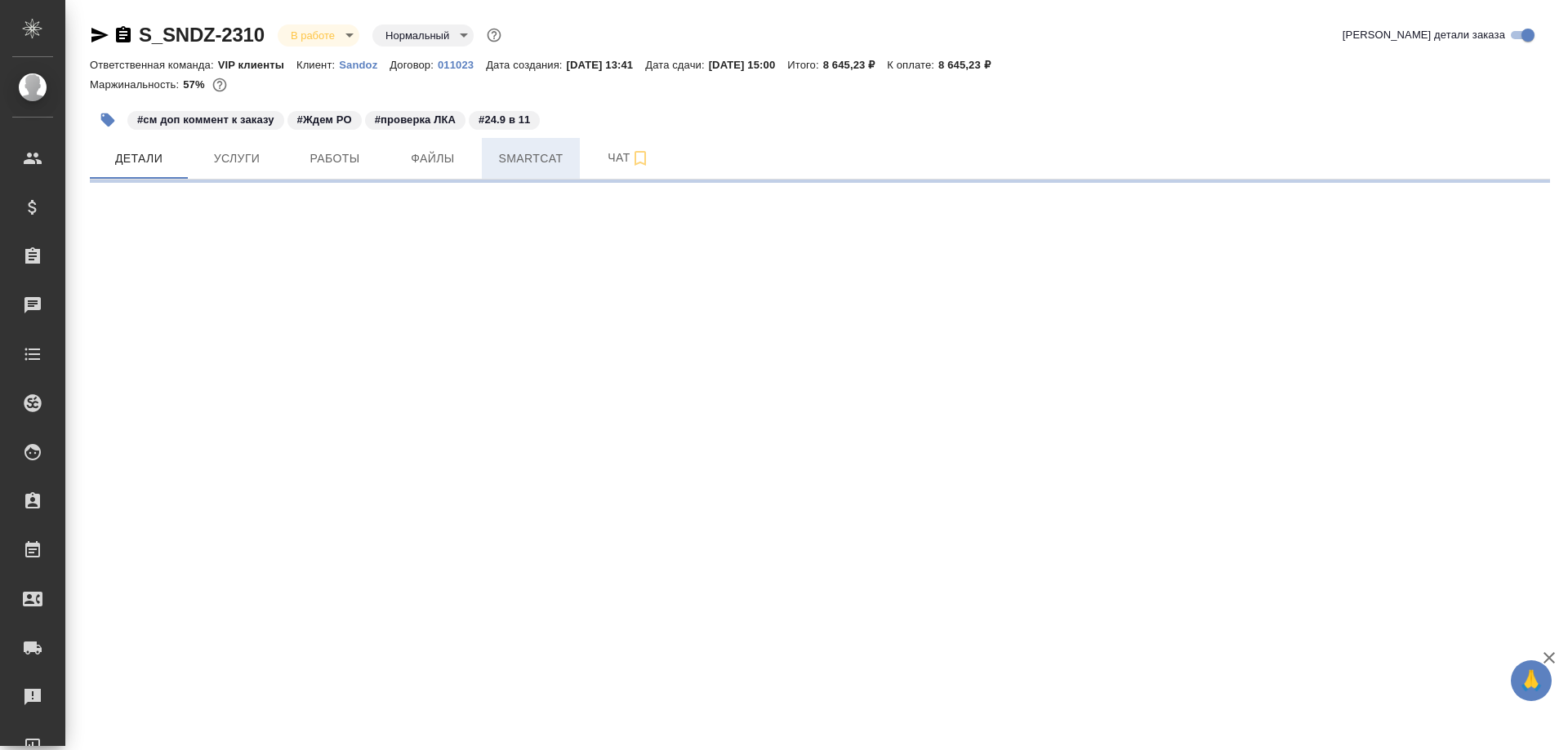
select select "RU"
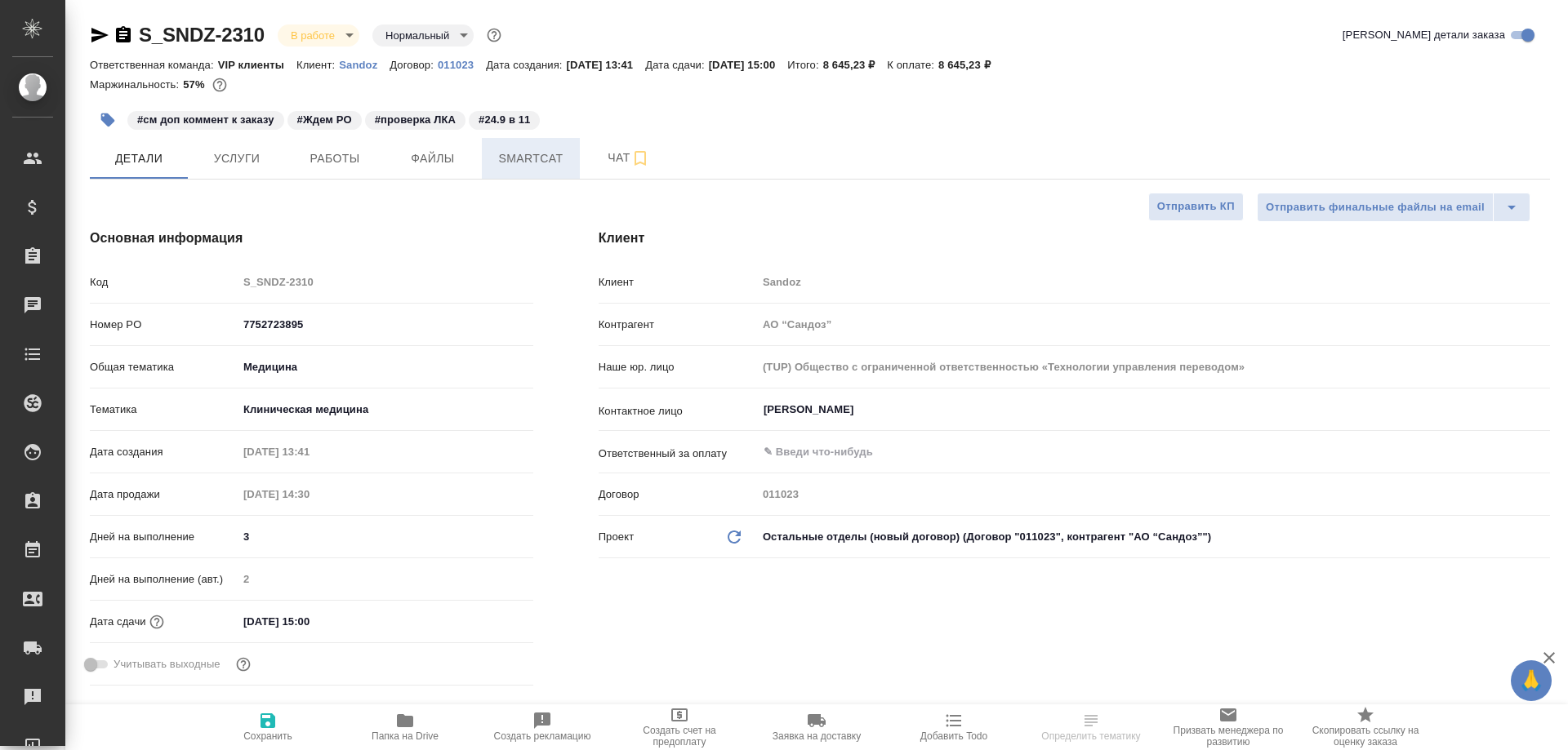
type textarea "x"
click at [515, 161] on span "Smartcat" at bounding box center [531, 159] width 78 height 21
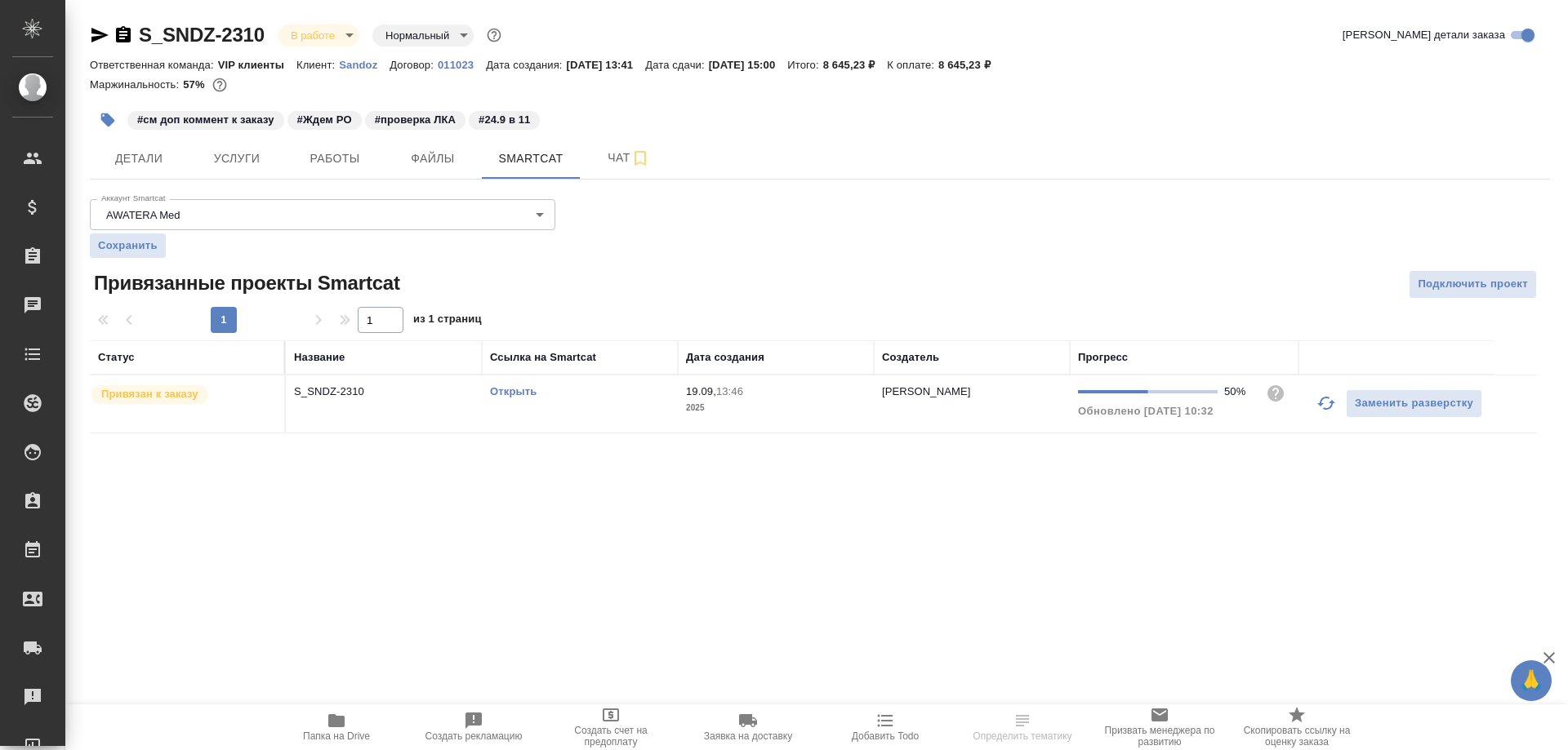
click at [503, 391] on link "Открыть" at bounding box center [513, 391] width 47 height 12
